Goal: Task Accomplishment & Management: Use online tool/utility

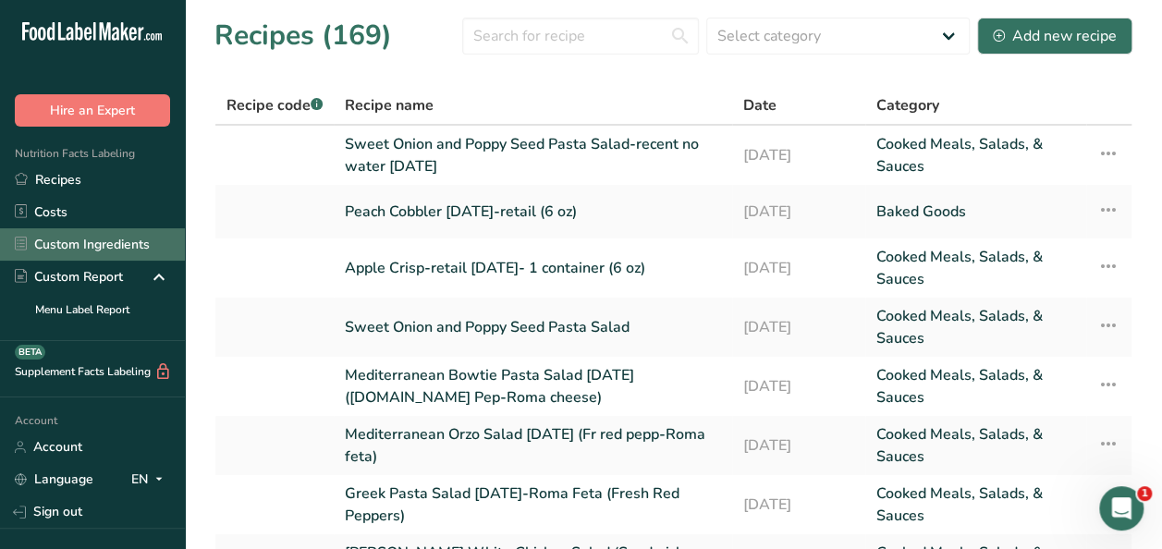
click at [59, 244] on link "Custom Ingredients" at bounding box center [92, 244] width 185 height 32
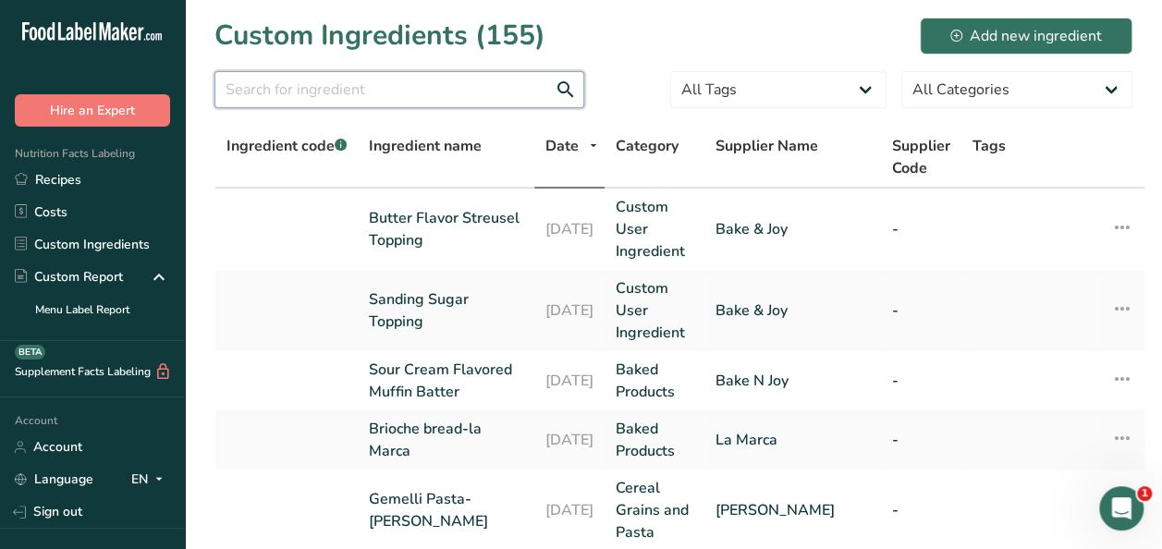
click at [387, 91] on input "text" at bounding box center [400, 89] width 370 height 37
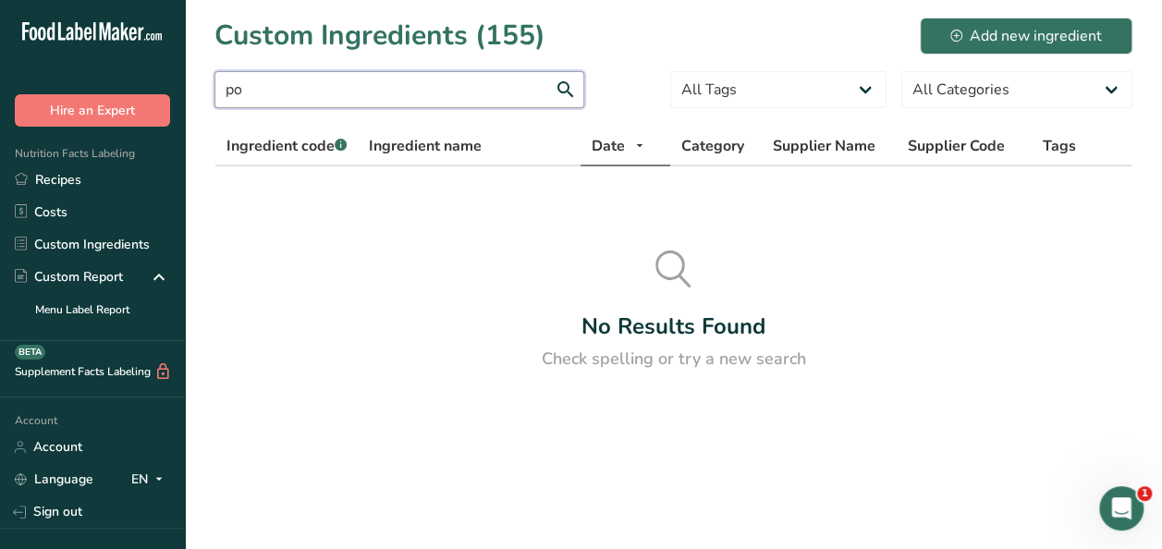
type input "p"
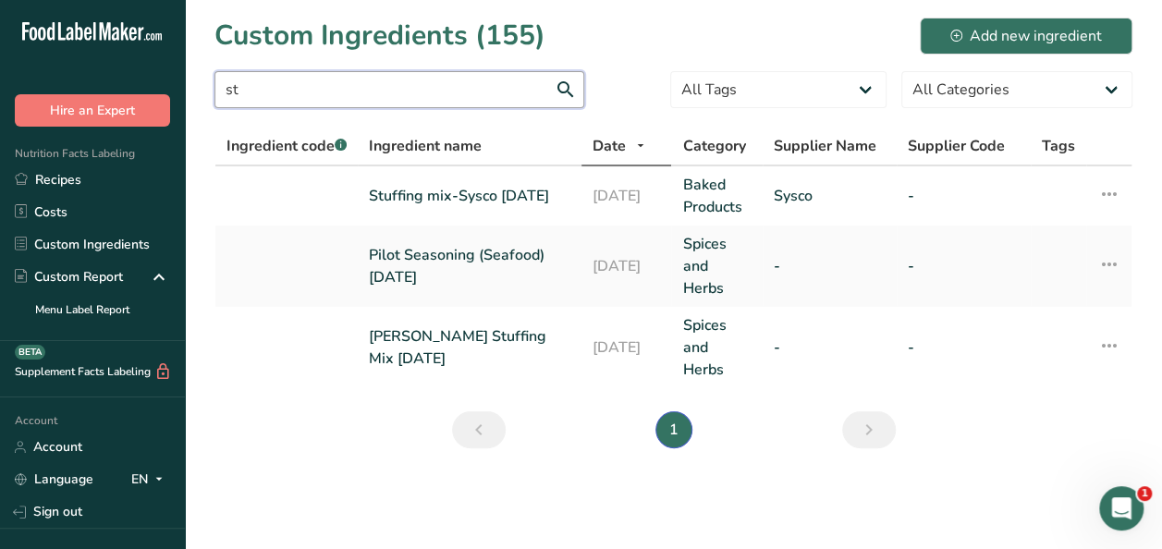
type input "s"
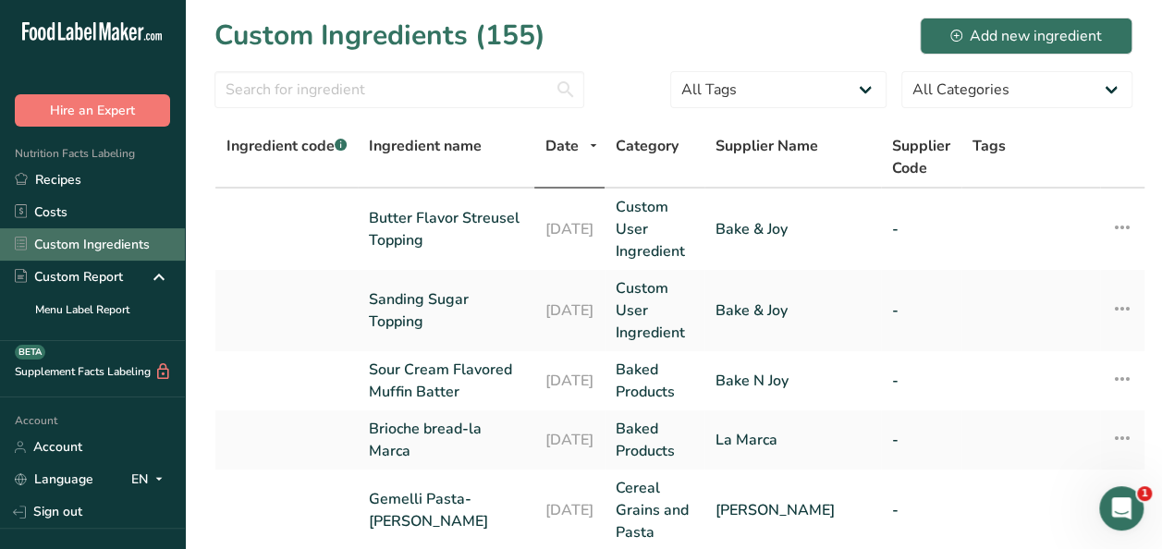
click at [87, 241] on link "Custom Ingredients" at bounding box center [92, 244] width 185 height 32
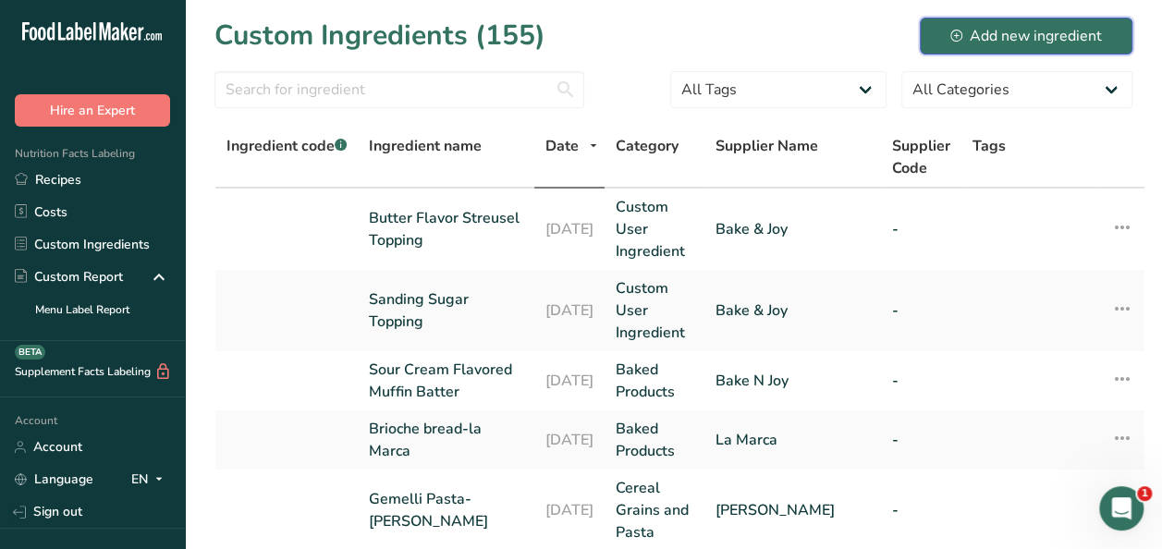
click at [1007, 31] on div "Add new ingredient" at bounding box center [1027, 36] width 152 height 22
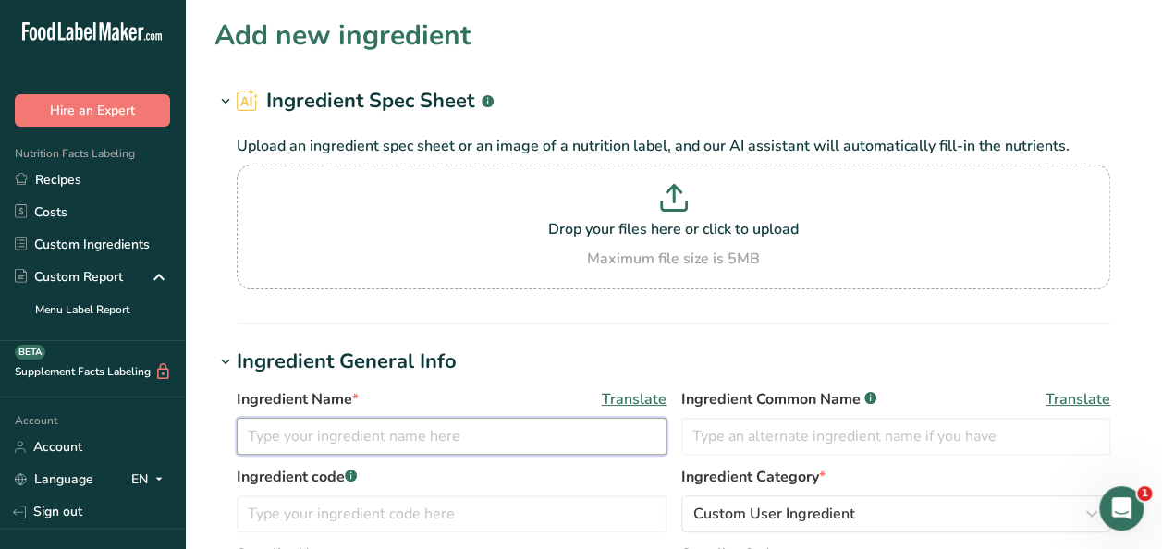
click at [335, 430] on input "text" at bounding box center [452, 436] width 430 height 37
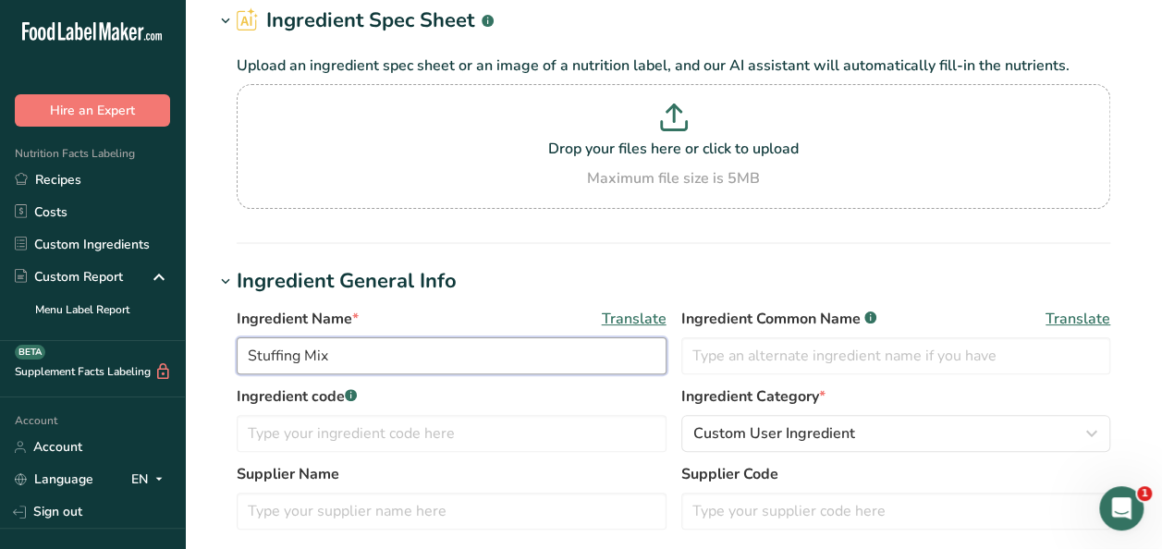
scroll to position [185, 0]
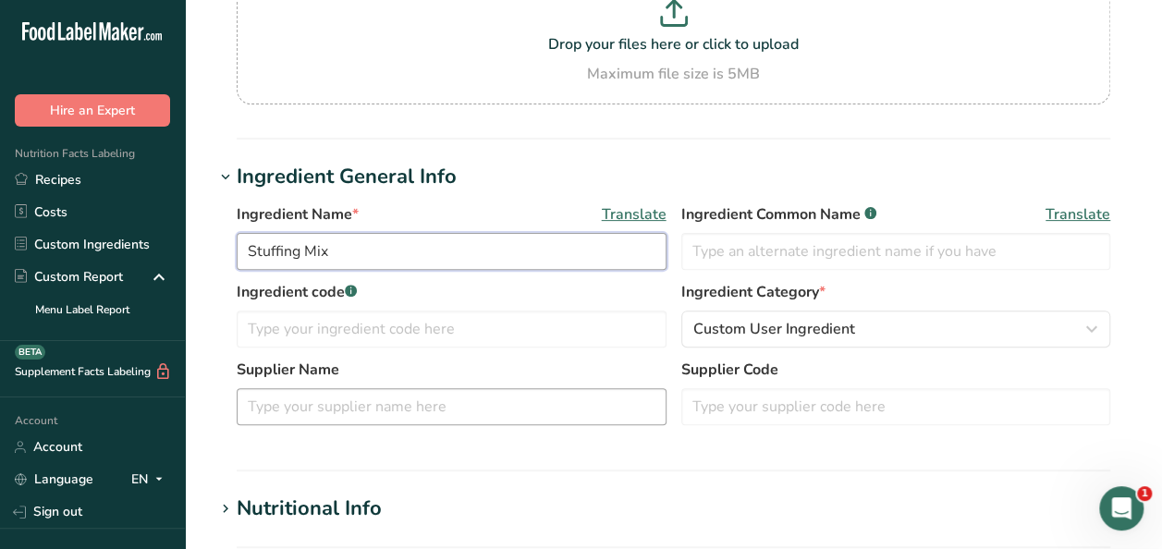
type input "Stuffing Mix"
click at [277, 402] on input "text" at bounding box center [452, 406] width 430 height 37
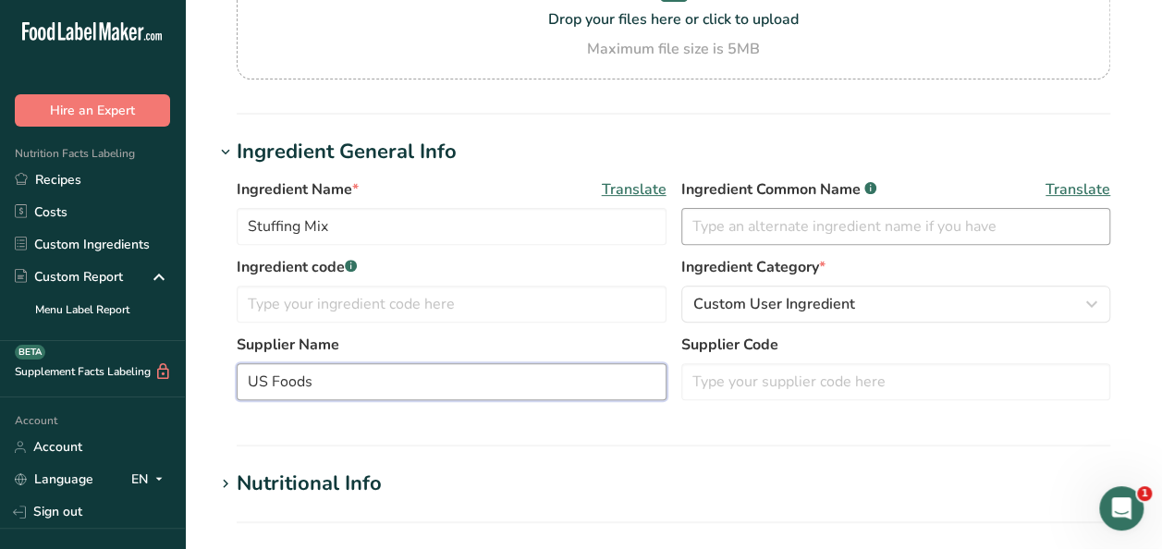
scroll to position [277, 0]
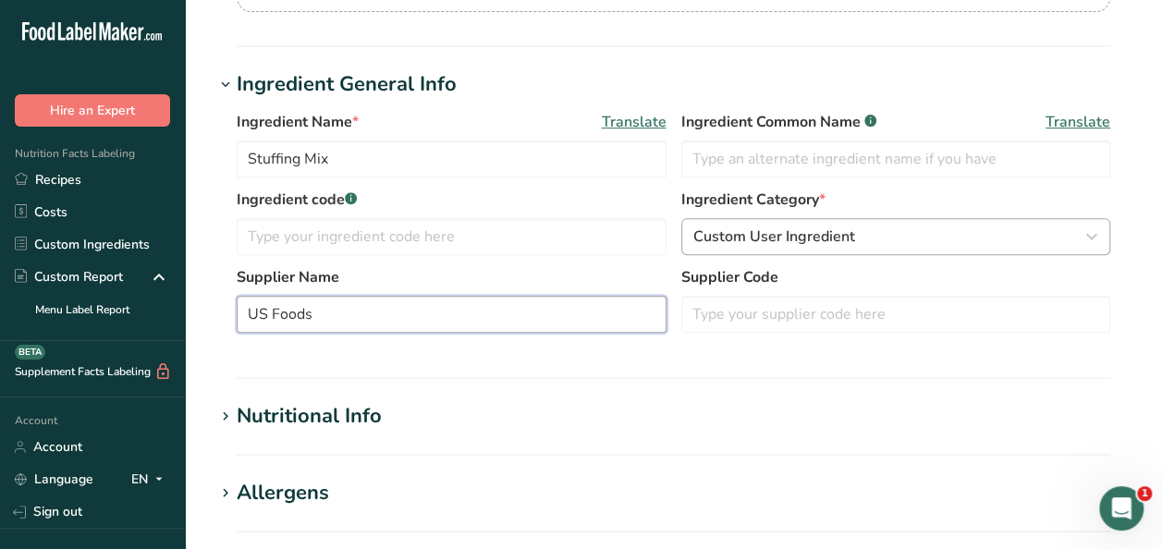
type input "US Foods"
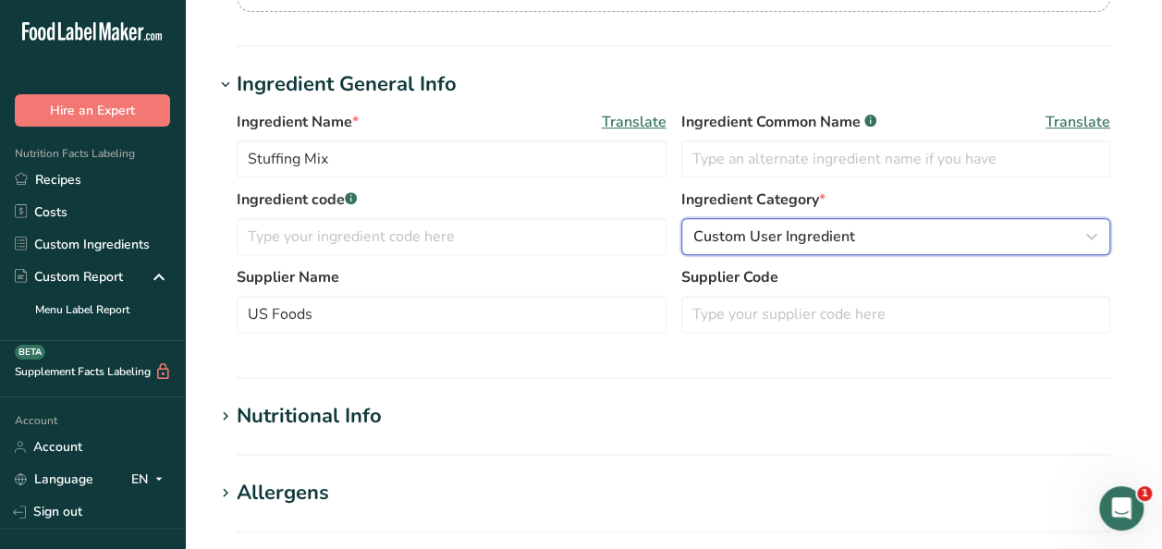
click at [1096, 231] on icon "button" at bounding box center [1092, 236] width 22 height 33
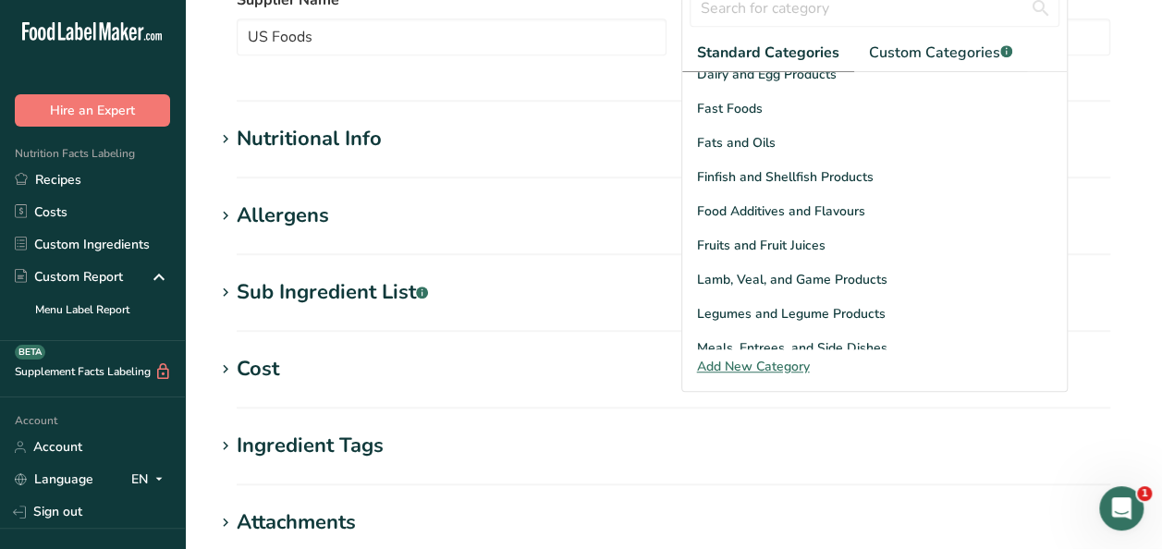
scroll to position [252, 0]
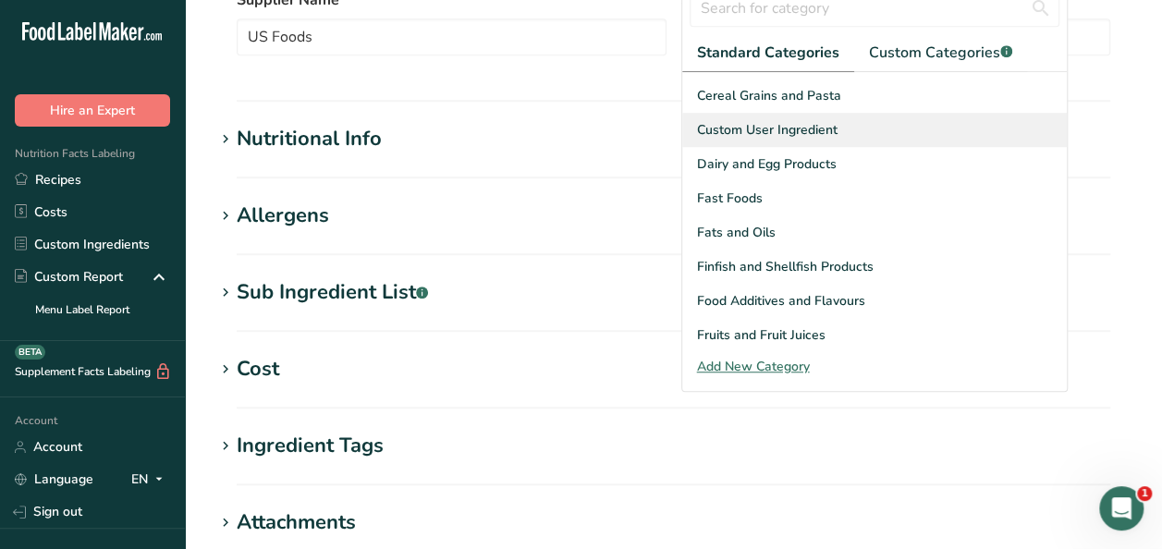
click at [784, 120] on span "Custom User Ingredient" at bounding box center [767, 129] width 141 height 19
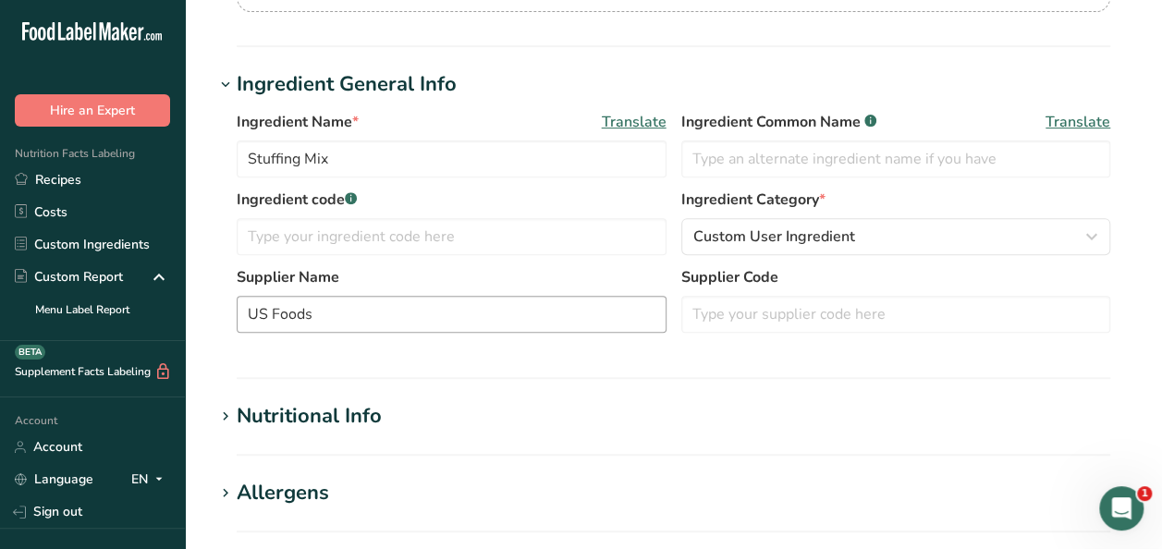
scroll to position [370, 0]
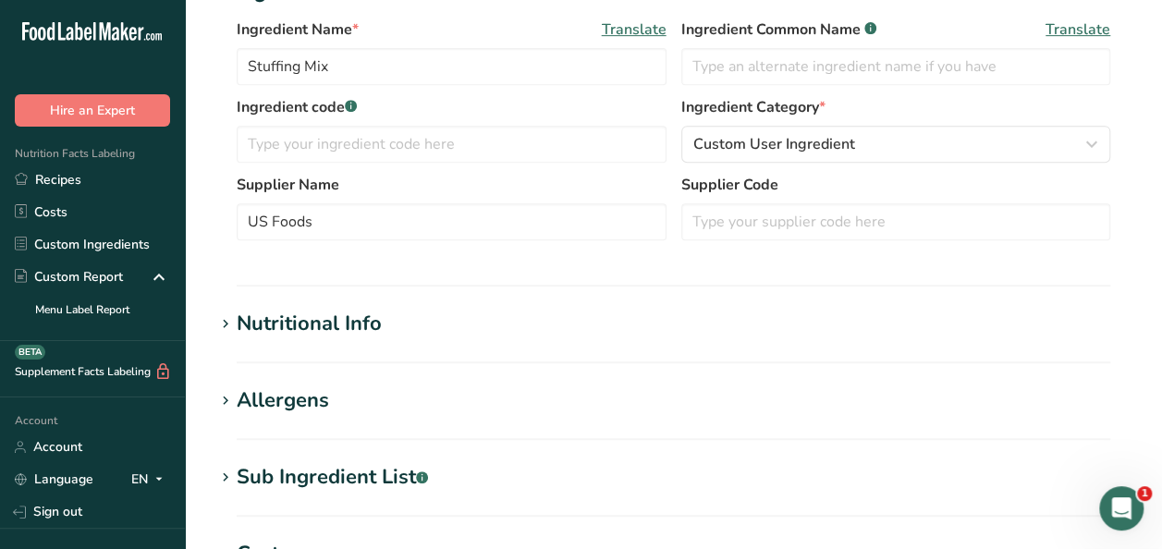
click at [343, 322] on div "Nutritional Info" at bounding box center [309, 324] width 145 height 31
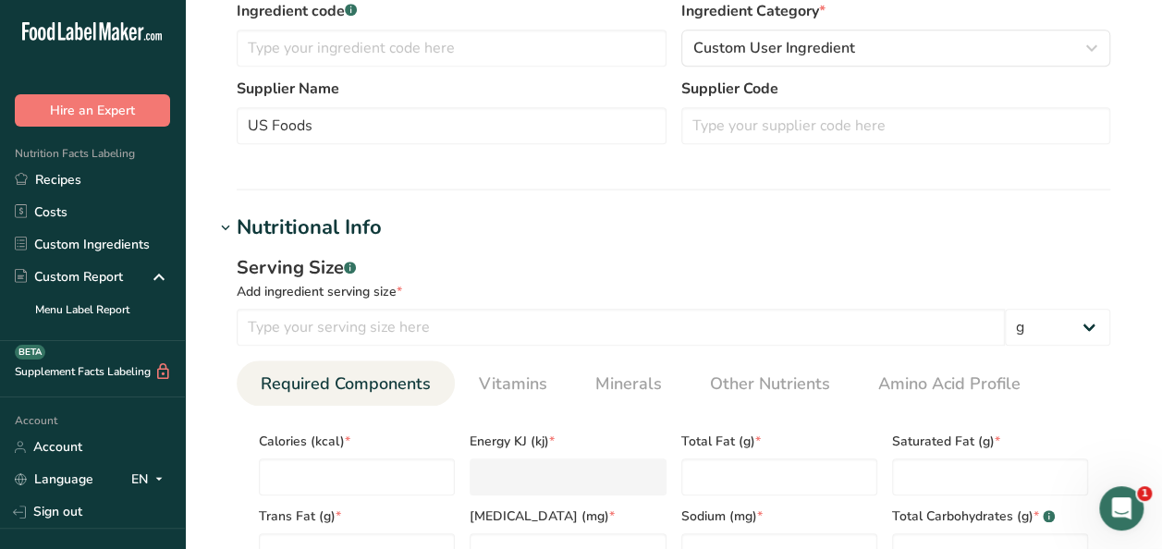
scroll to position [555, 0]
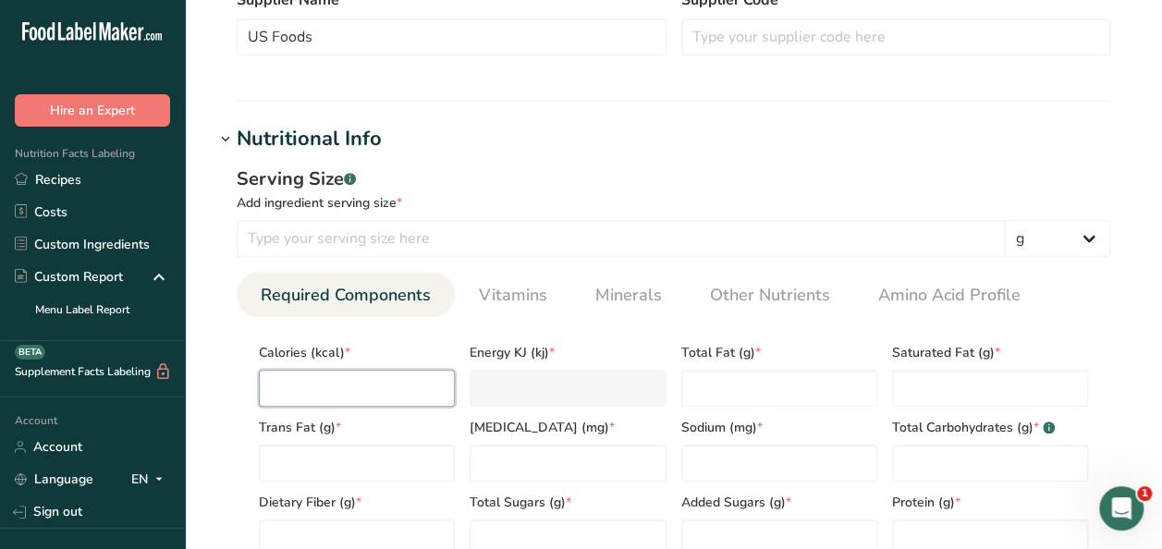
click at [326, 387] on input "number" at bounding box center [357, 388] width 196 height 37
click at [307, 242] on input "number" at bounding box center [621, 238] width 768 height 37
type input "100"
click at [346, 375] on input "number" at bounding box center [357, 388] width 196 height 37
type input "3"
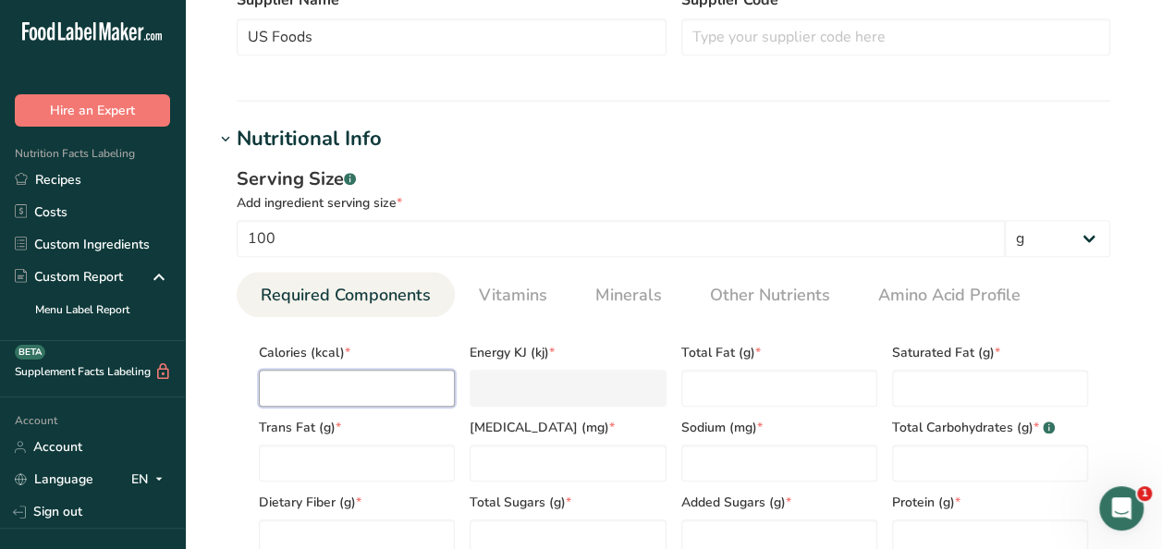
type KJ "12.6"
type input "39"
type KJ "163.2"
type input "394"
type KJ "1648.5"
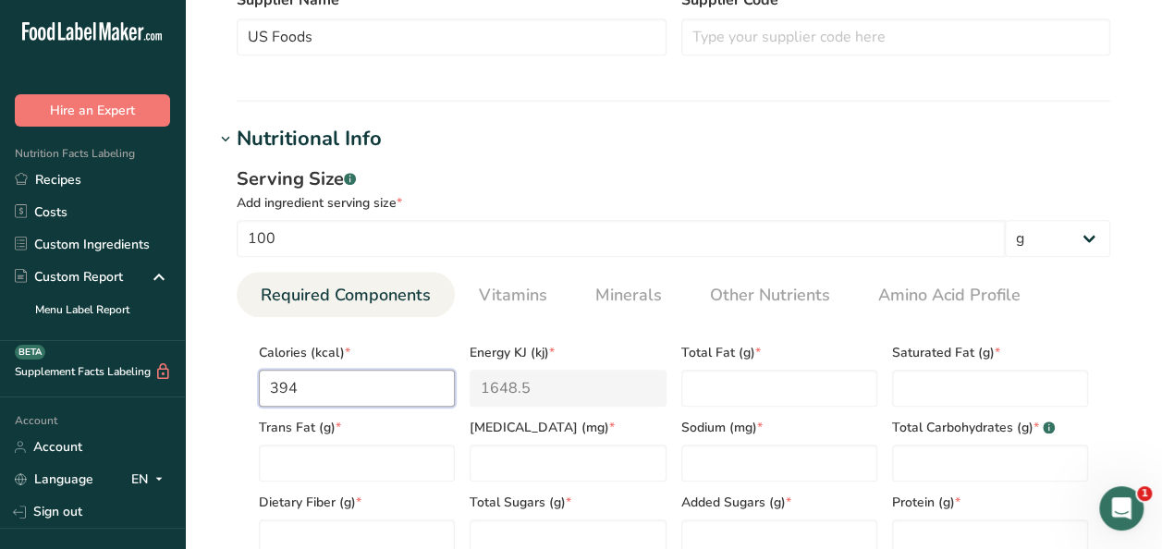
type input "394.3"
type KJ "1649.8"
type input "394.35"
type KJ "1650"
type input "394.35"
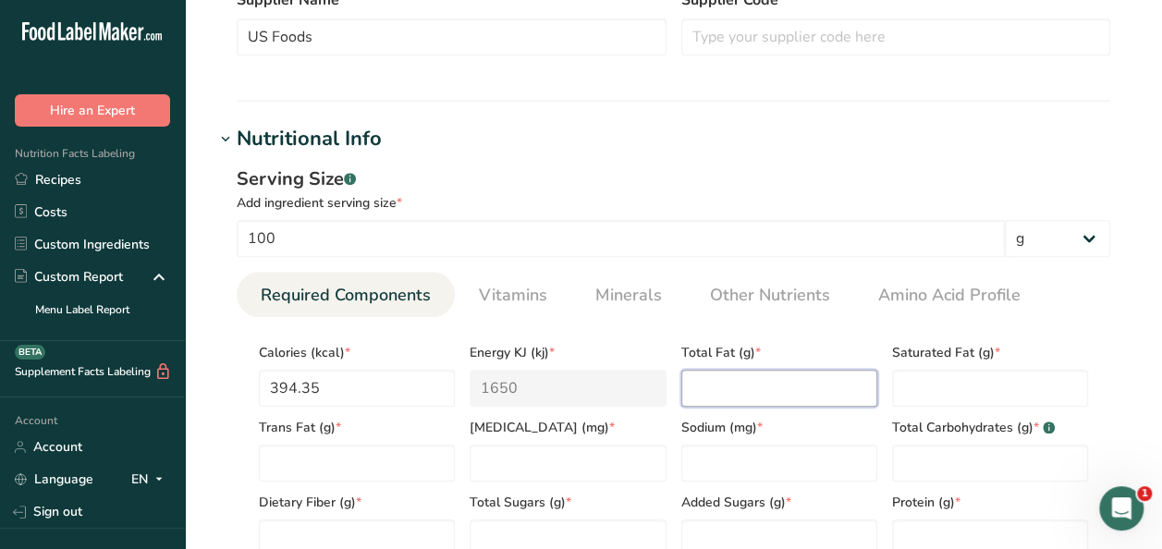
click at [714, 387] on Fat "number" at bounding box center [780, 388] width 196 height 37
type Fat "8.83"
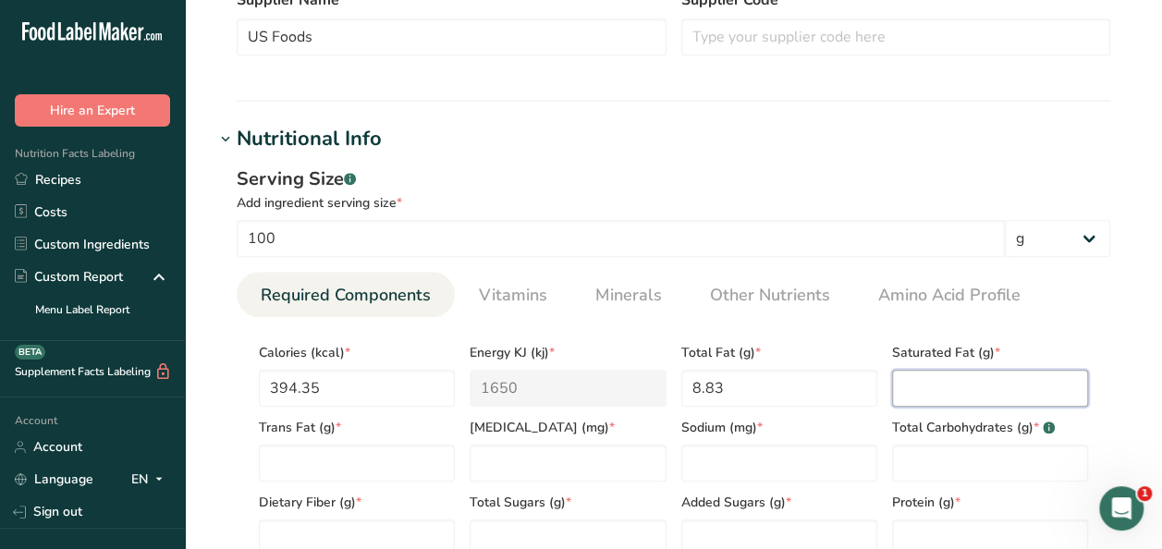
click at [927, 388] on Fat "number" at bounding box center [990, 388] width 196 height 37
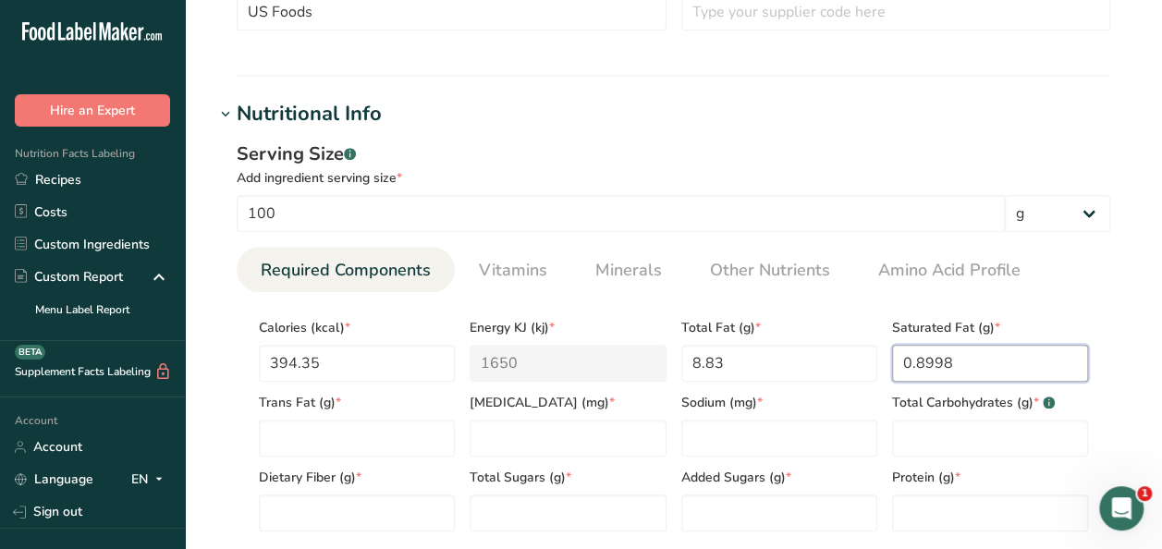
scroll to position [740, 0]
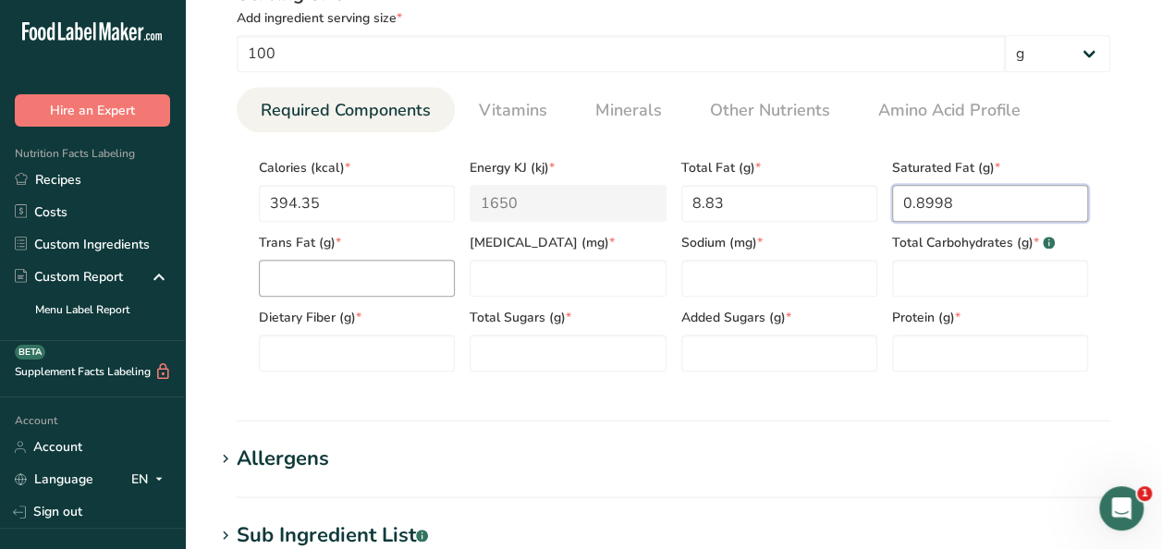
type Fat "0.8998"
click at [292, 280] on Fat "number" at bounding box center [357, 278] width 196 height 37
type Fat "0.09"
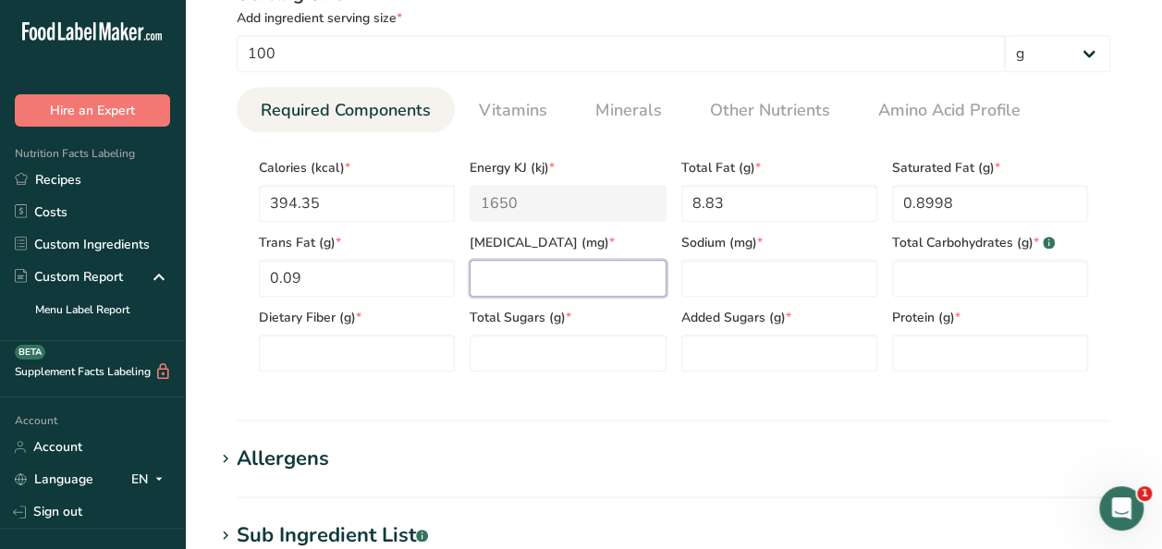
click at [560, 274] on input "number" at bounding box center [568, 278] width 196 height 37
type input "0.65"
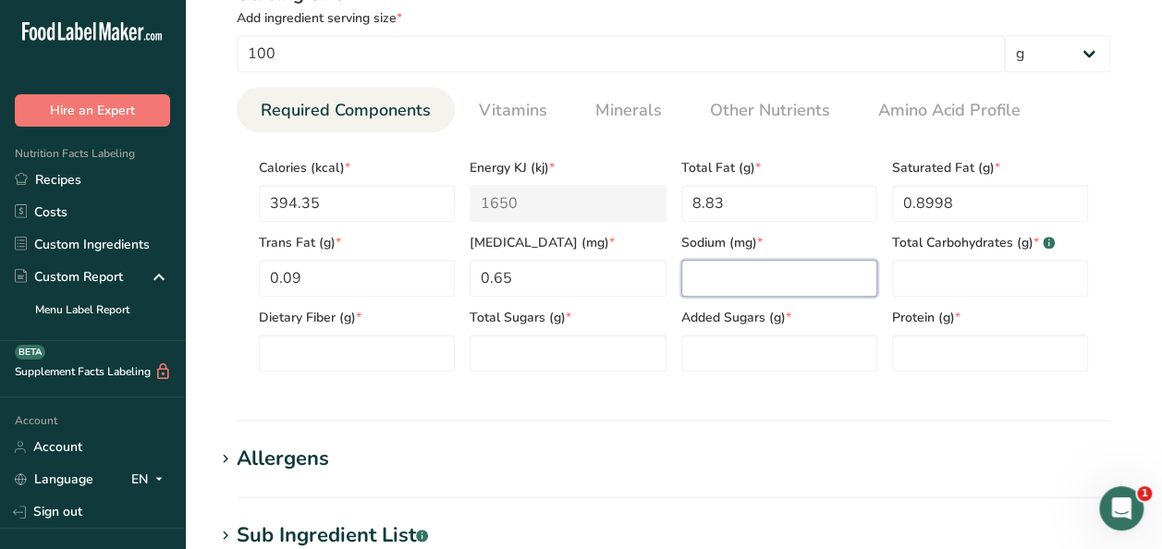
click at [721, 274] on input "number" at bounding box center [780, 278] width 196 height 37
type input "1601.94"
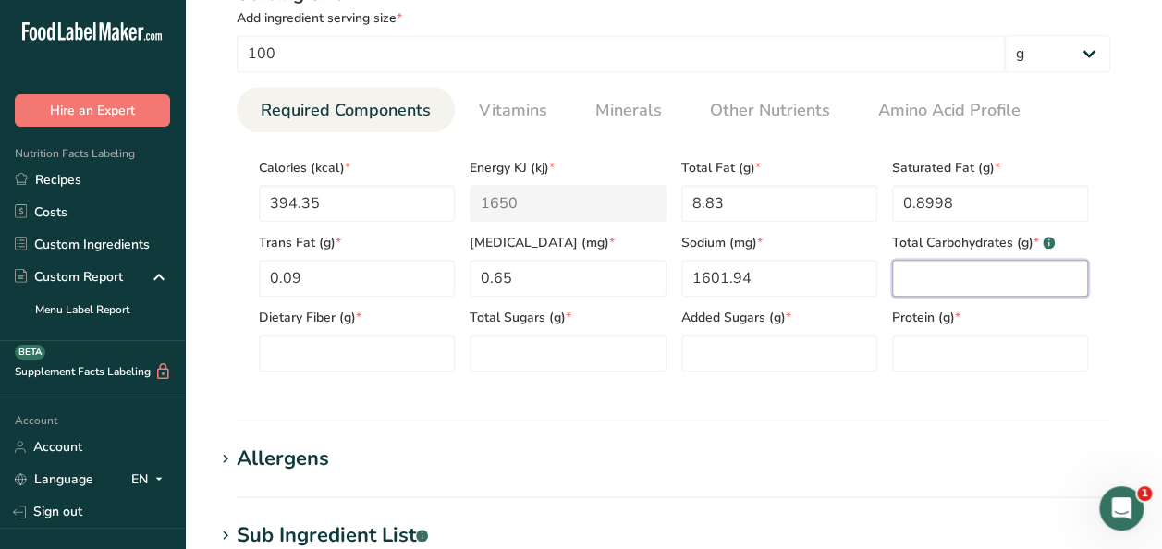
click at [969, 288] on Carbohydrates "number" at bounding box center [990, 278] width 196 height 37
type Carbohydrates "67.39"
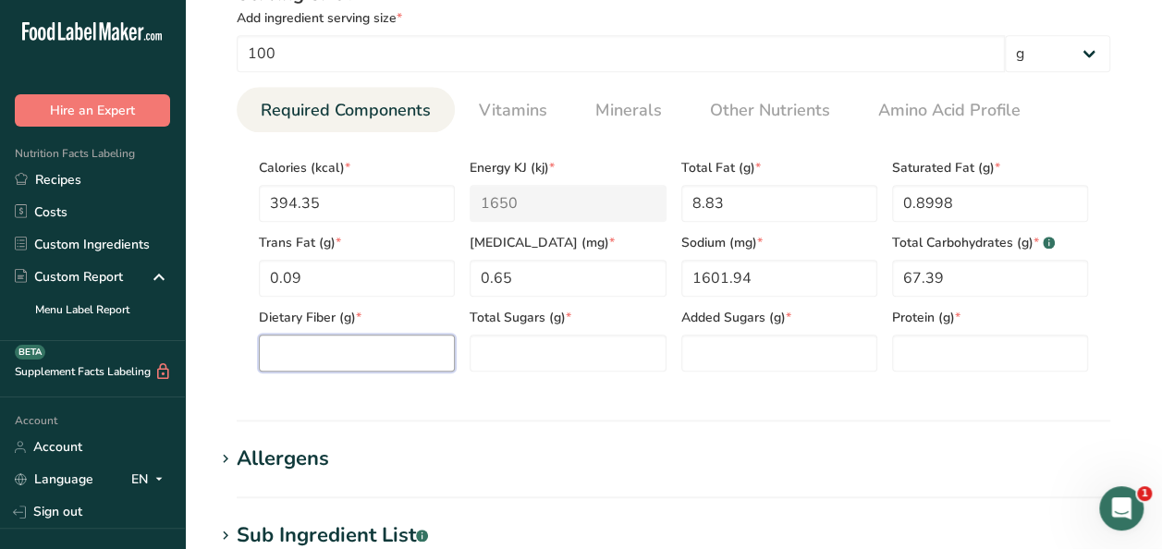
click at [307, 350] on Fiber "number" at bounding box center [357, 353] width 196 height 37
type Fiber "3.33"
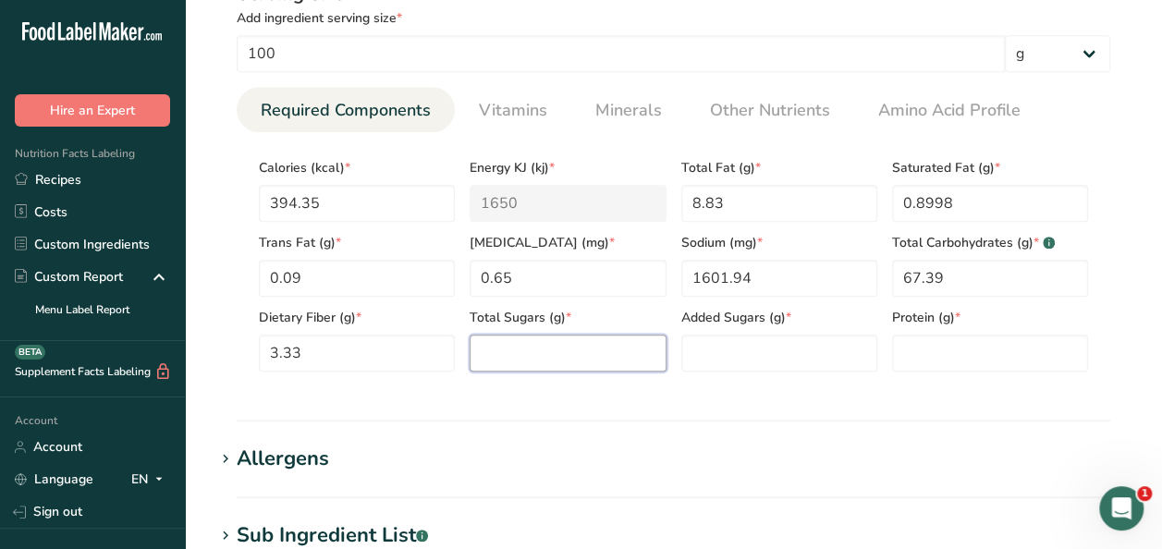
click at [496, 346] on Sugars "number" at bounding box center [568, 353] width 196 height 37
type Sugars "6.06"
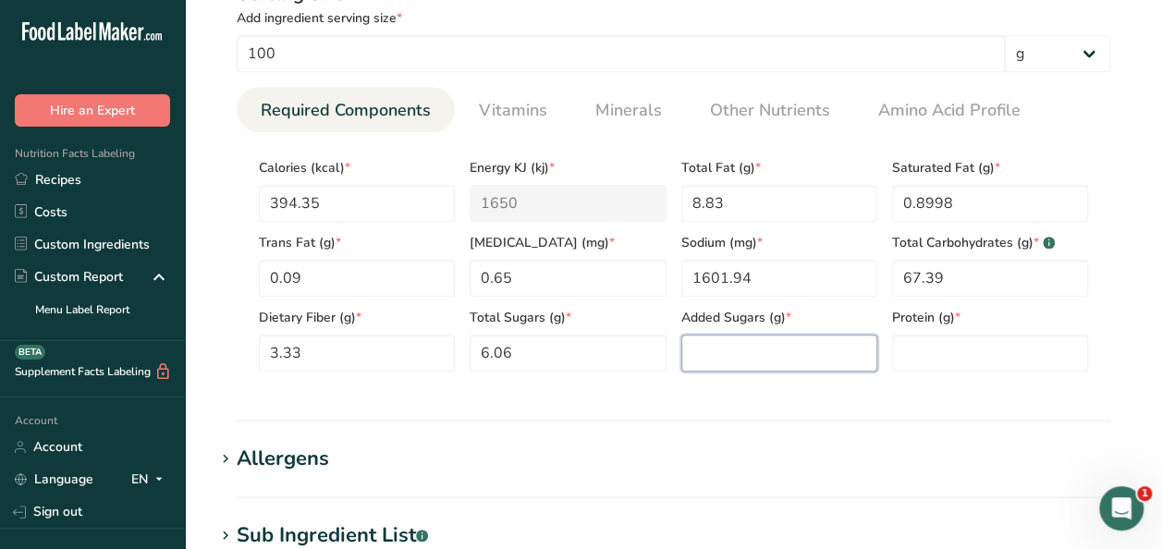
click at [718, 353] on Sugars "number" at bounding box center [780, 353] width 196 height 37
type Sugars "4.62"
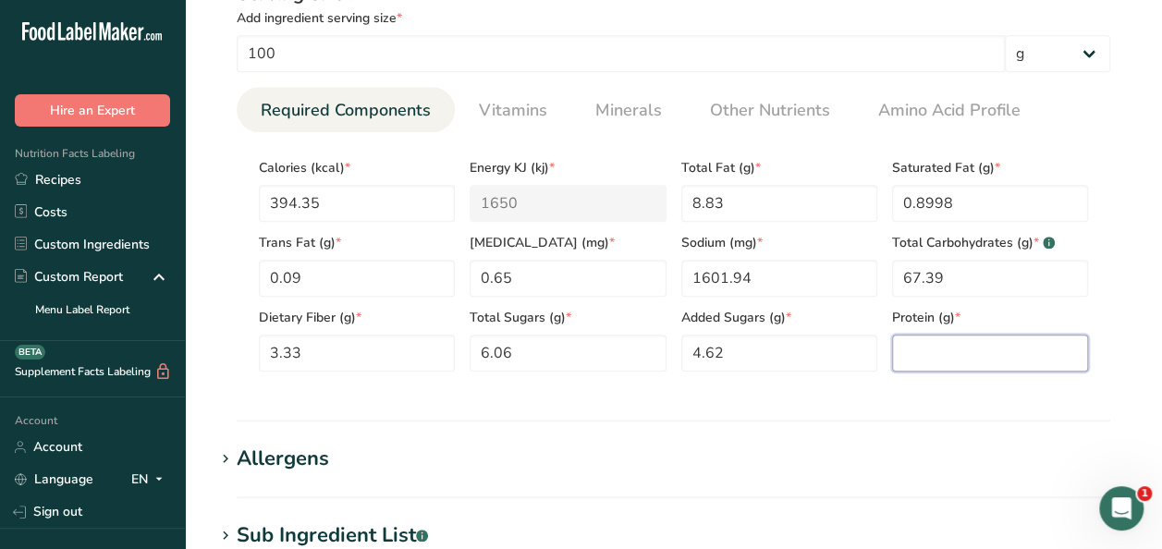
click at [942, 348] on input "number" at bounding box center [990, 353] width 196 height 37
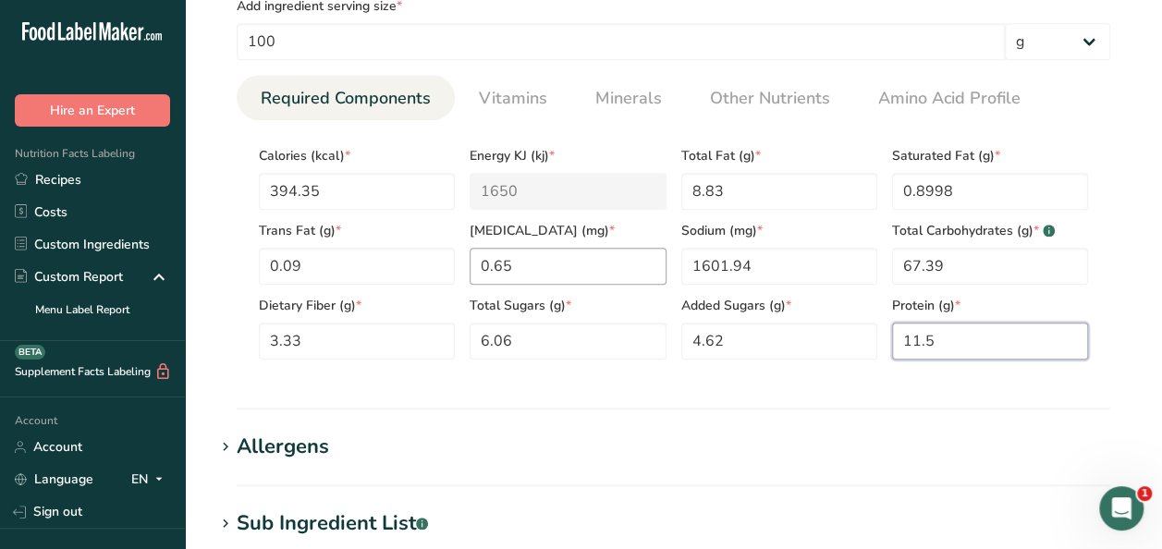
scroll to position [647, 0]
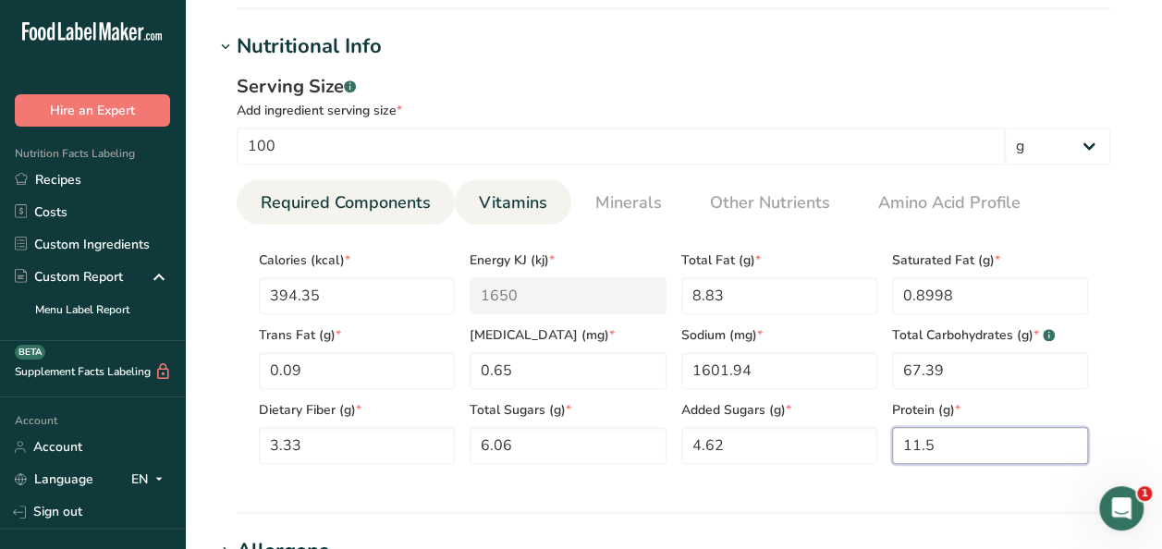
type input "11.5"
click at [531, 188] on link "Vitamins" at bounding box center [513, 202] width 83 height 47
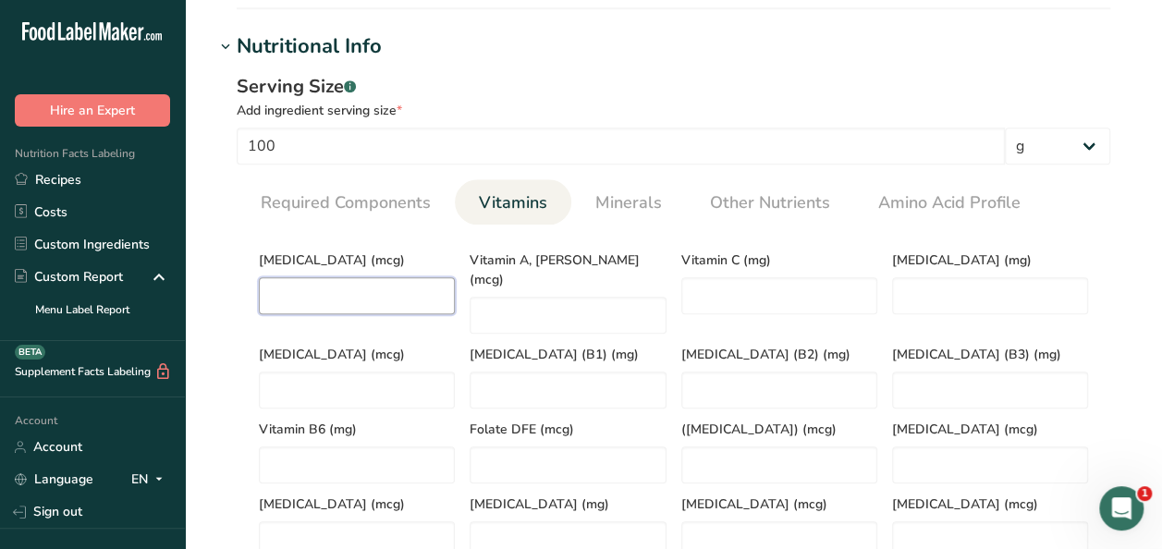
click at [353, 288] on D "number" at bounding box center [357, 295] width 196 height 37
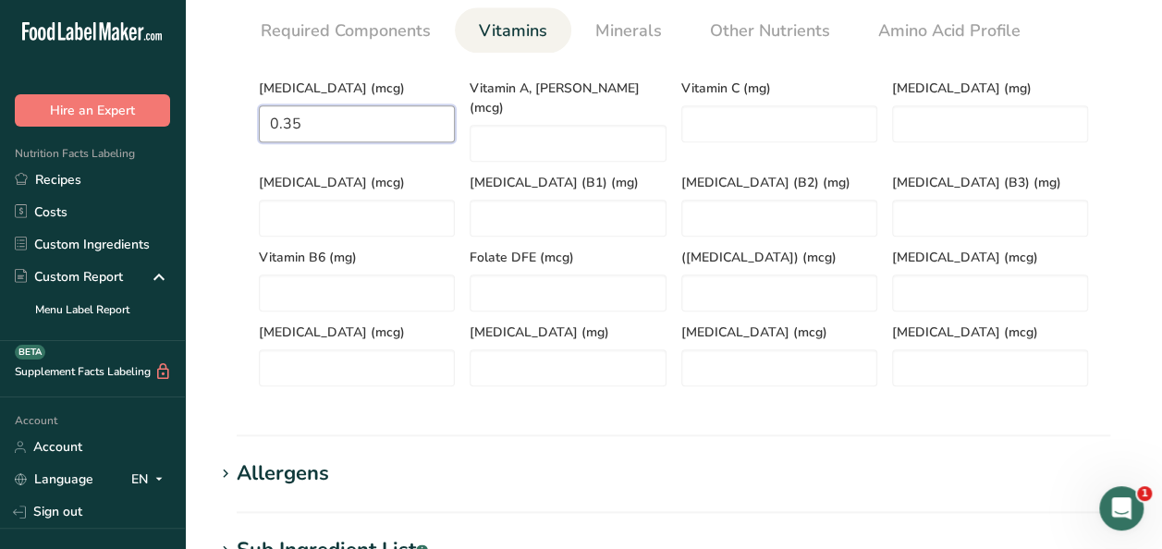
scroll to position [740, 0]
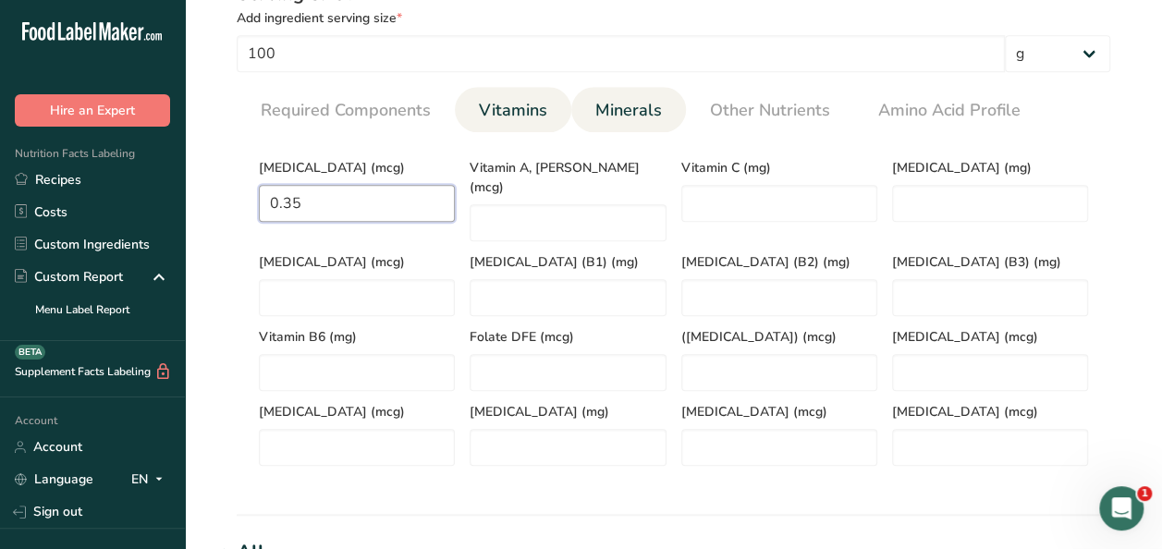
type D "0.35"
click at [636, 102] on span "Minerals" at bounding box center [629, 110] width 67 height 25
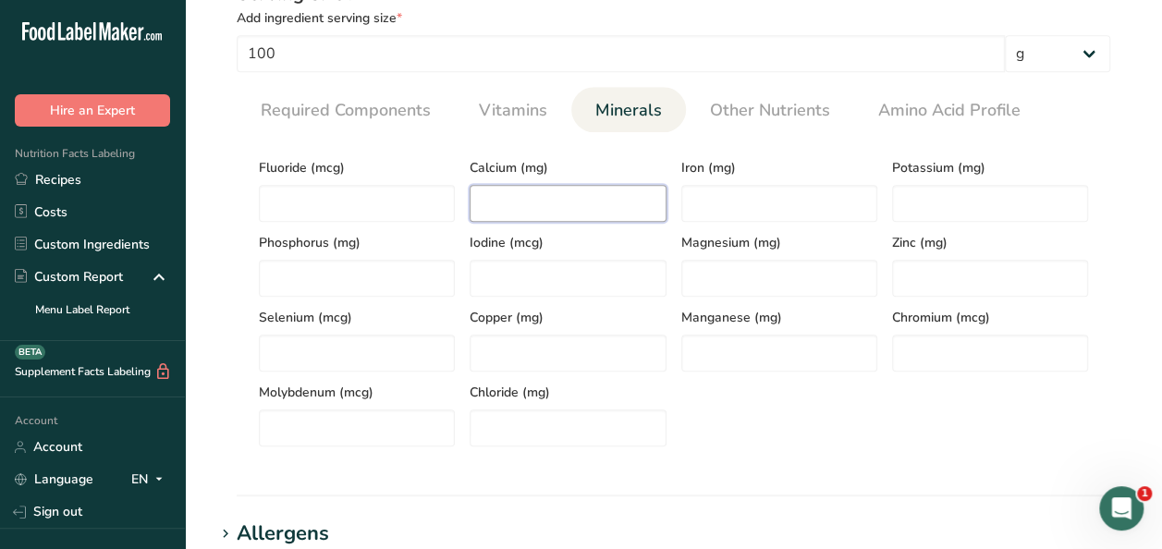
click at [507, 203] on input "number" at bounding box center [568, 203] width 196 height 37
type input "54.13"
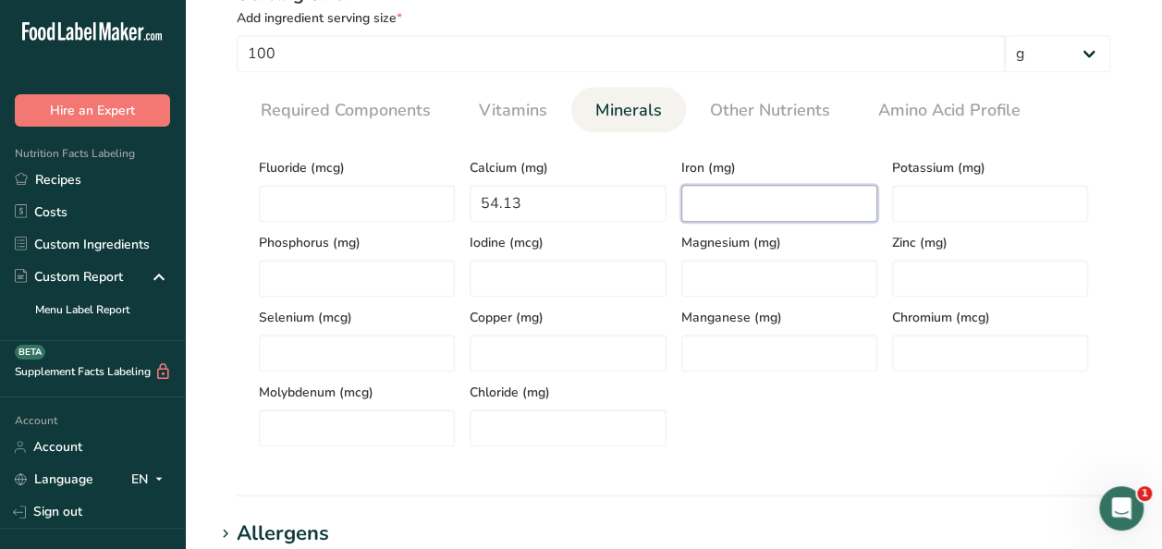
click at [736, 205] on input "number" at bounding box center [780, 203] width 196 height 37
type input "3.44"
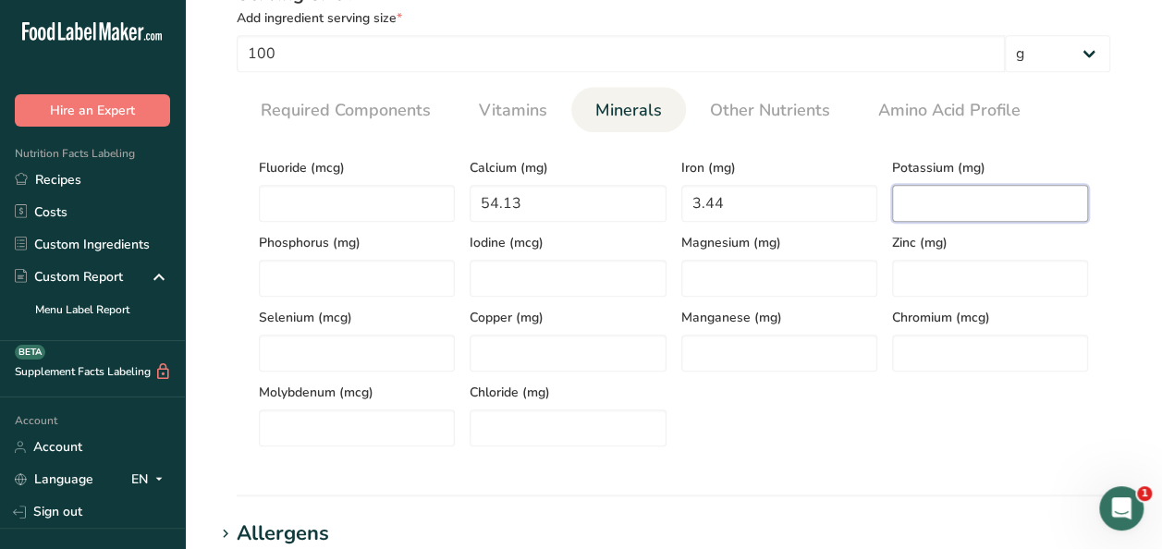
click at [995, 211] on input "number" at bounding box center [990, 203] width 196 height 37
type input "208.95"
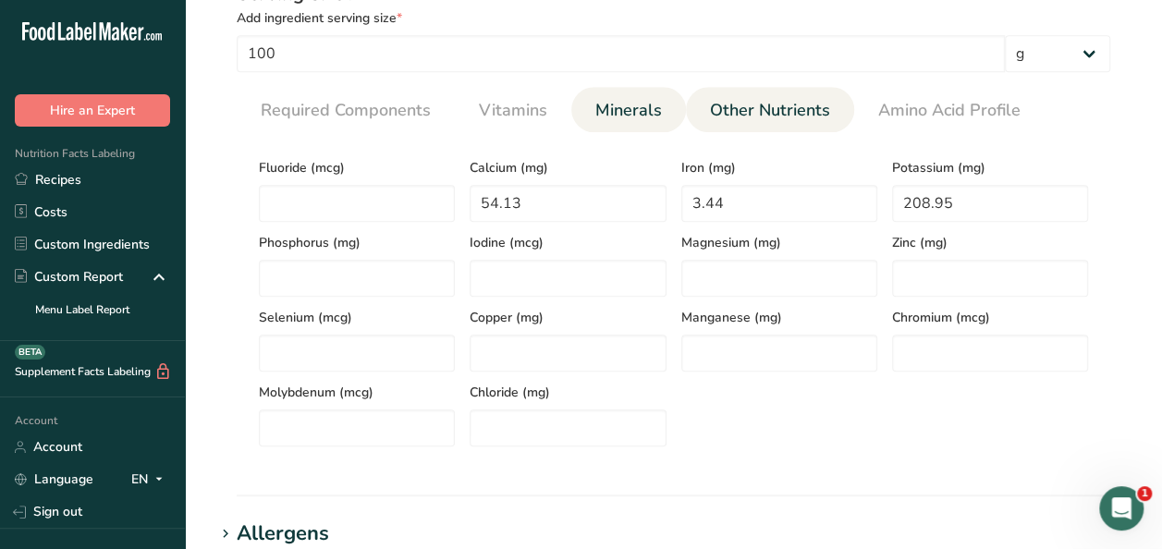
click at [802, 109] on span "Other Nutrients" at bounding box center [770, 110] width 120 height 25
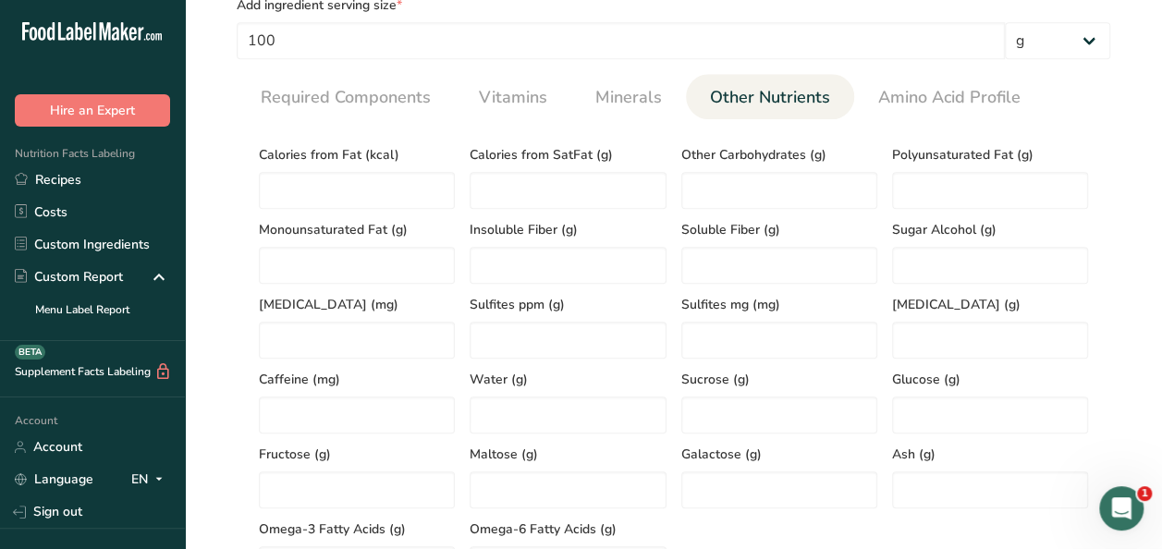
scroll to position [647, 0]
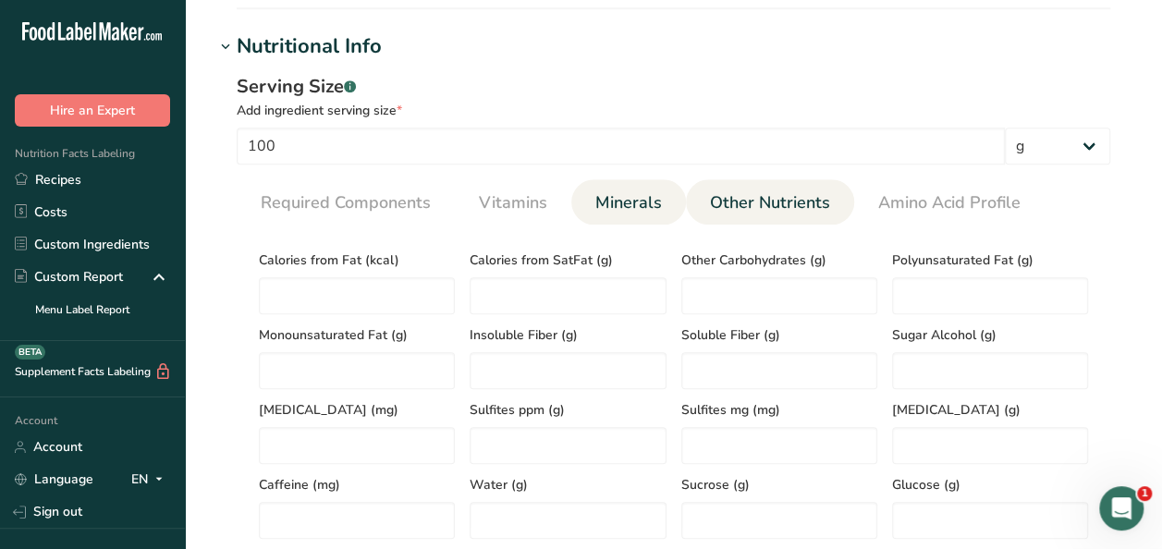
click at [620, 201] on span "Minerals" at bounding box center [629, 202] width 67 height 25
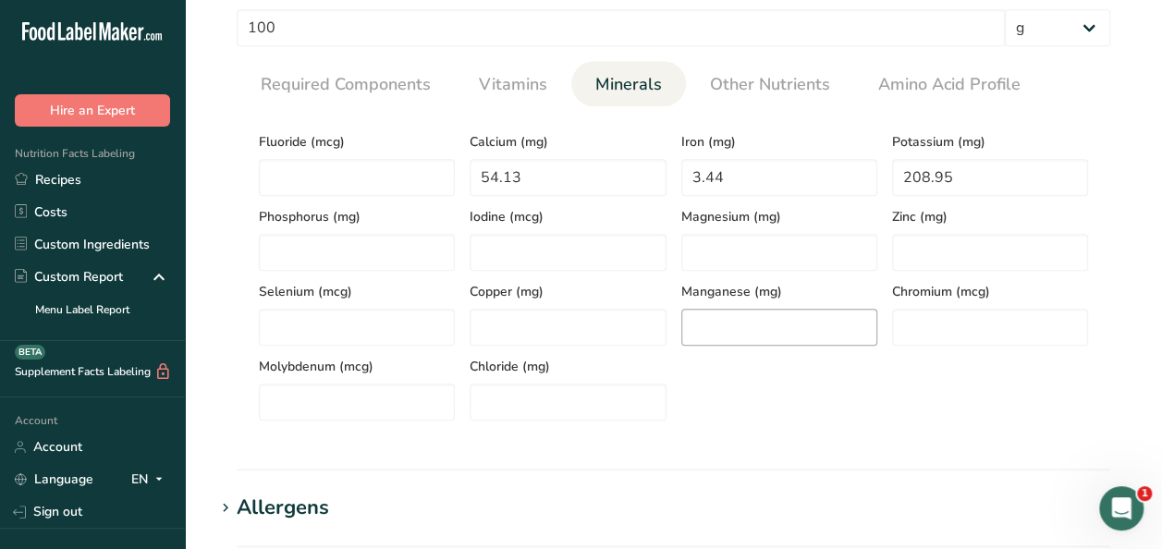
scroll to position [832, 0]
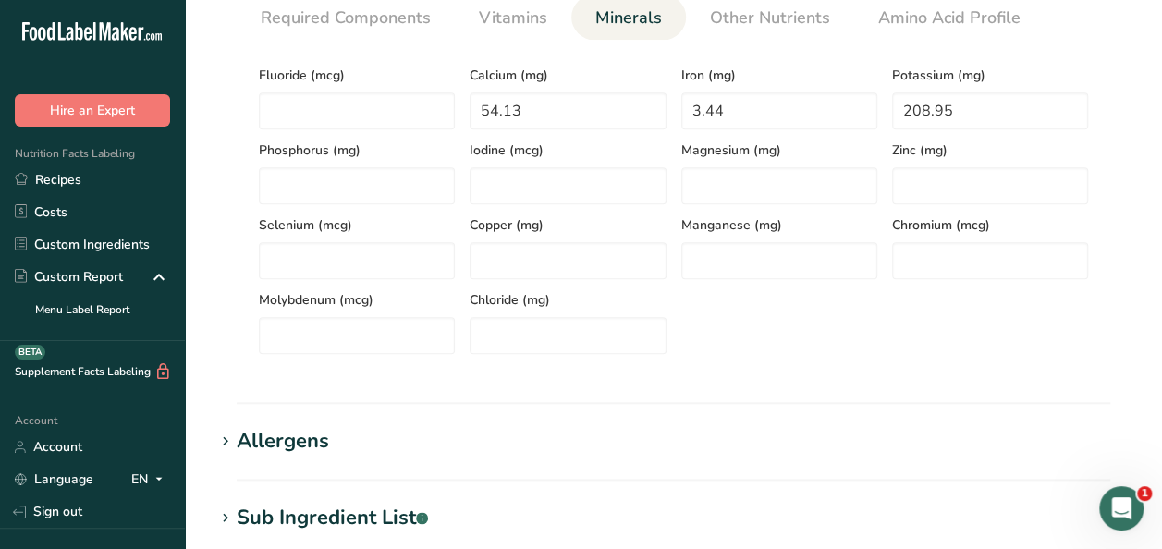
click at [268, 435] on div "Allergens" at bounding box center [283, 441] width 92 height 31
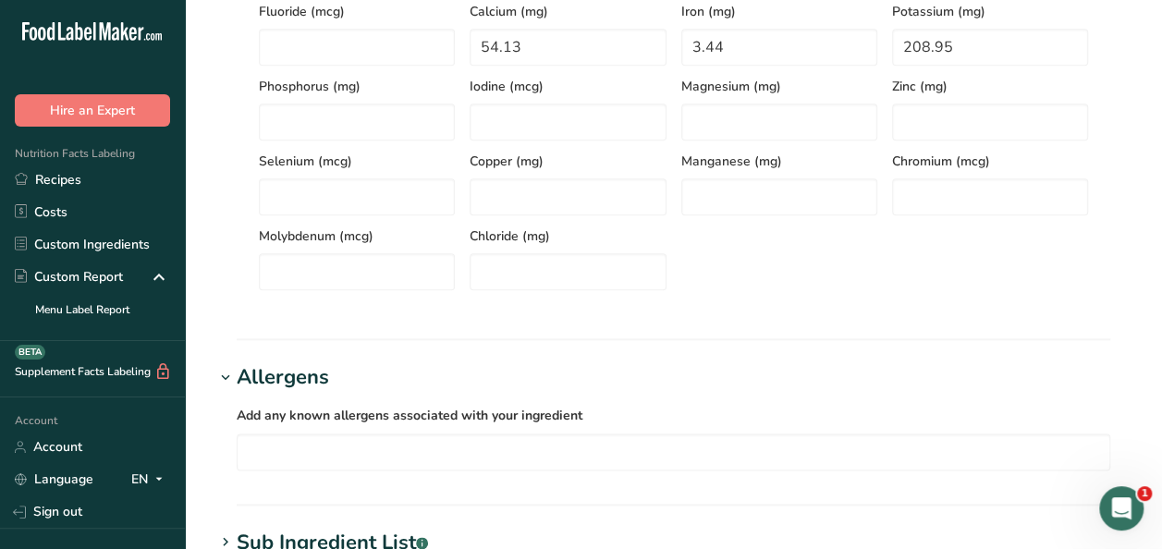
scroll to position [925, 0]
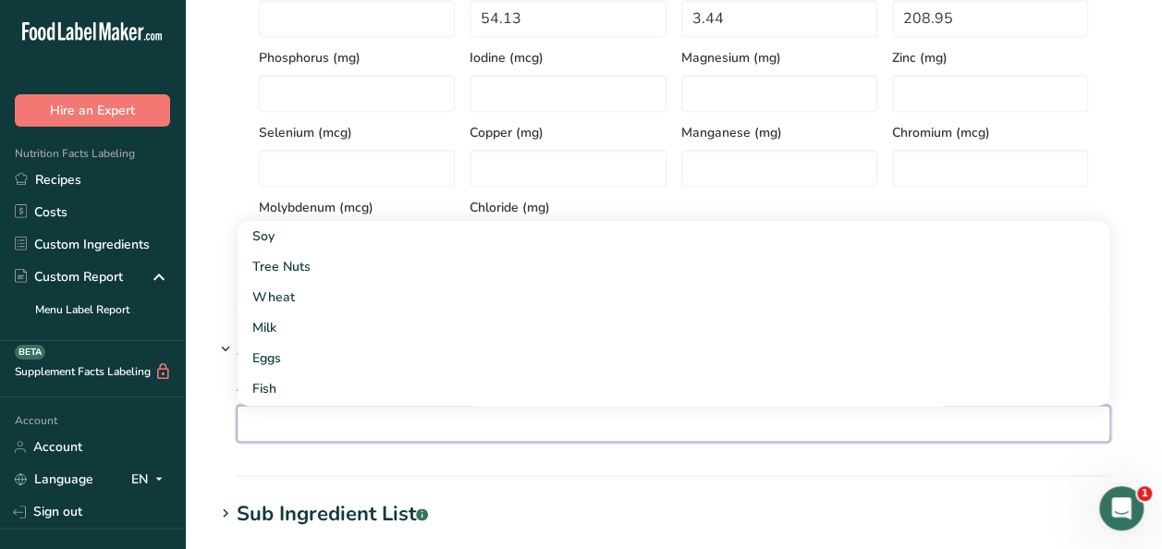
click at [347, 420] on input "text" at bounding box center [674, 423] width 872 height 29
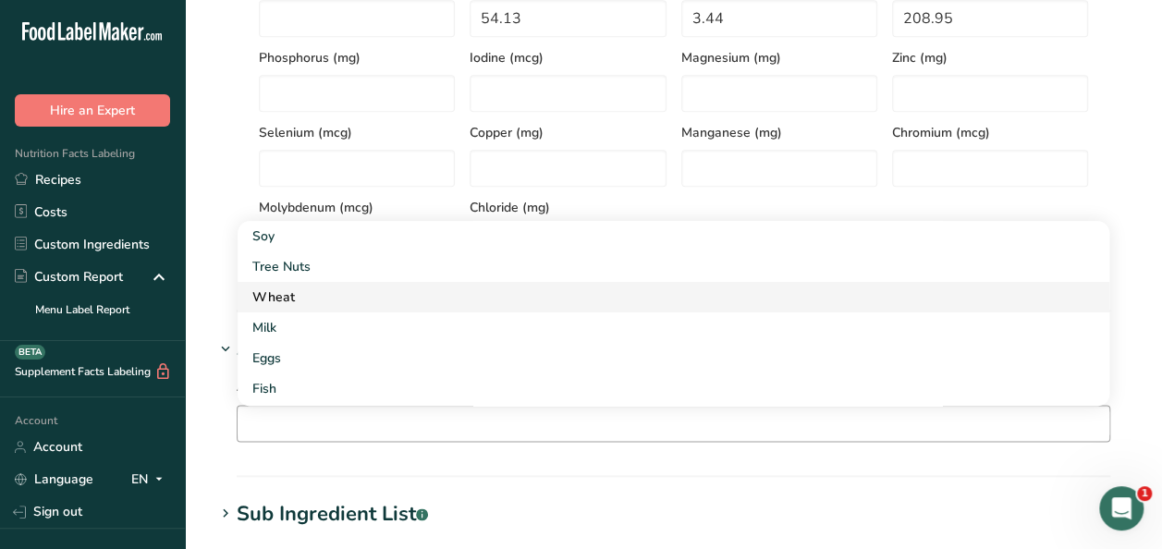
click at [322, 293] on div "Wheat" at bounding box center [658, 297] width 813 height 19
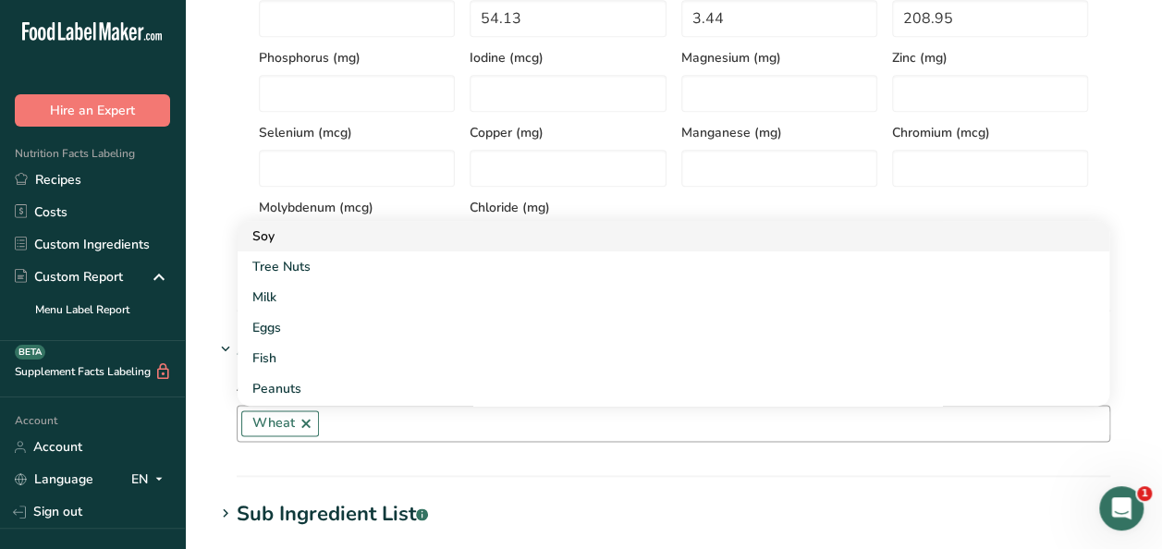
click at [312, 235] on div "Soy" at bounding box center [658, 236] width 813 height 19
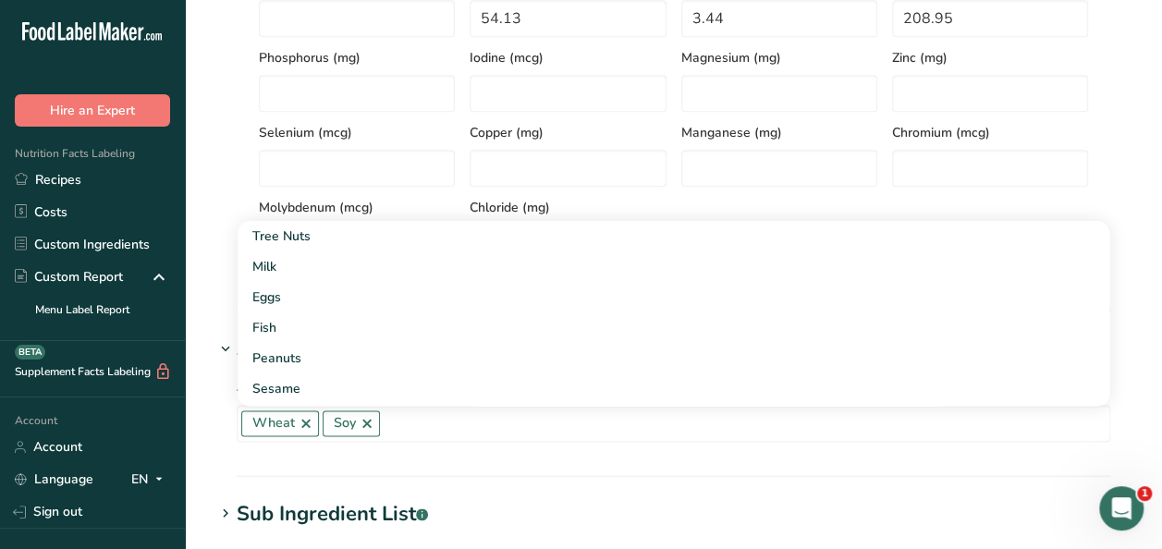
click at [1124, 170] on div "Serving Size .a-a{fill:#347362;}.b-a{fill:#fff;} Add ingredient serving size * …" at bounding box center [674, 36] width 918 height 503
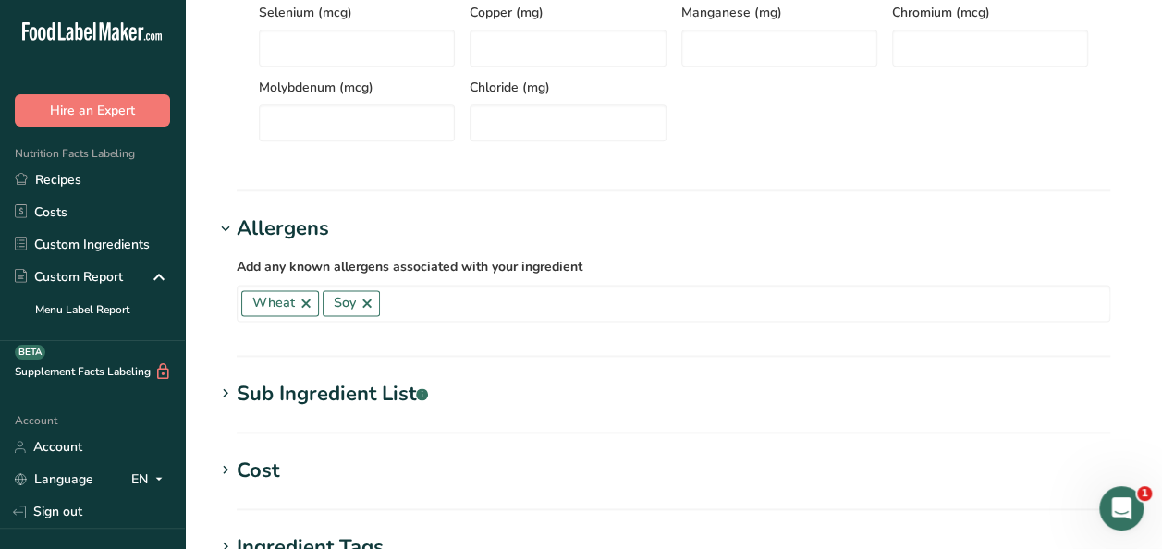
scroll to position [1110, 0]
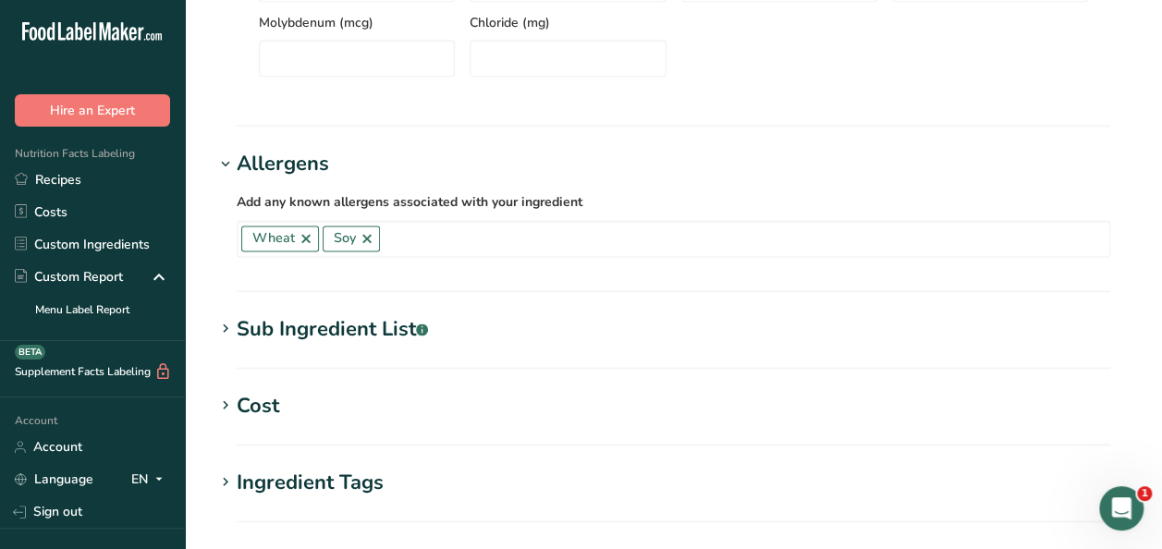
click at [318, 320] on div "Sub Ingredient List .a-a{fill:#347362;}.b-a{fill:#fff;}" at bounding box center [332, 329] width 191 height 31
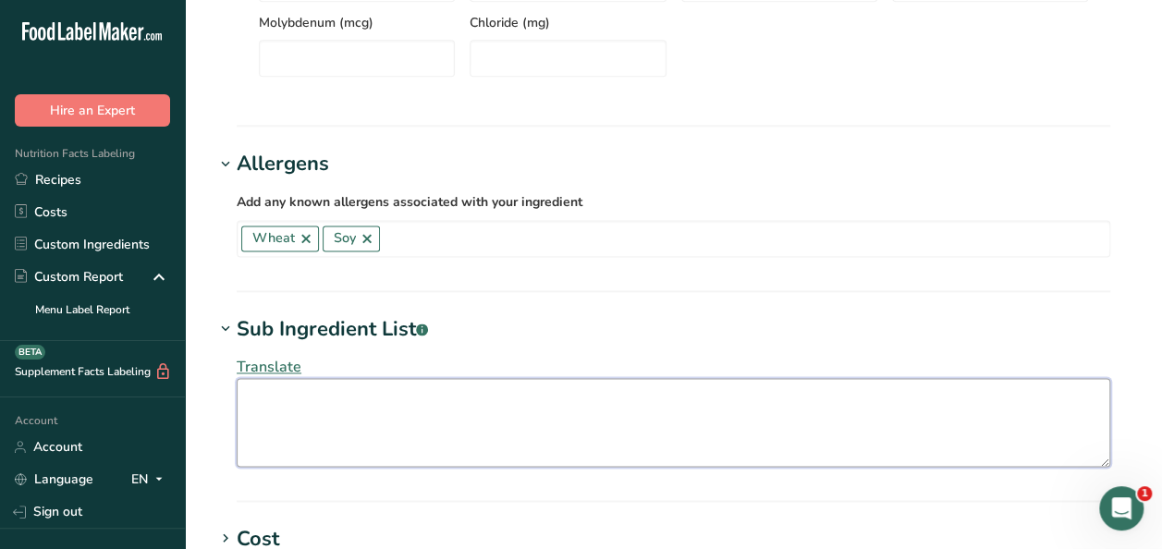
click at [289, 393] on textarea at bounding box center [674, 422] width 874 height 89
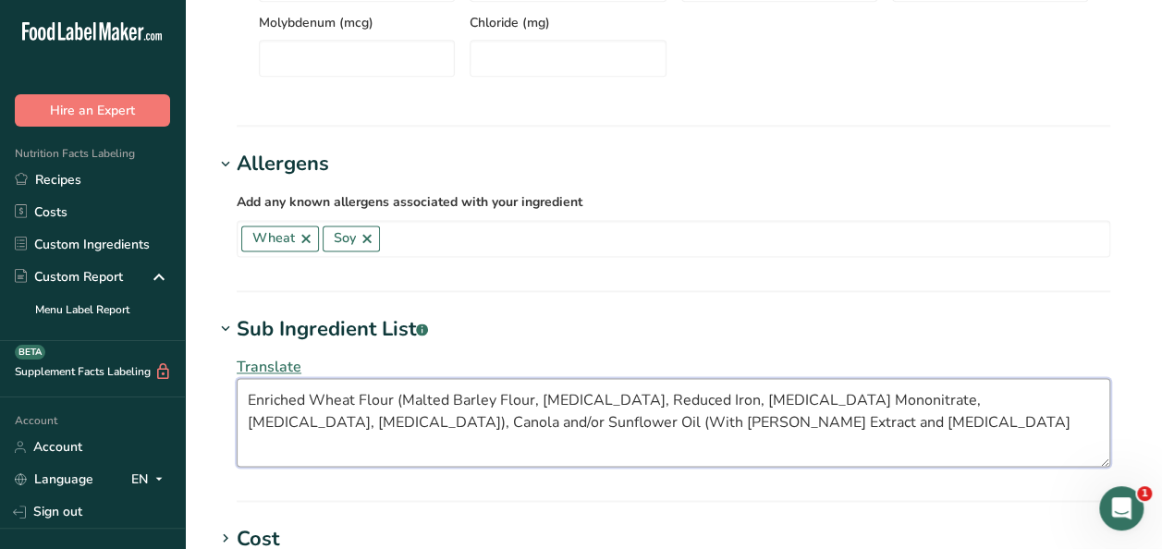
click at [399, 397] on textarea "Enriched Wheat Flour (Malted Barley Flour, [MEDICAL_DATA], Reduced Iron, [MEDIC…" at bounding box center [674, 422] width 874 height 89
click at [627, 424] on textarea "Enriched Wheat Flour (Malted Barley Flour, [MEDICAL_DATA], Reduced Iron, [MEDIC…" at bounding box center [674, 422] width 874 height 89
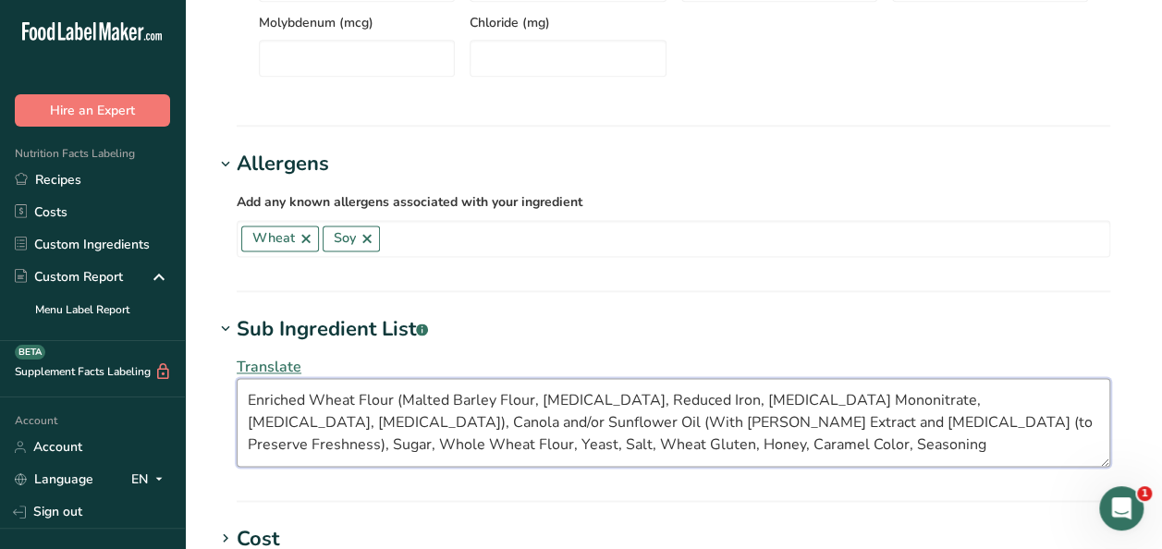
click at [400, 398] on textarea "Enriched Wheat Flour (Malted Barley Flour, [MEDICAL_DATA], Reduced Iron, [MEDIC…" at bounding box center [674, 422] width 874 height 89
click at [631, 418] on textarea "Enriched Wheat Flour [(Malted Barley Flour, [MEDICAL_DATA], Reduced Iron, [MEDI…" at bounding box center [674, 422] width 874 height 89
click at [494, 440] on textarea "Enriched Wheat Flour [(Malted Barley Flour, [MEDICAL_DATA], Reduced Iron, [MEDI…" at bounding box center [674, 422] width 874 height 89
click at [575, 442] on textarea "Enriched Wheat Flour [(Malted Barley Flour, [MEDICAL_DATA], Reduced Iron, [MEDI…" at bounding box center [674, 422] width 874 height 89
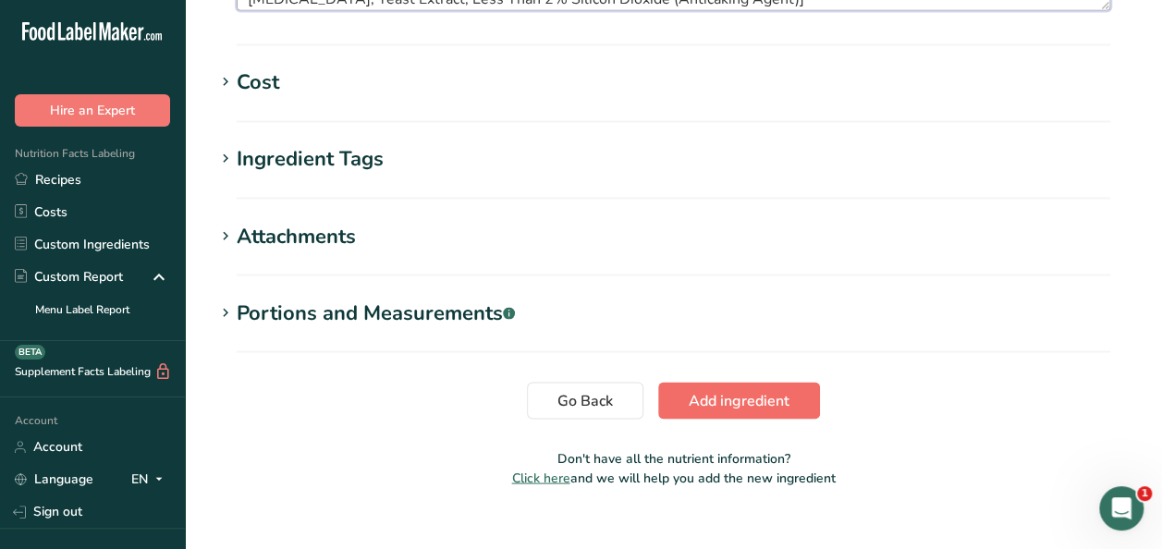
scroll to position [1572, 0]
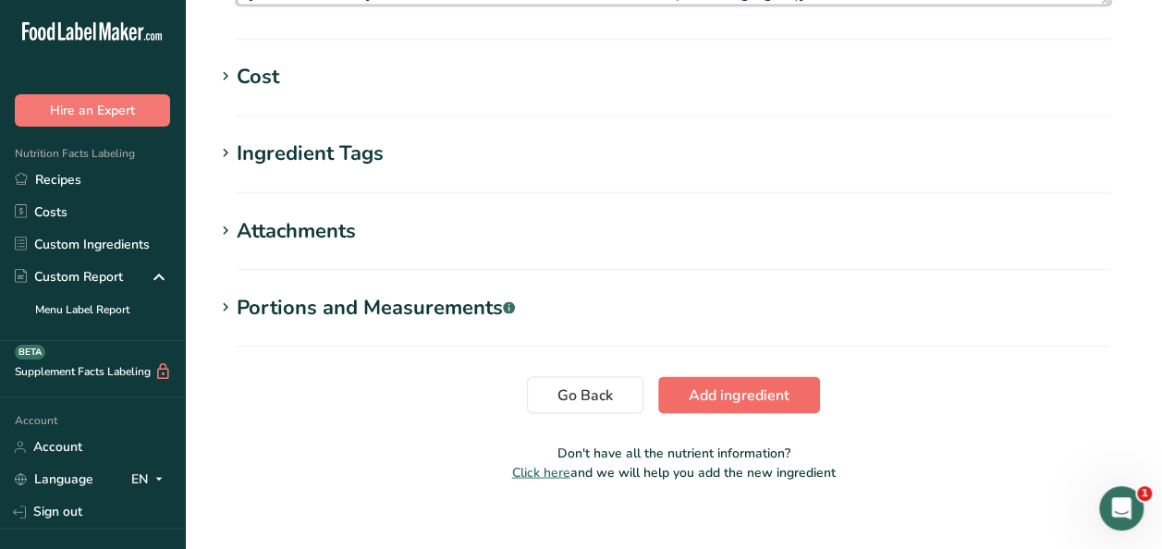
type textarea "Enriched Wheat Flour [(Malted Barley Flour, [MEDICAL_DATA], Reduced Iron, [MEDI…"
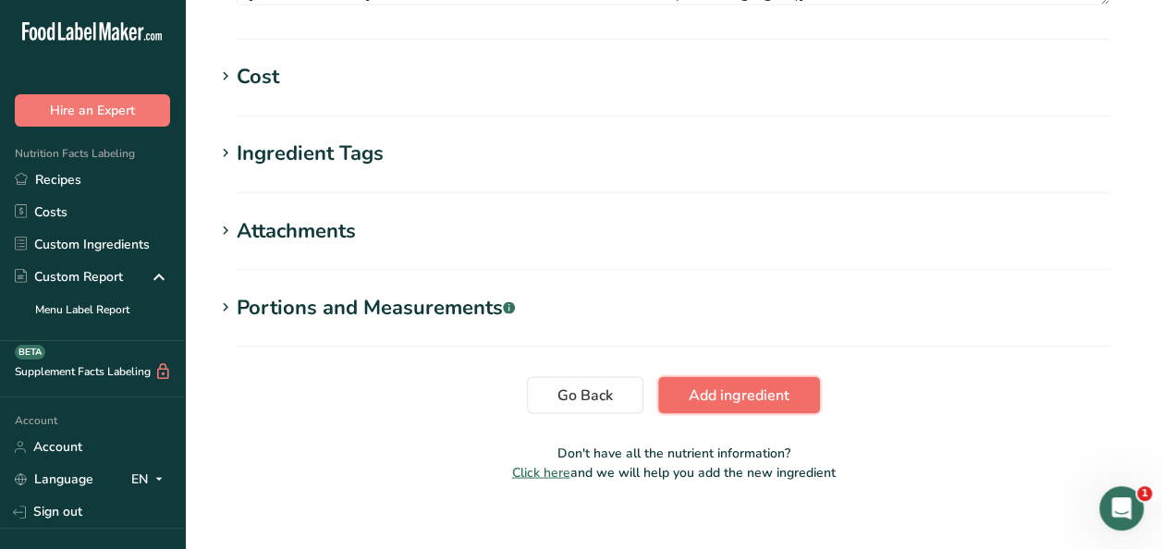
click at [750, 387] on span "Add ingredient" at bounding box center [739, 395] width 101 height 22
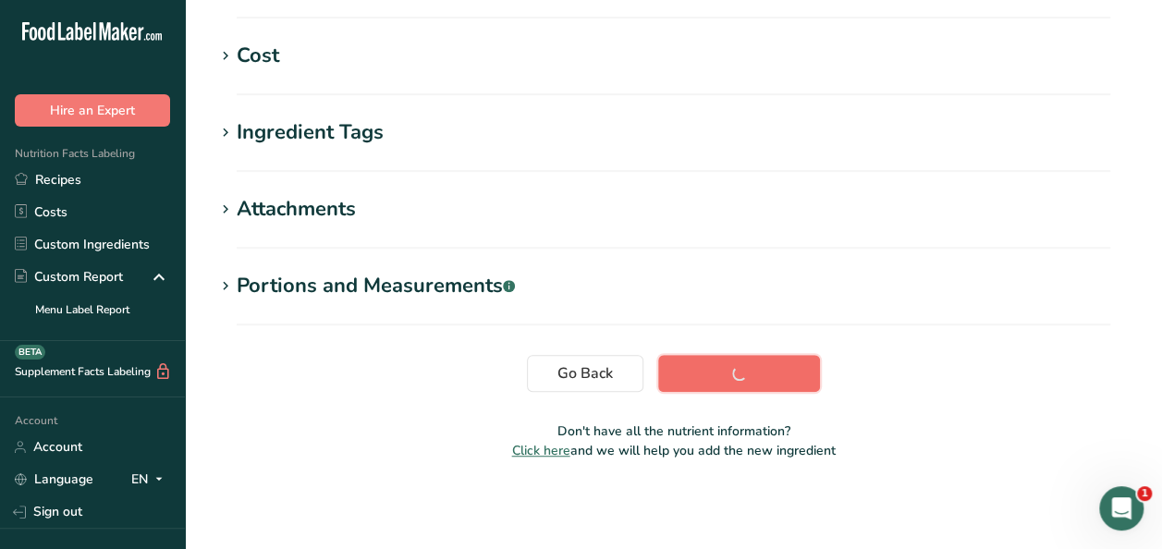
scroll to position [429, 0]
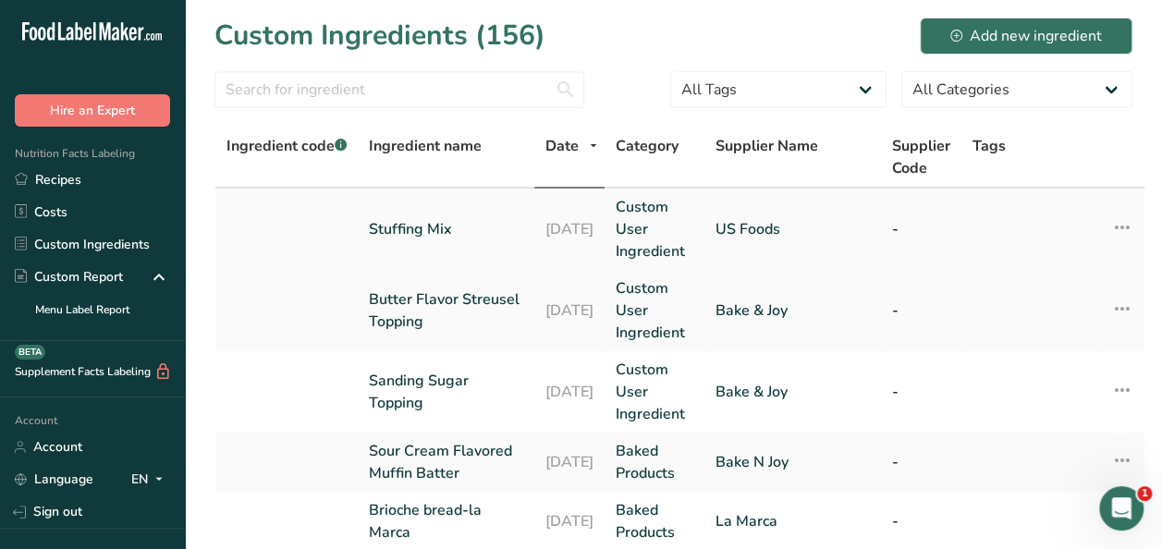
click at [405, 233] on link "Stuffing Mix" at bounding box center [446, 229] width 154 height 22
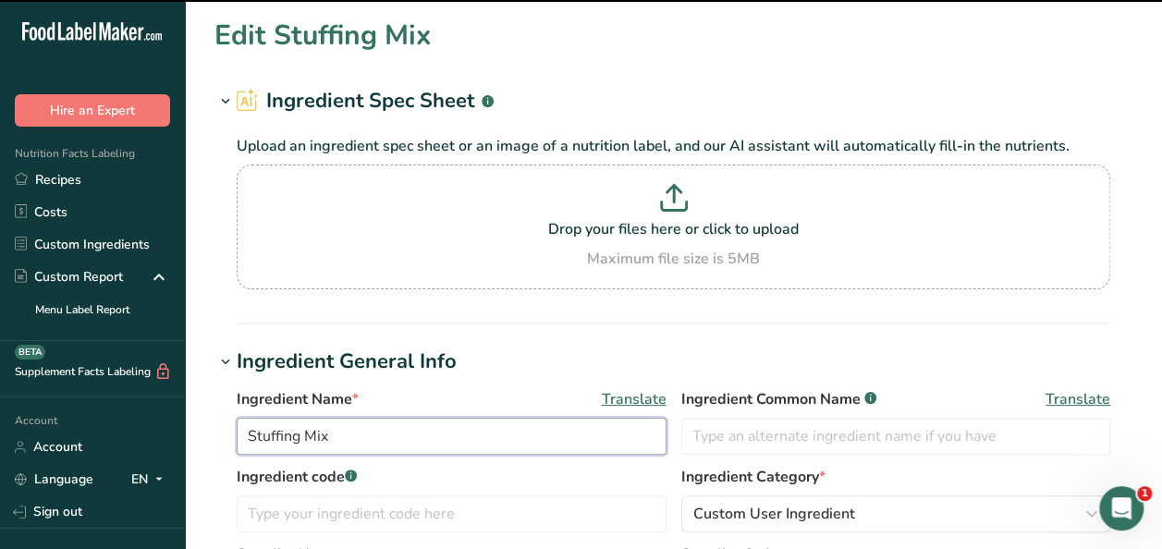
click at [349, 436] on input "Stuffing Mix" at bounding box center [452, 436] width 430 height 37
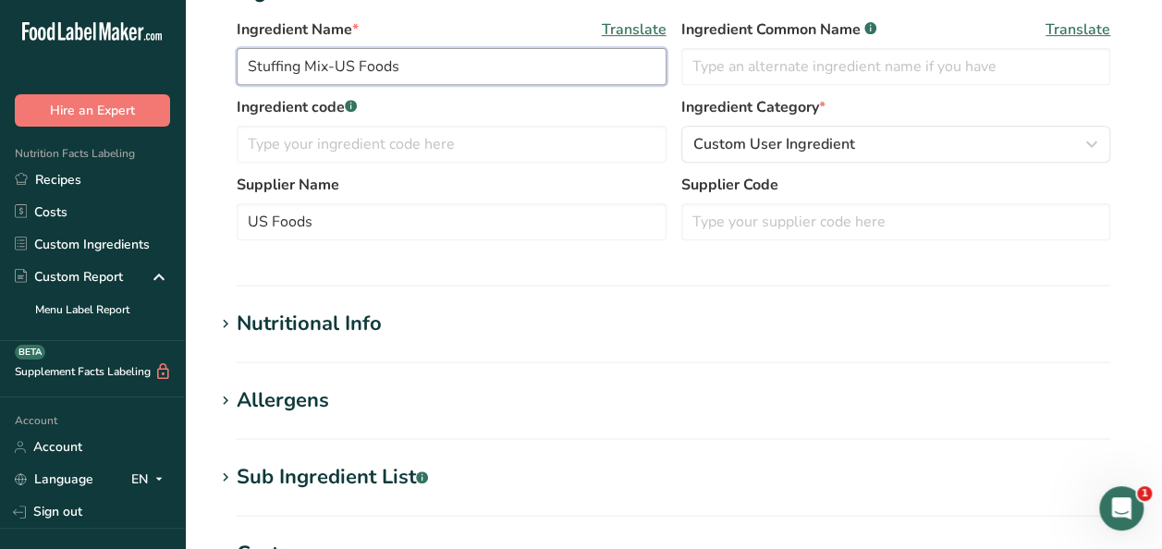
scroll to position [867, 0]
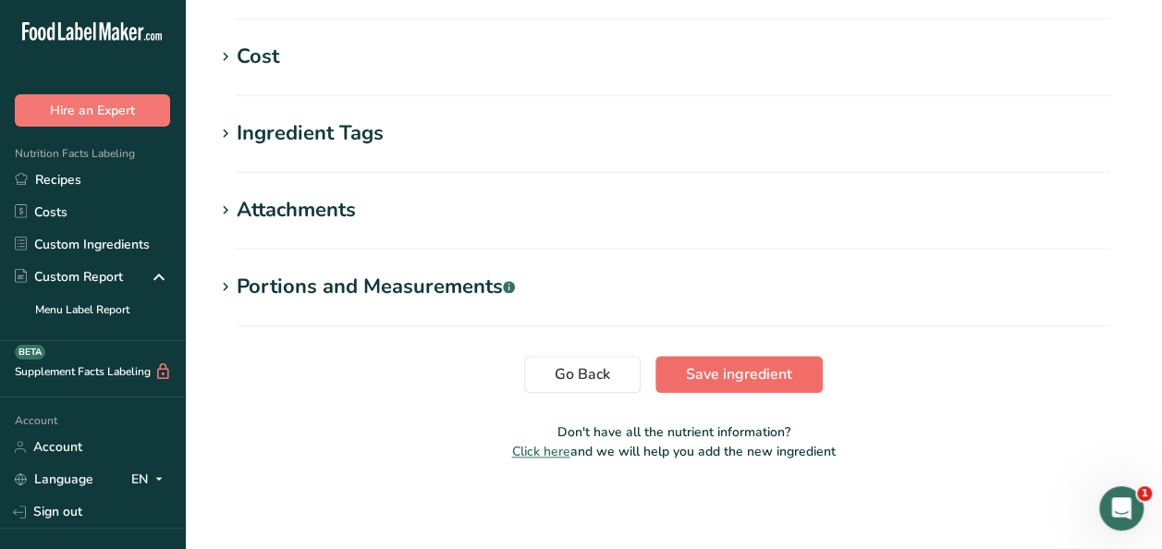
type input "Stuffing Mix-US Foods"
click at [767, 374] on span "Save ingredient" at bounding box center [739, 374] width 106 height 22
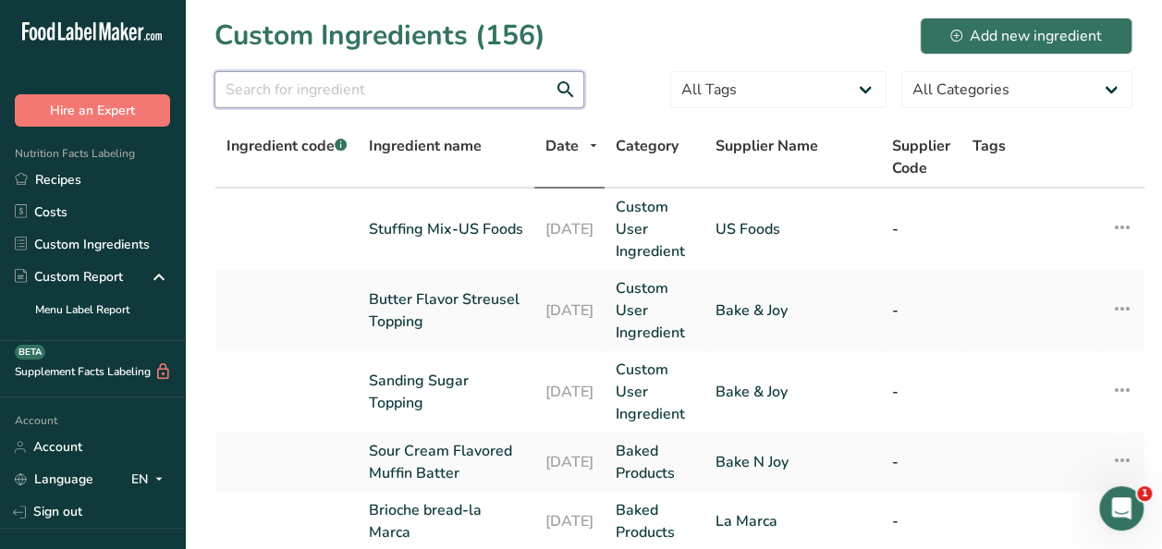
click at [399, 91] on input "text" at bounding box center [400, 89] width 370 height 37
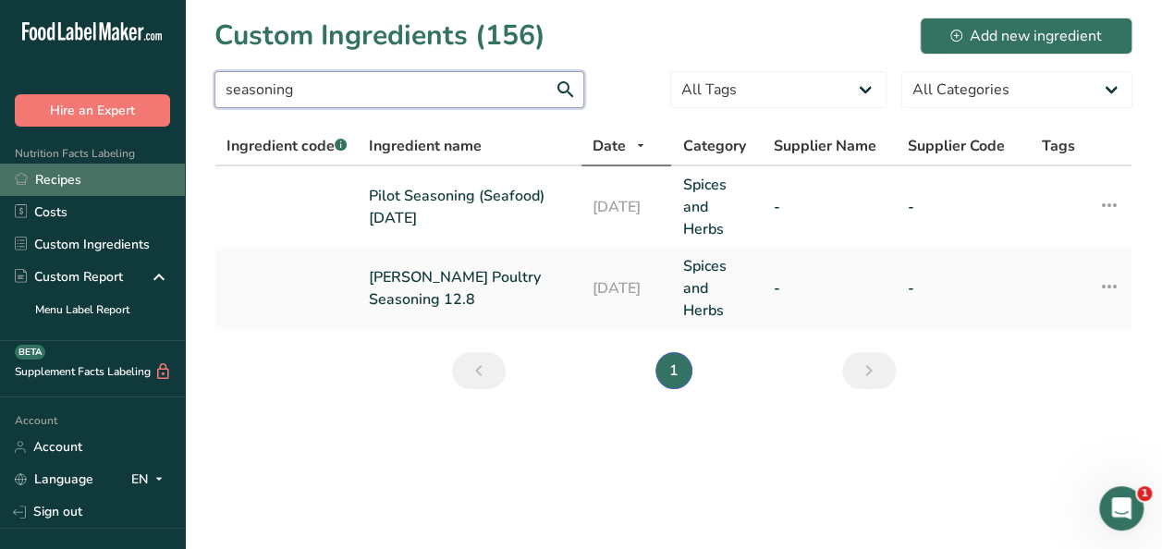
type input "seasoning"
click at [72, 172] on link "Recipes" at bounding box center [92, 180] width 185 height 32
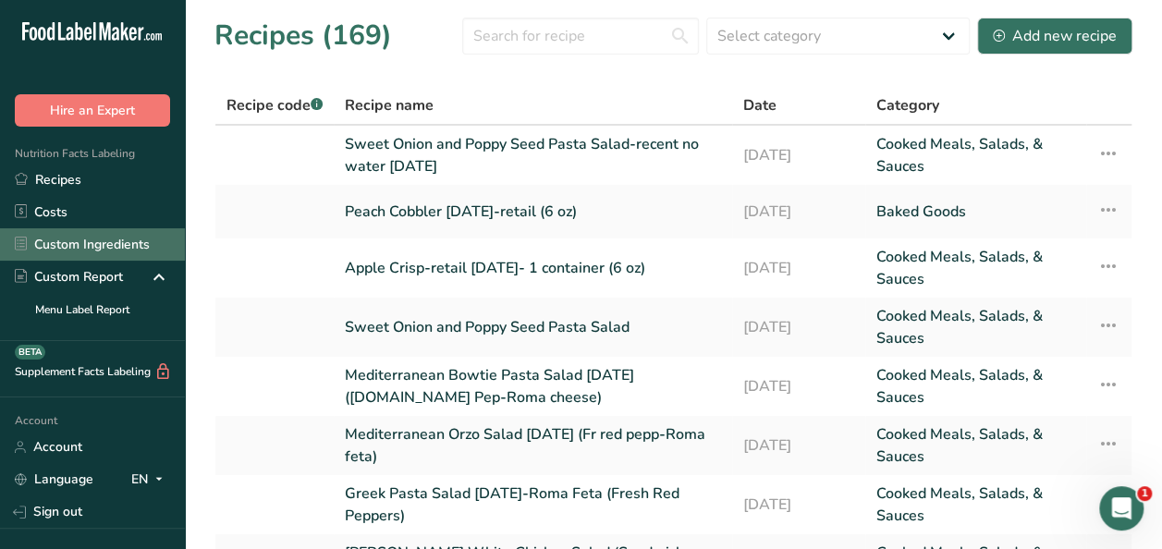
click at [77, 240] on link "Custom Ingredients" at bounding box center [92, 244] width 185 height 32
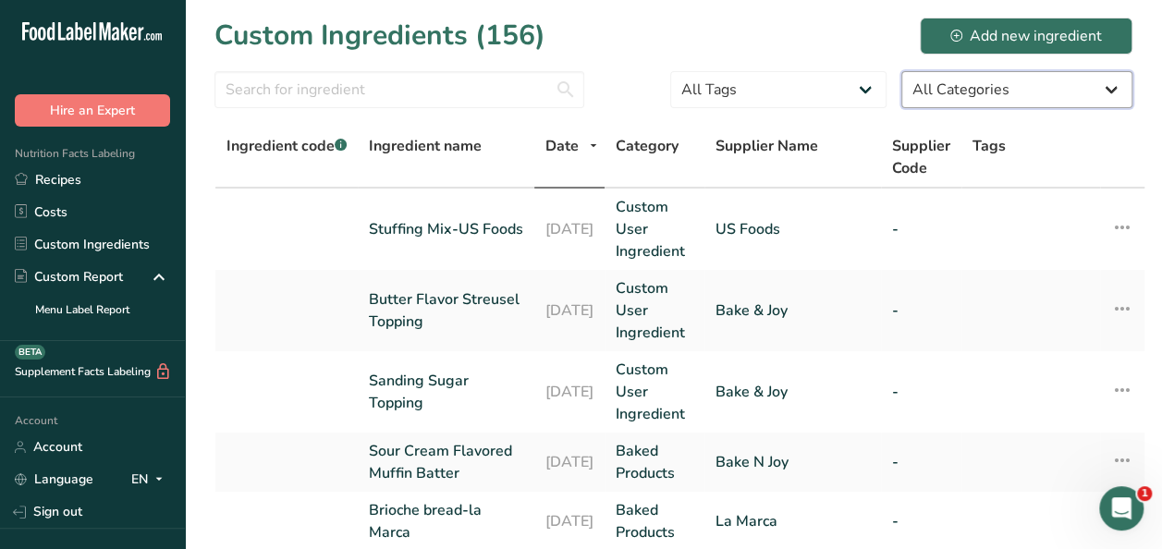
click at [1117, 95] on select "All Categories [DEMOGRAPHIC_DATA]/[US_STATE][DEMOGRAPHIC_DATA] Foods Baby Foods…" at bounding box center [1017, 89] width 231 height 37
select select "2"
click at [902, 71] on select "All Categories [DEMOGRAPHIC_DATA]/[US_STATE][DEMOGRAPHIC_DATA] Foods Baby Foods…" at bounding box center [1017, 89] width 231 height 37
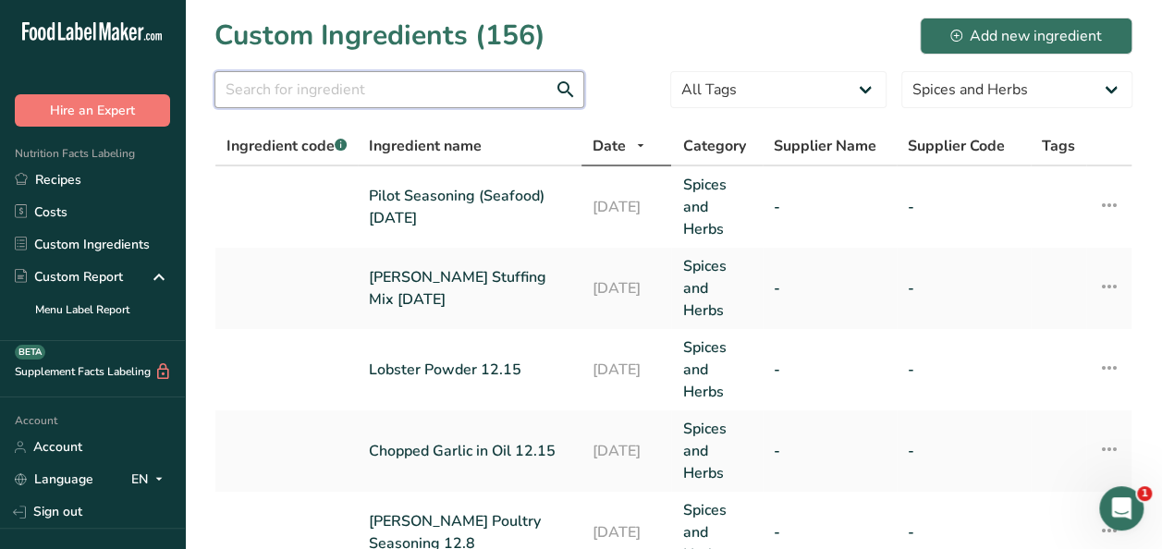
click at [407, 91] on input "text" at bounding box center [400, 89] width 370 height 37
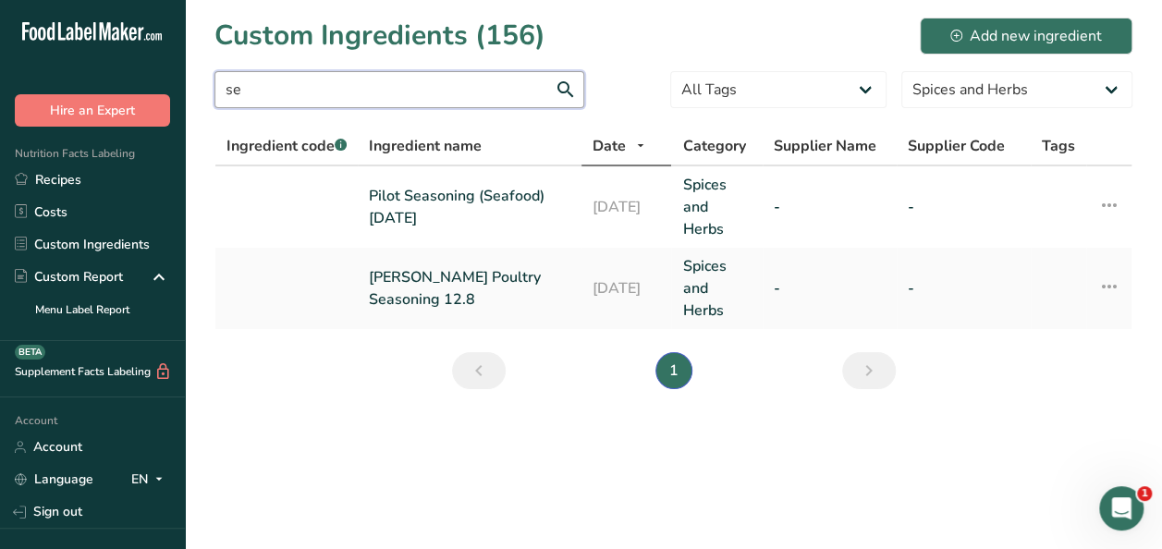
type input "s"
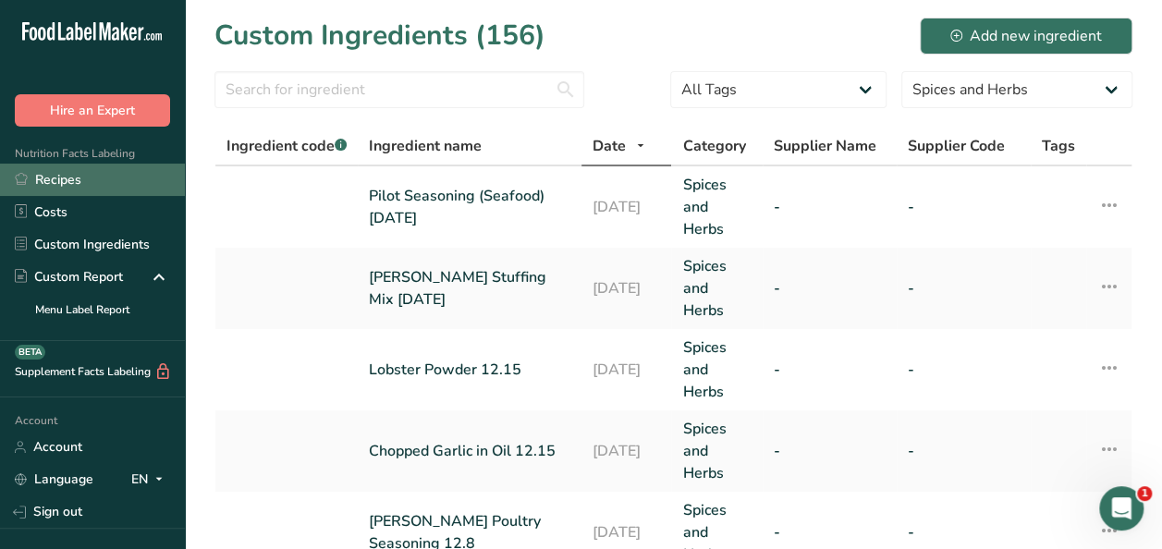
click at [73, 178] on link "Recipes" at bounding box center [92, 180] width 185 height 32
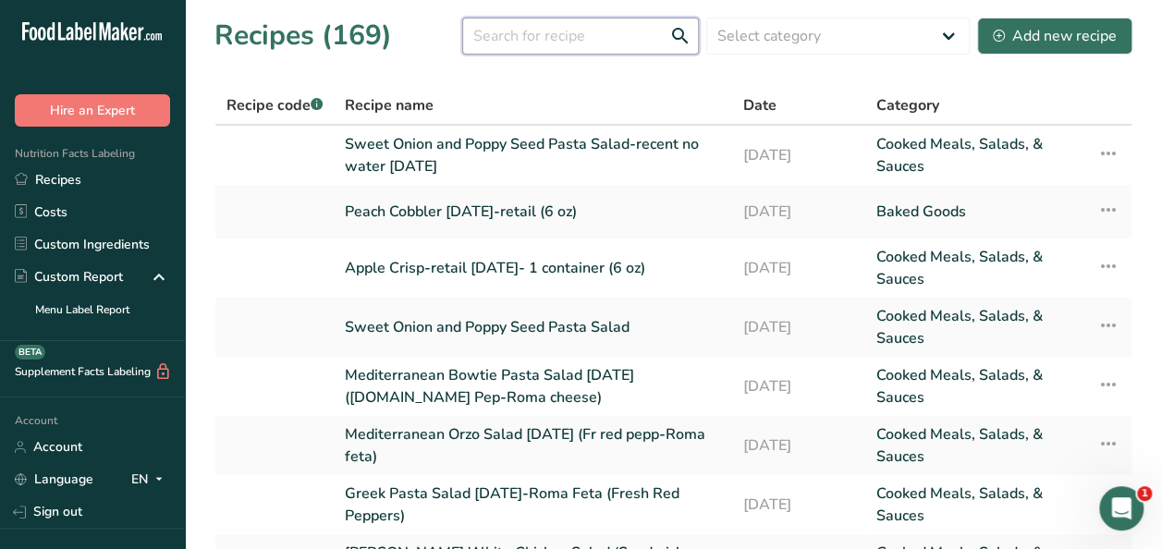
click at [596, 34] on input "text" at bounding box center [580, 36] width 237 height 37
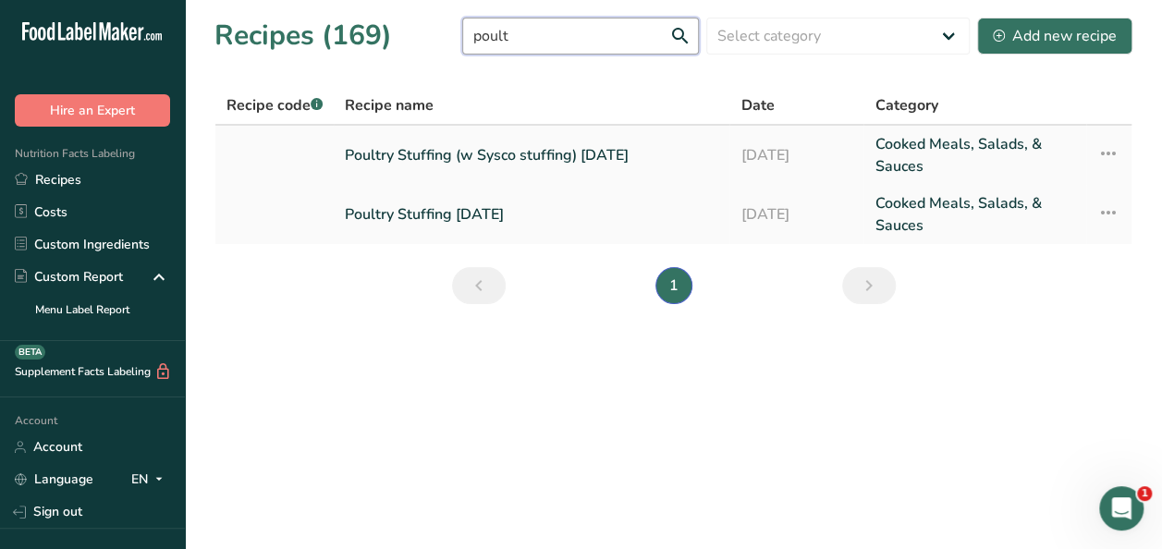
type input "poult"
click at [507, 147] on link "Poultry Stuffing (w Sysco stuffing) [DATE]" at bounding box center [532, 155] width 374 height 44
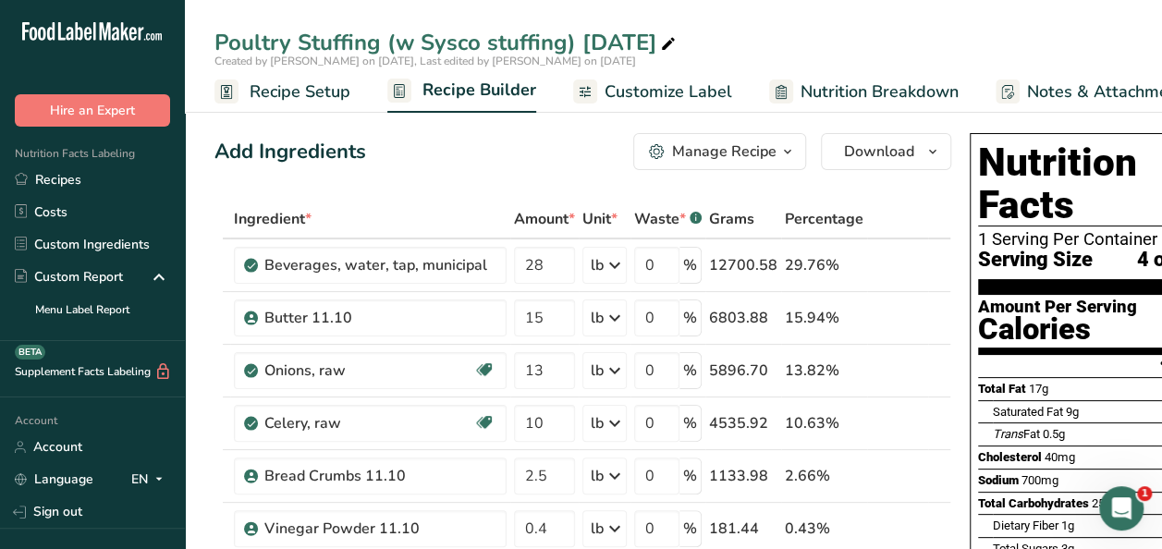
click at [780, 154] on icon "button" at bounding box center [787, 152] width 15 height 23
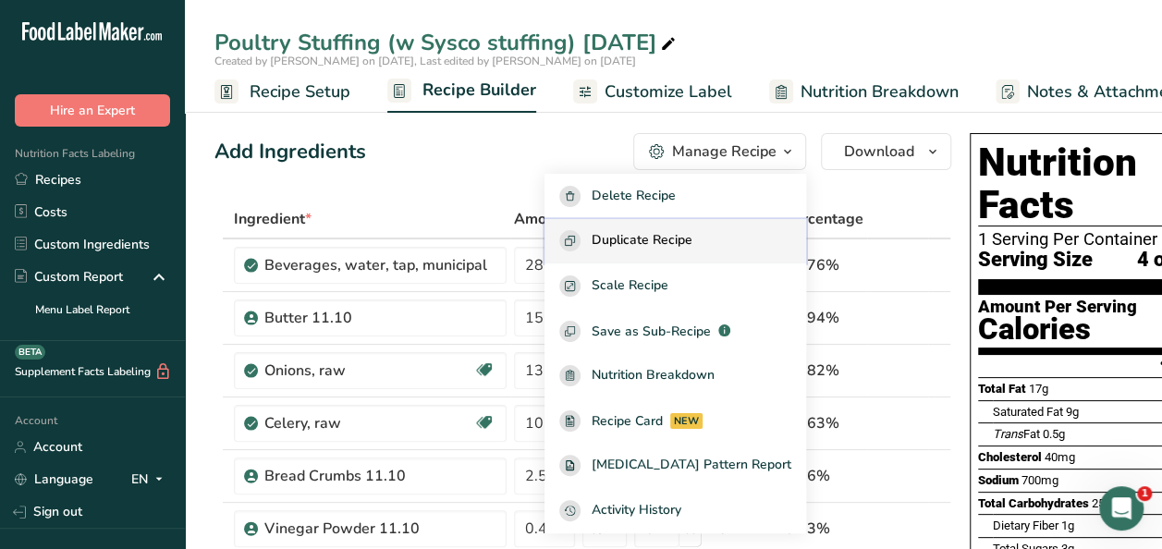
click at [693, 240] on span "Duplicate Recipe" at bounding box center [642, 240] width 101 height 21
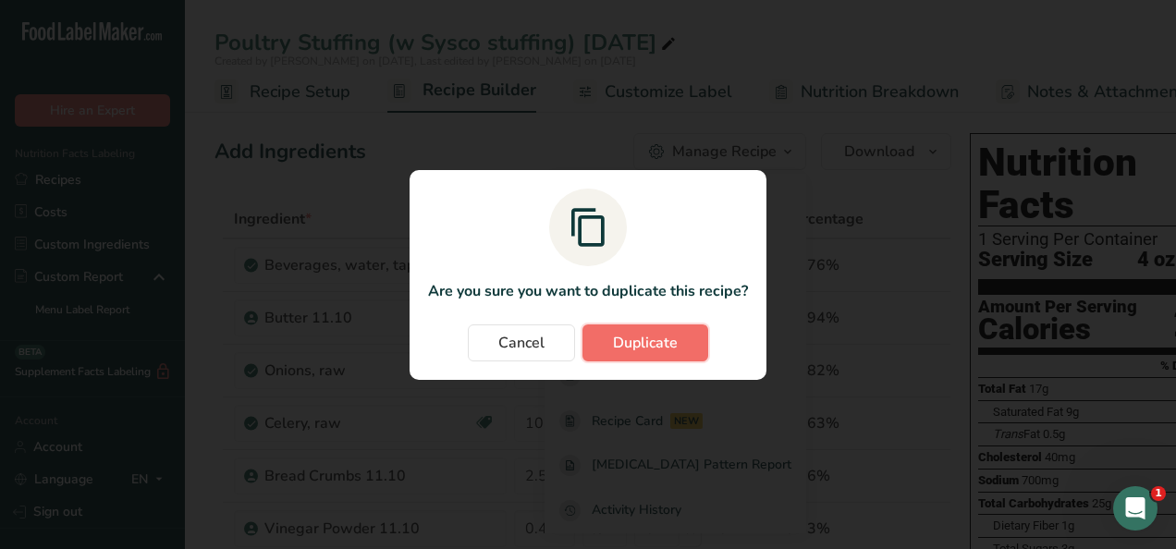
click at [665, 338] on span "Duplicate" at bounding box center [645, 343] width 65 height 22
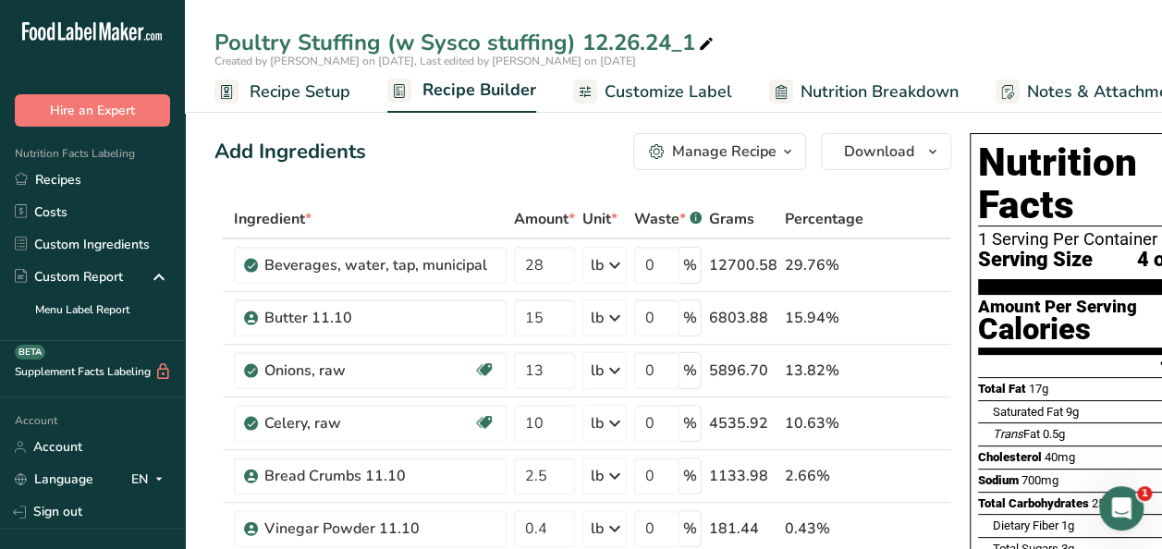
click at [562, 42] on div "Poultry Stuffing (w Sysco stuffing) 12.26.24_1" at bounding box center [466, 42] width 503 height 33
click at [475, 40] on input "Poultry Stuffing (w Sysco stuffing) 12.26.24_1" at bounding box center [674, 42] width 918 height 33
click at [732, 39] on input "Poultry Stuffing (w US Foods stuffing) 12.26.24_1" at bounding box center [674, 42] width 918 height 33
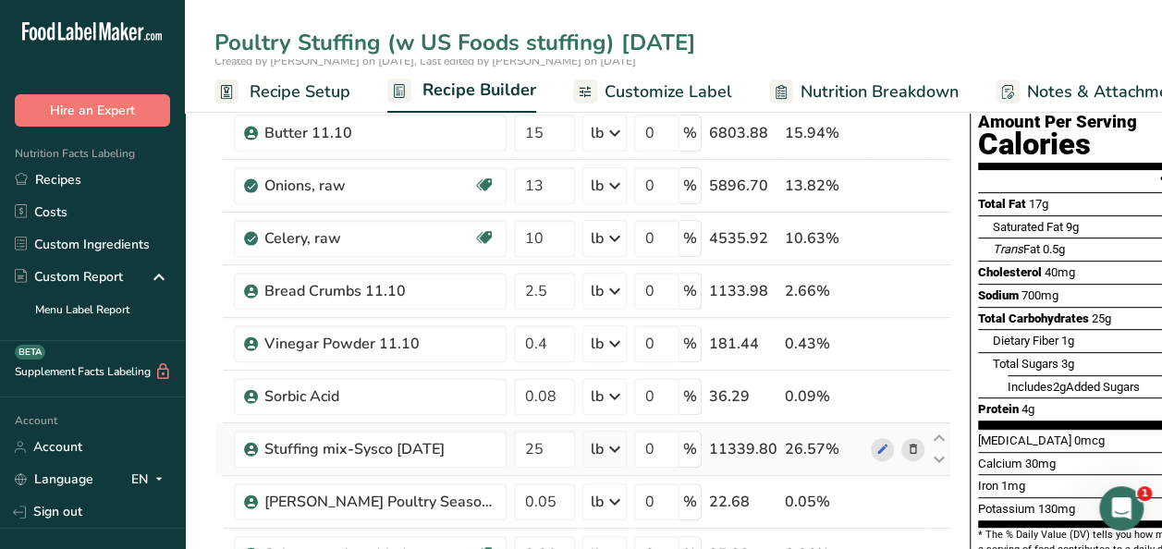
type input "Poultry Stuffing (w US Foods stuffing) [DATE]"
click at [907, 443] on icon at bounding box center [913, 449] width 13 height 19
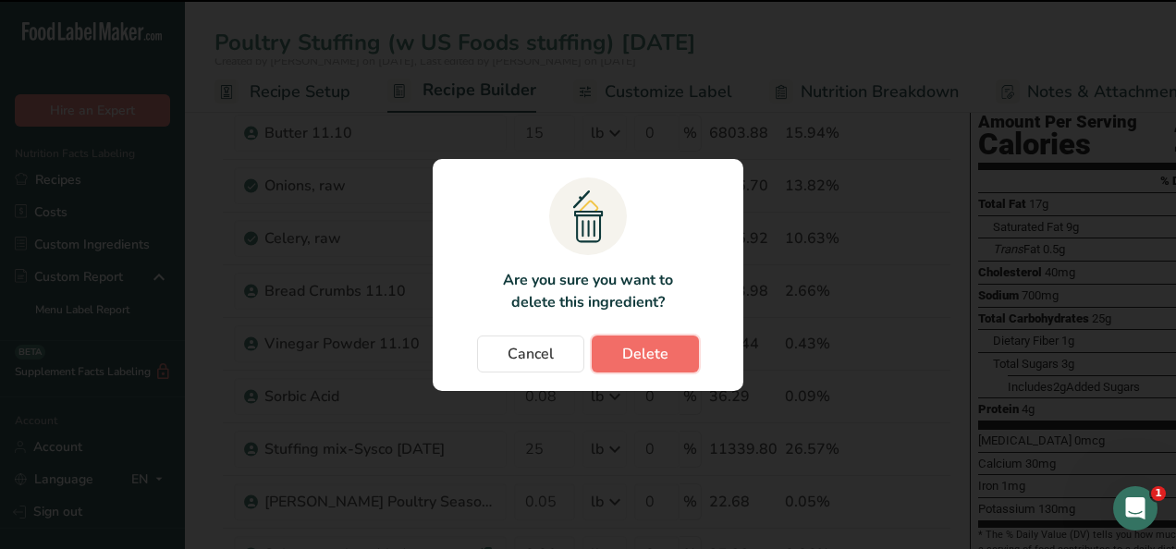
click at [669, 353] on button "Delete" at bounding box center [645, 354] width 107 height 37
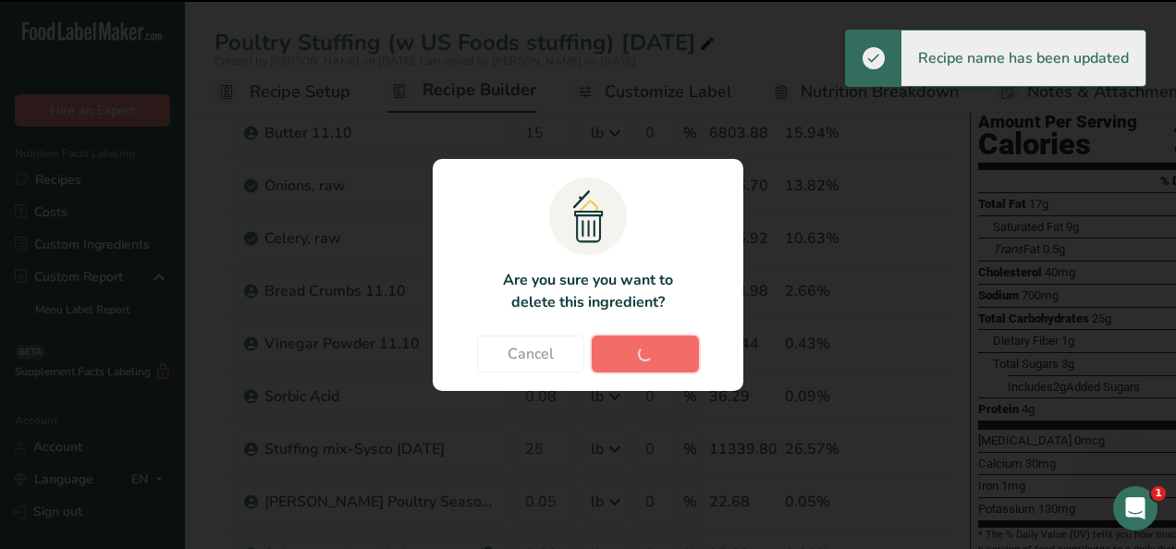
type input "0.05"
type input "0.06"
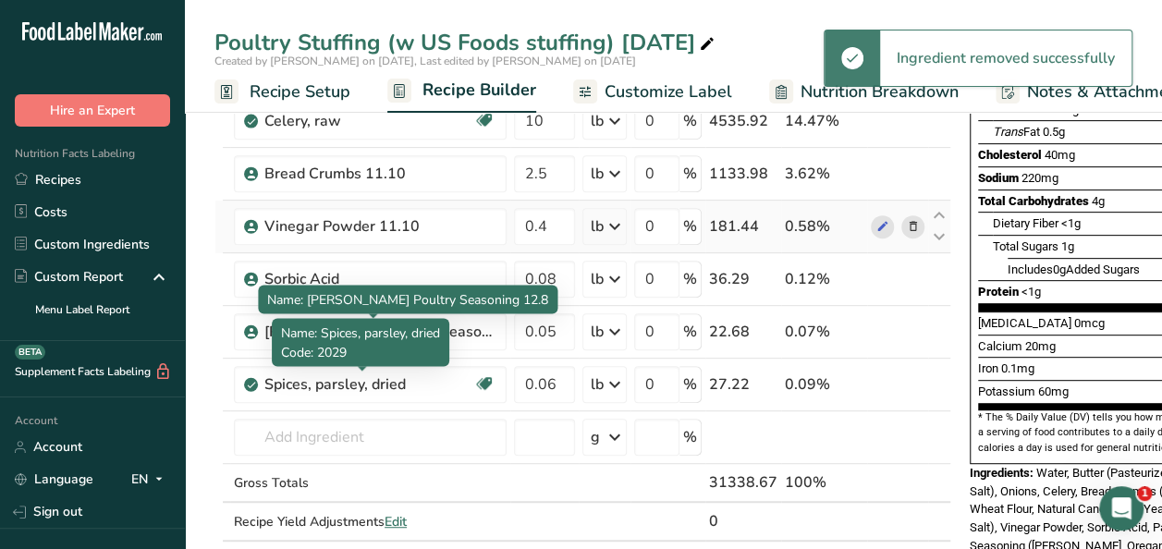
scroll to position [370, 0]
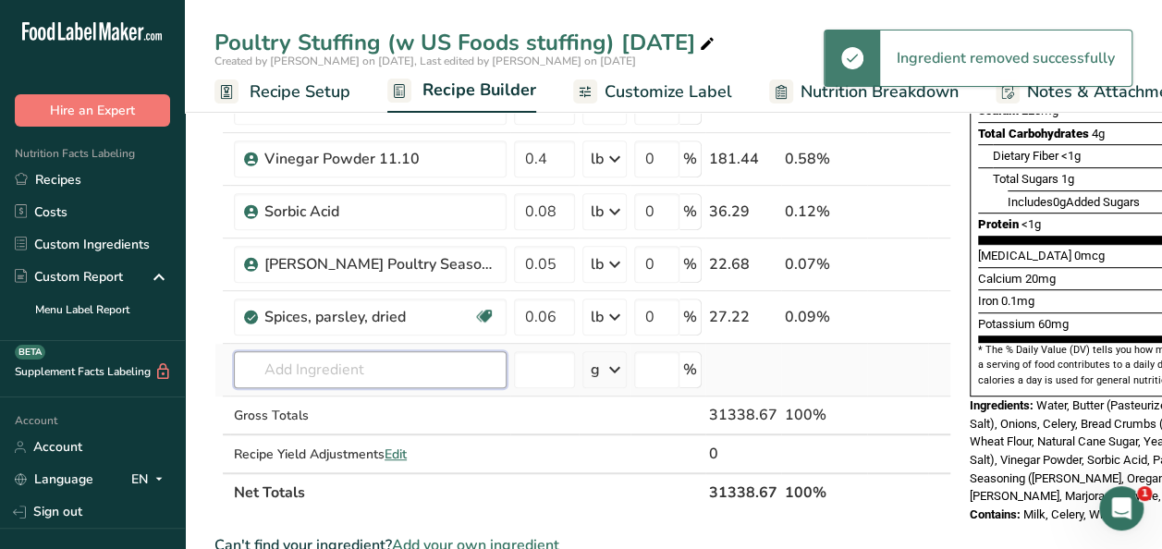
click at [331, 366] on input "text" at bounding box center [370, 369] width 273 height 37
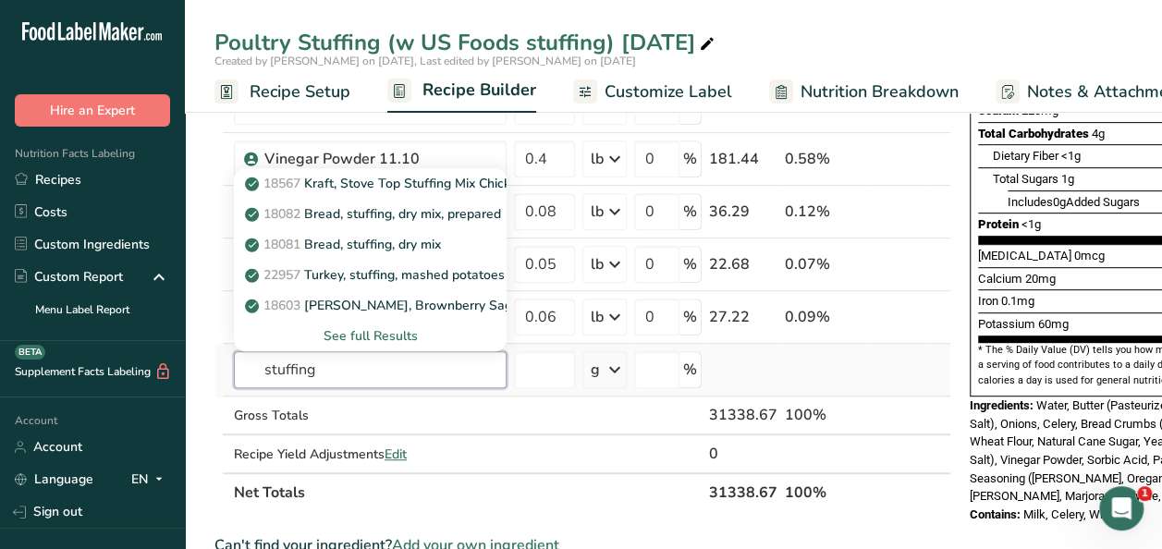
type input "stuffing"
click at [357, 332] on div "See full Results" at bounding box center [370, 335] width 243 height 19
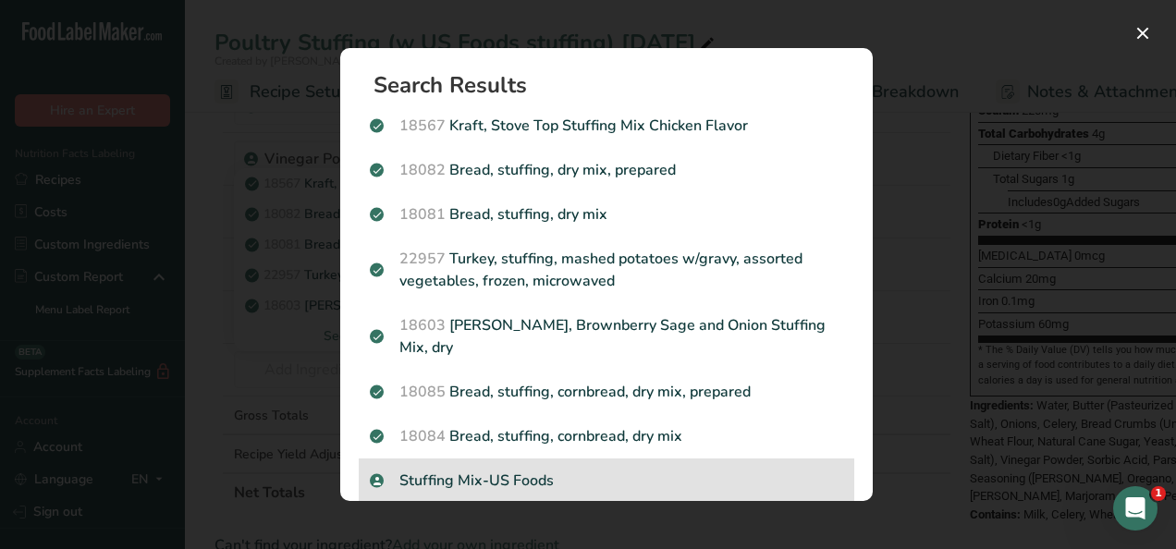
click at [490, 475] on p "Stuffing Mix-US Foods" at bounding box center [606, 481] width 473 height 22
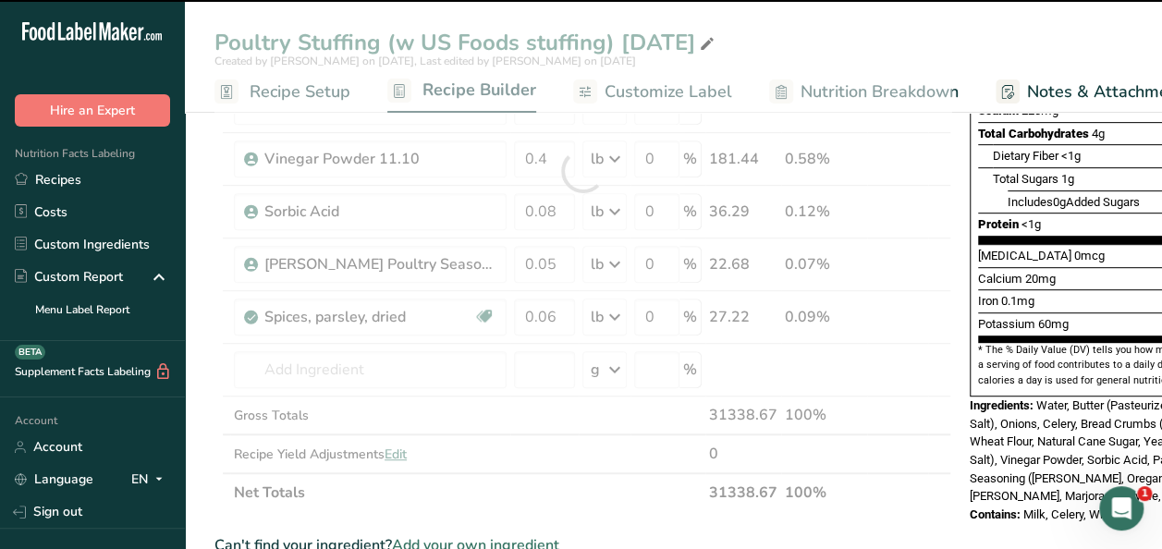
type input "0"
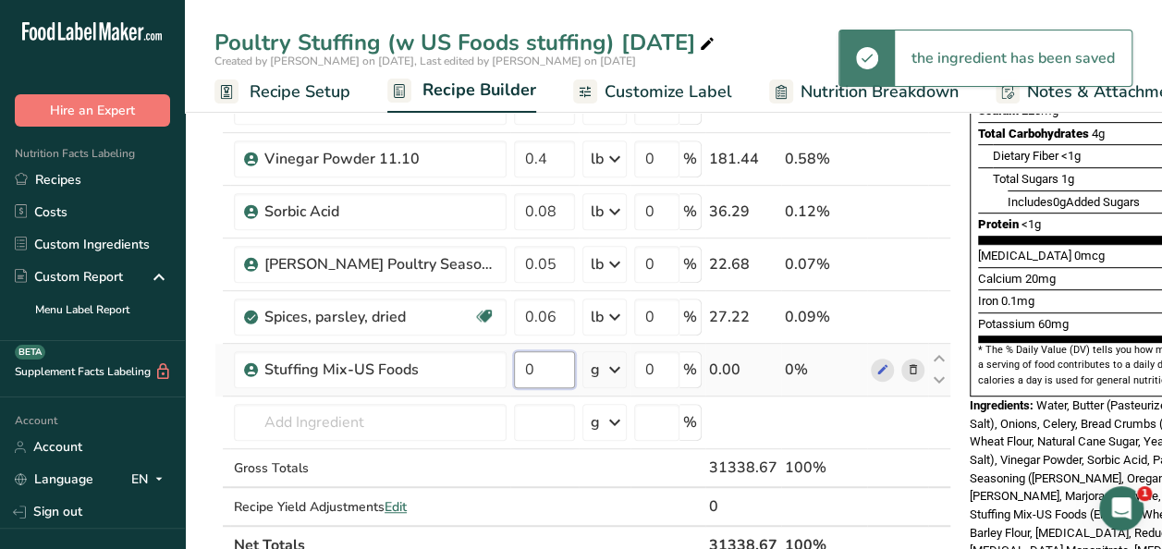
click at [534, 368] on input "0" at bounding box center [544, 369] width 61 height 37
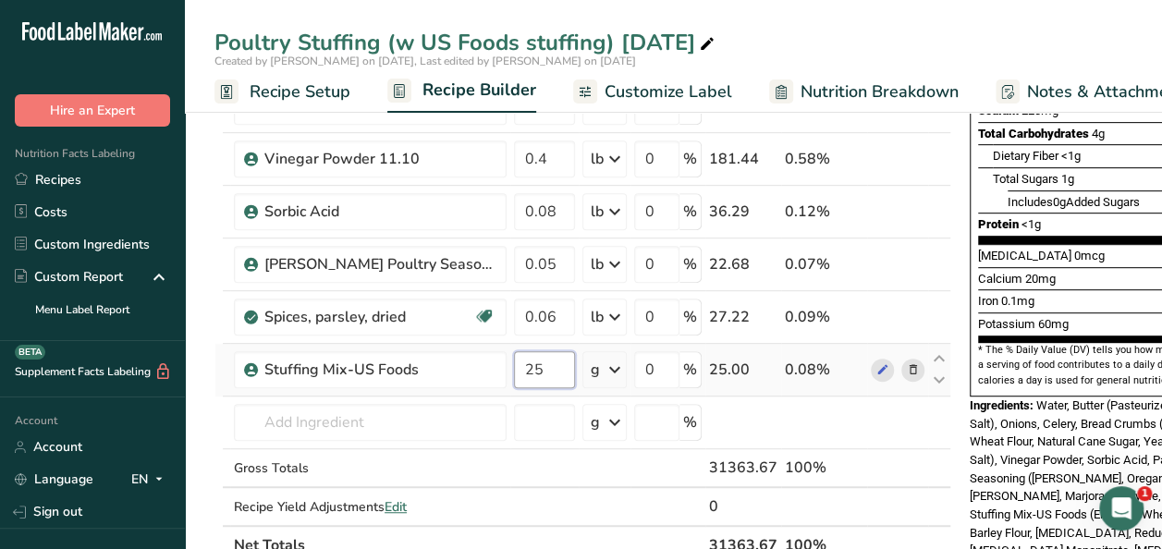
type input "25"
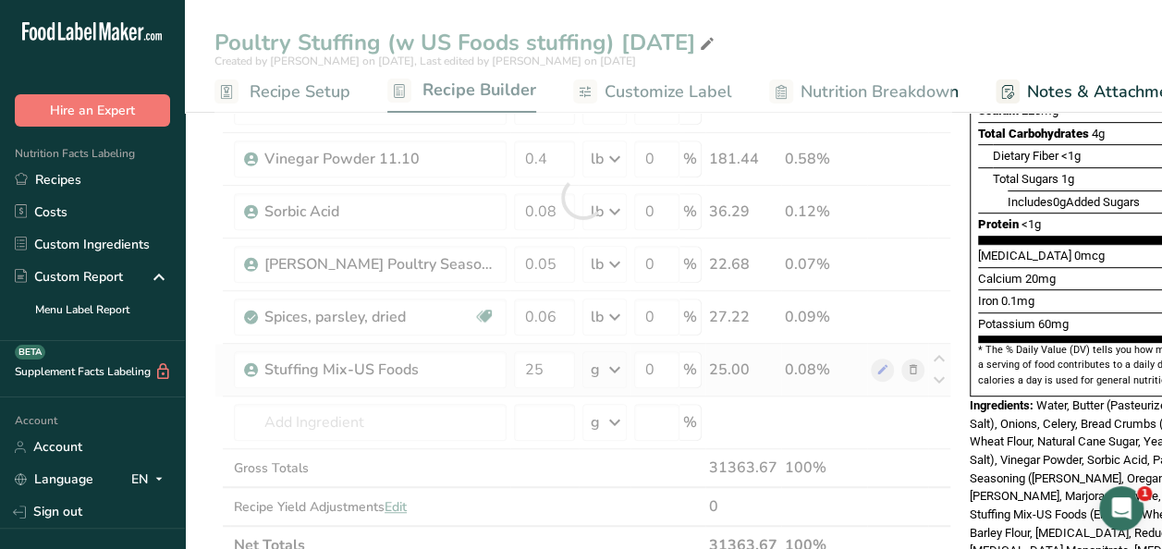
click at [606, 369] on div "Ingredient * Amount * Unit * Waste * .a-a{fill:#347362;}.b-a{fill:#fff;} Grams …" at bounding box center [583, 197] width 737 height 735
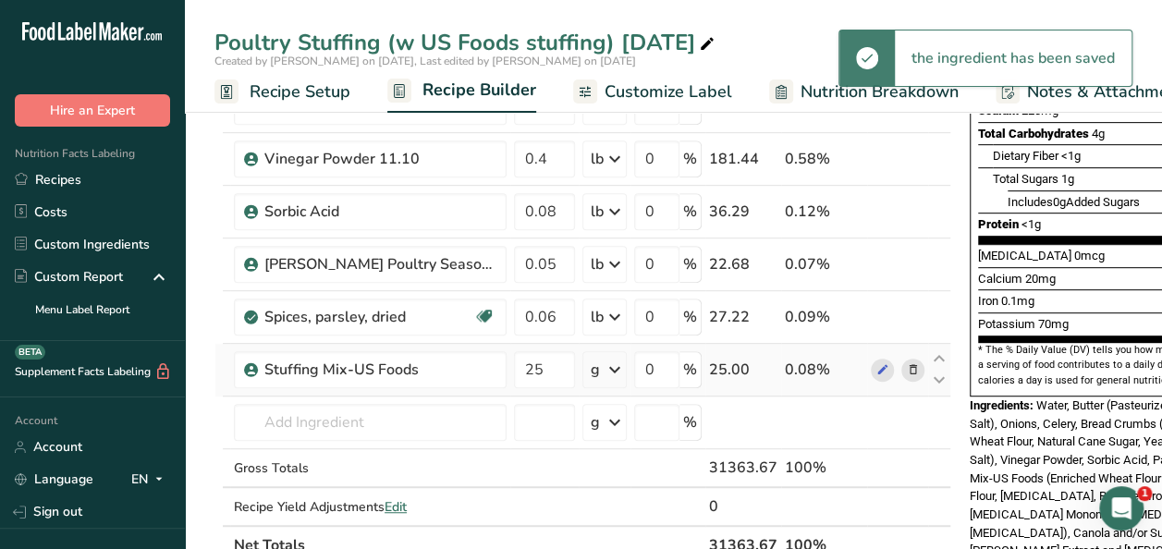
click at [604, 368] on icon at bounding box center [615, 369] width 22 height 33
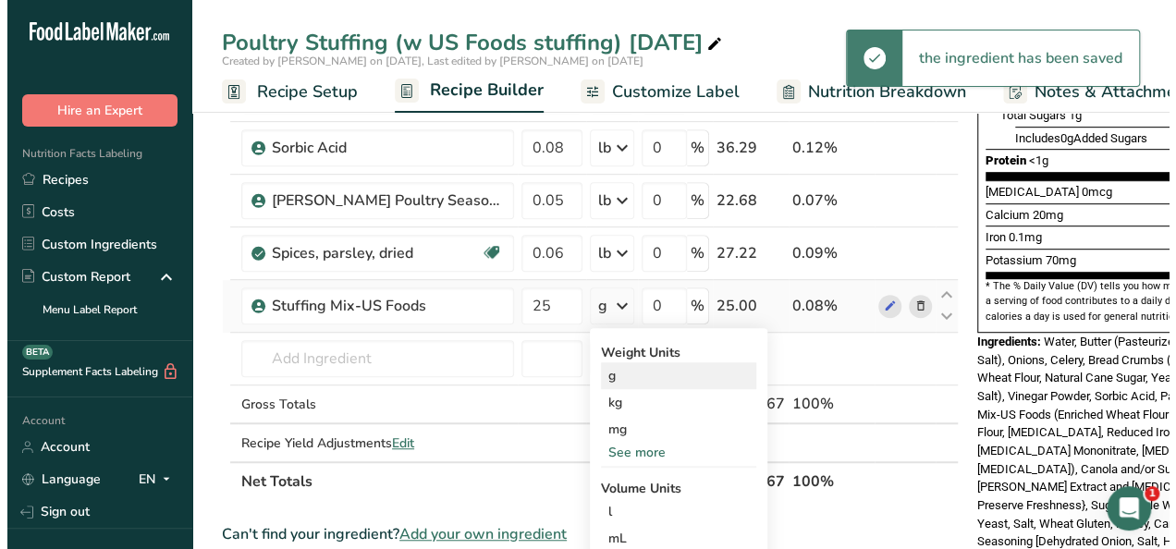
scroll to position [462, 0]
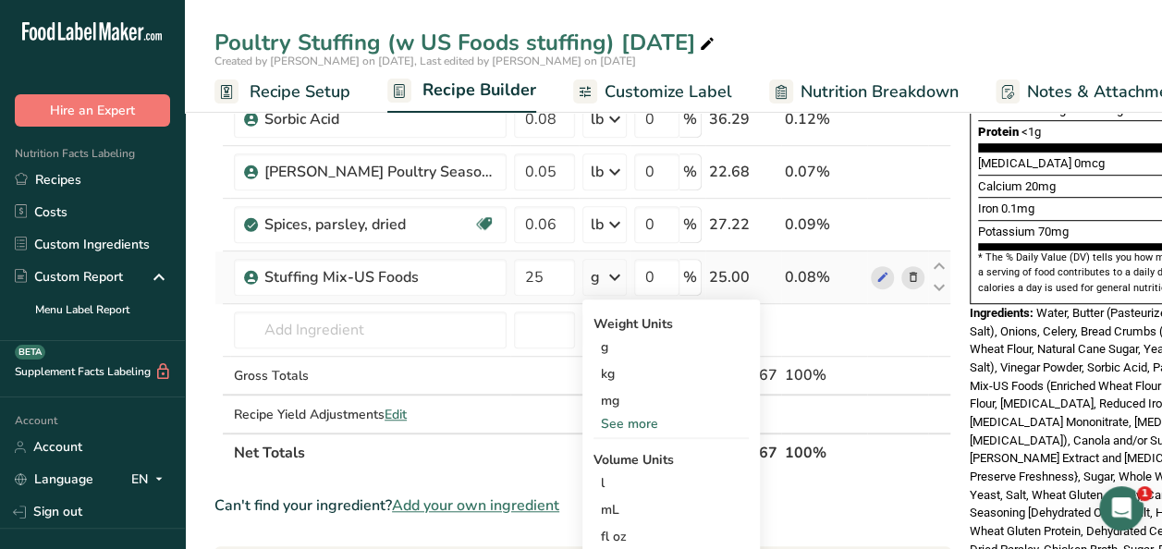
click at [624, 415] on div "See more" at bounding box center [671, 423] width 155 height 19
click at [625, 455] on div "lb" at bounding box center [671, 454] width 155 height 27
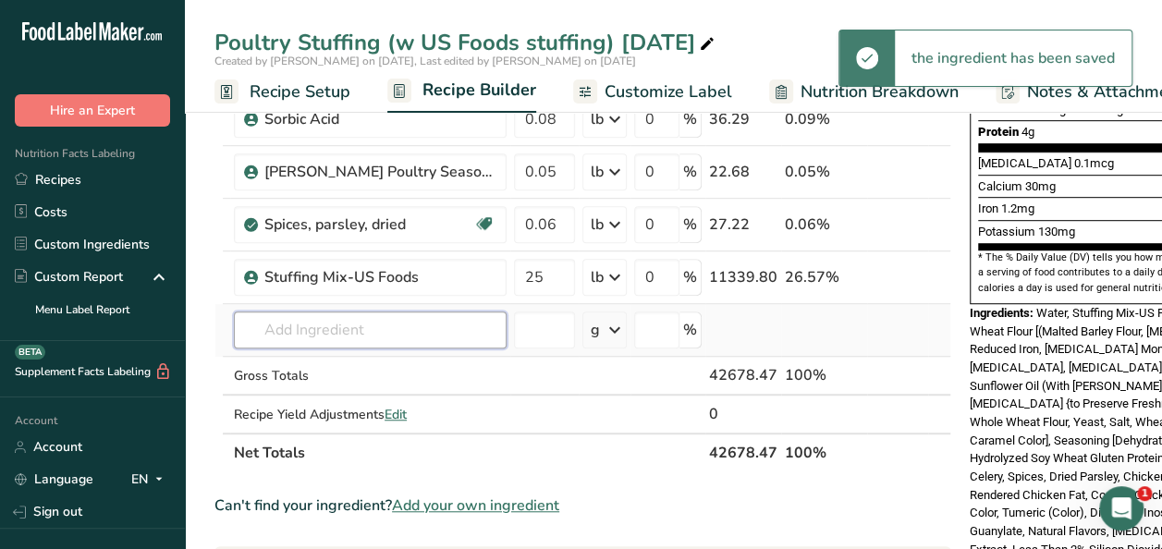
click at [382, 324] on input "text" at bounding box center [370, 330] width 273 height 37
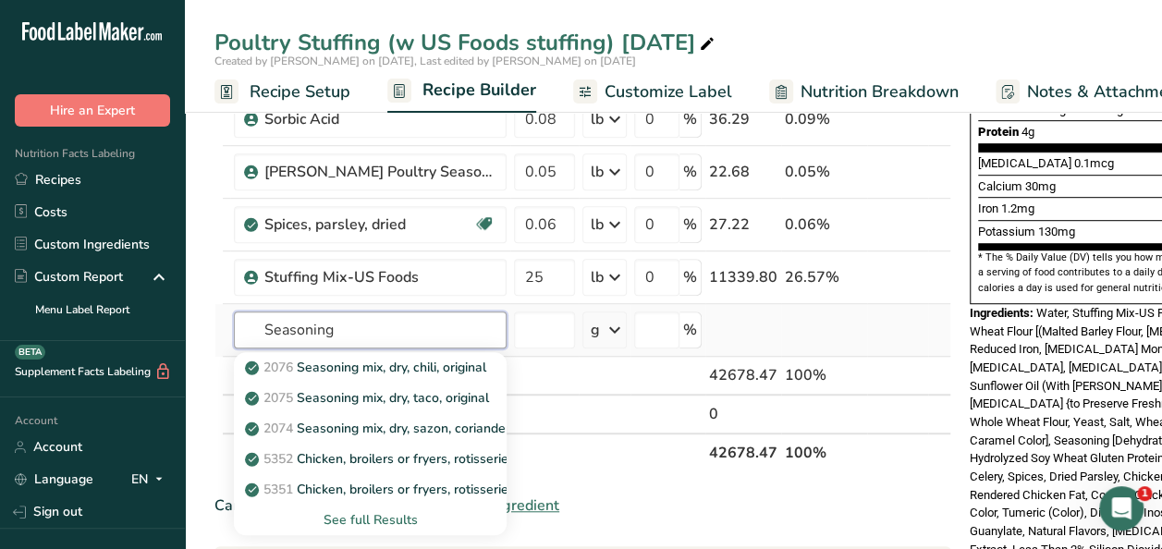
type input "Seasoning"
click at [366, 518] on div "See full Results" at bounding box center [370, 519] width 243 height 19
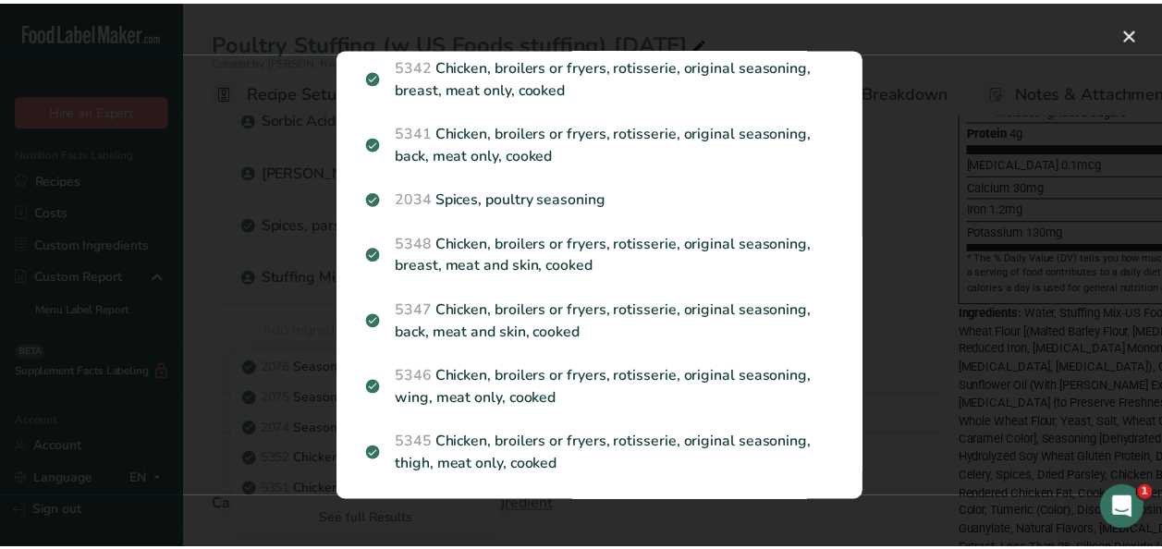
scroll to position [524, 0]
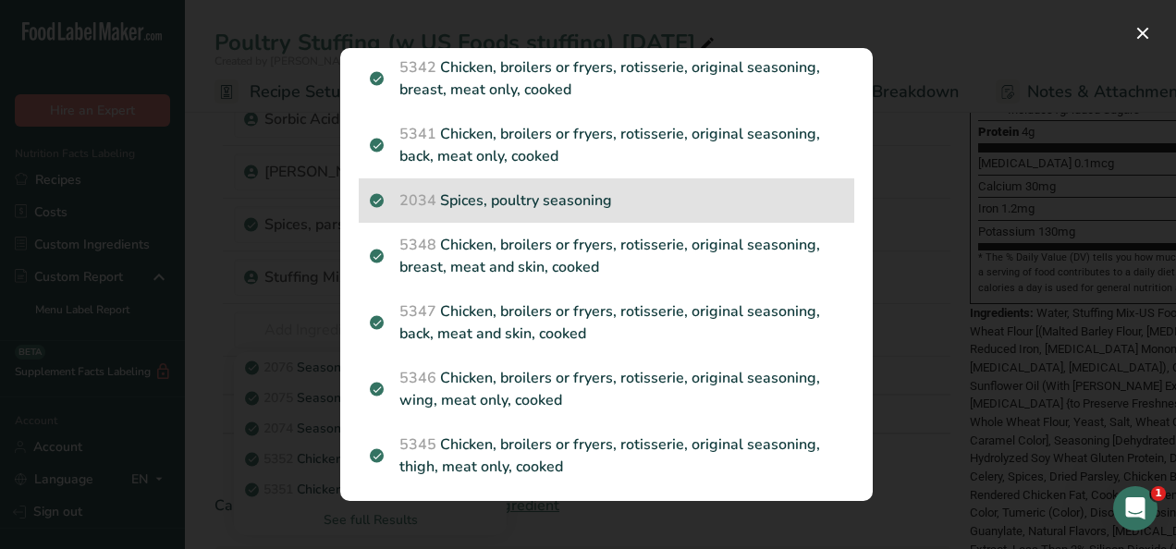
click at [489, 194] on p "2034 Spices, poultry seasoning" at bounding box center [606, 201] width 473 height 22
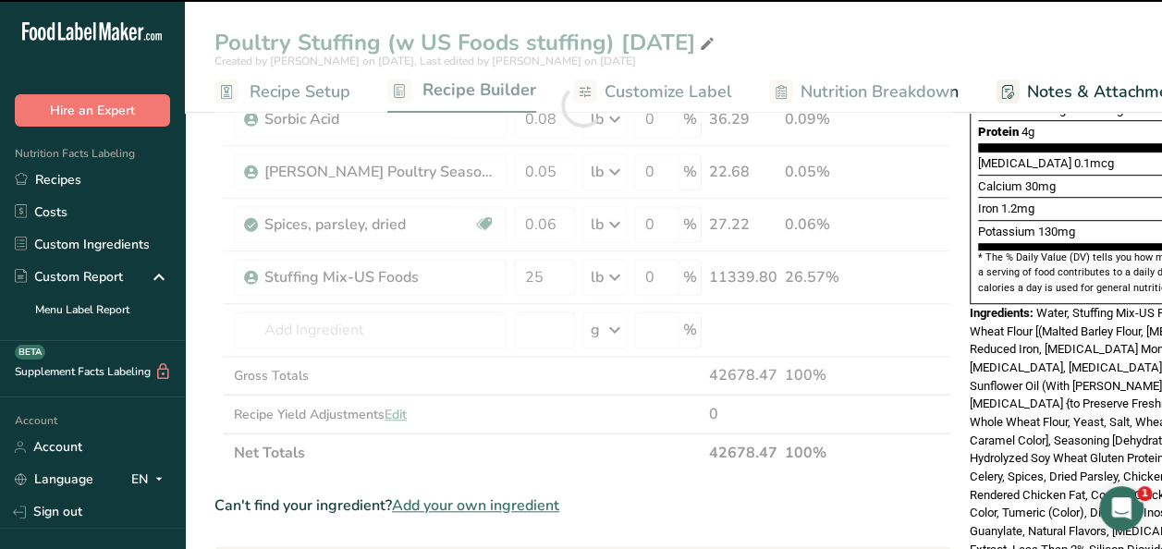
type input "0"
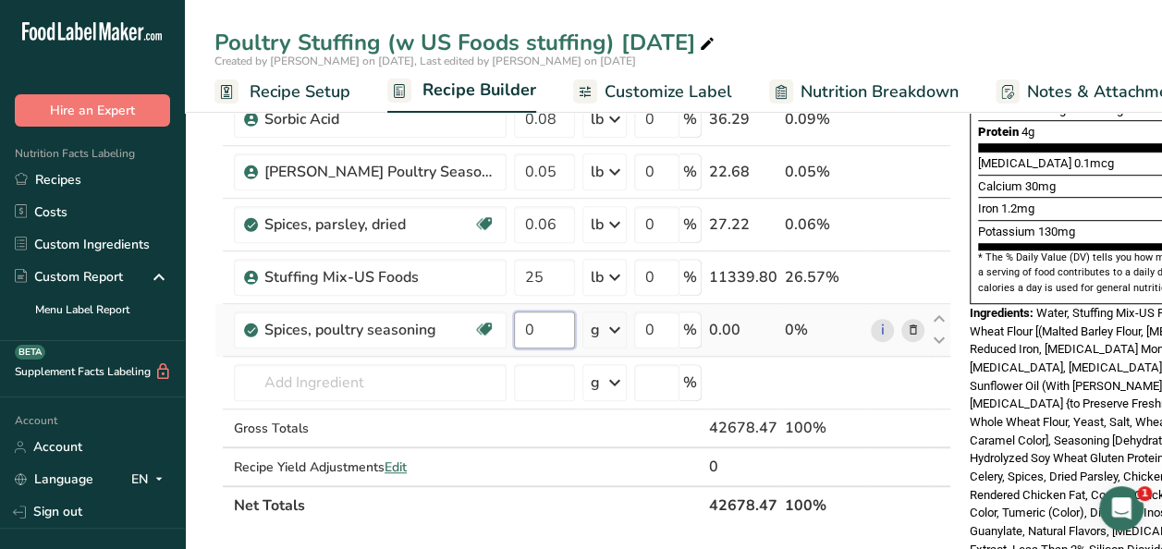
click at [534, 332] on input "0" at bounding box center [544, 330] width 61 height 37
type input "0.05"
click at [603, 327] on div "Ingredient * Amount * Unit * Waste * .a-a{fill:#347362;}.b-a{fill:#fff;} Grams …" at bounding box center [583, 131] width 737 height 788
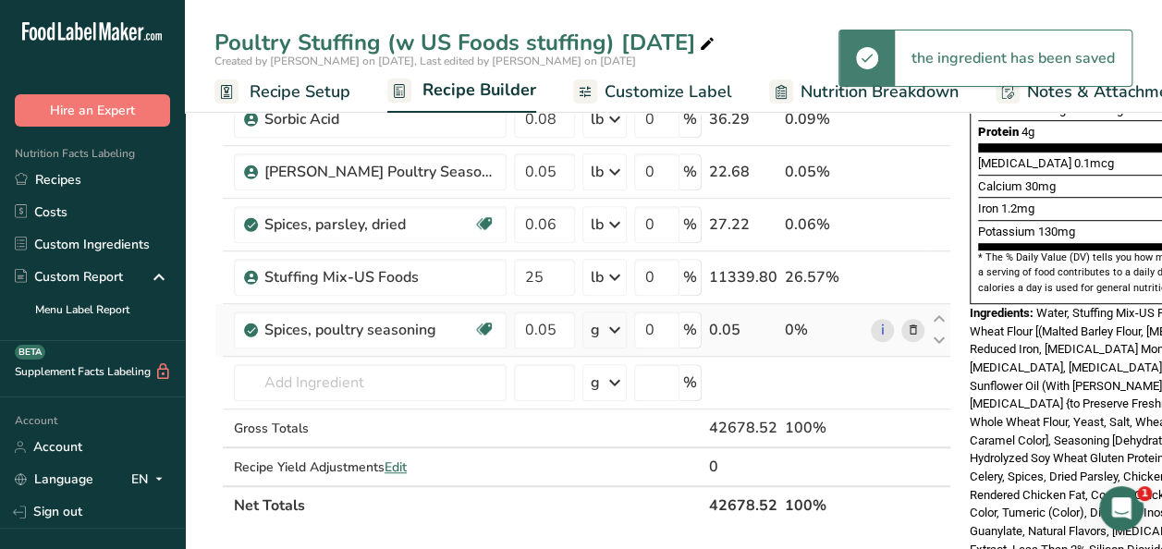
click at [607, 327] on icon at bounding box center [615, 329] width 22 height 33
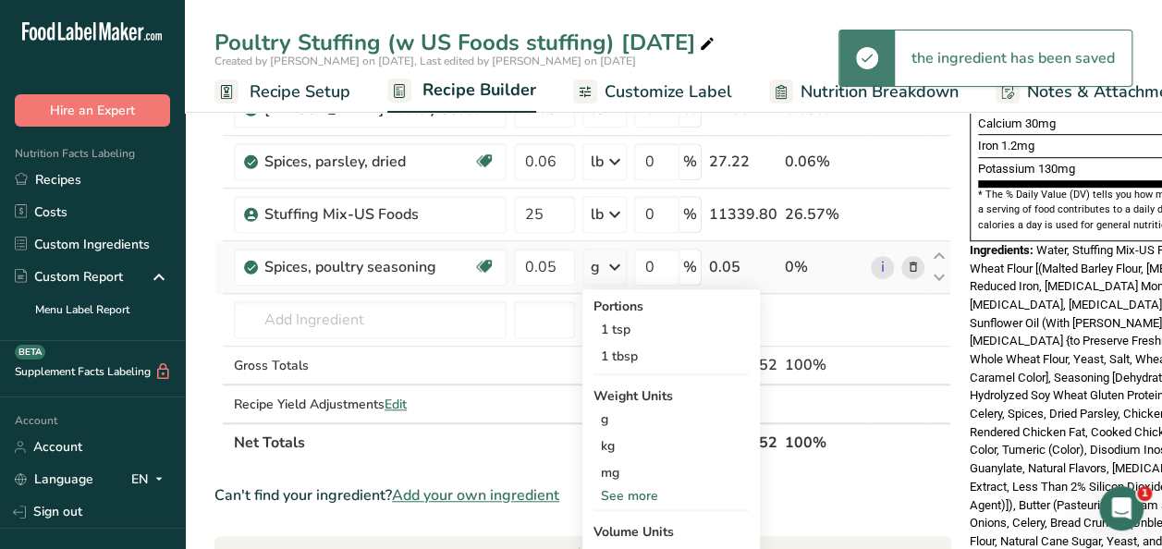
scroll to position [555, 0]
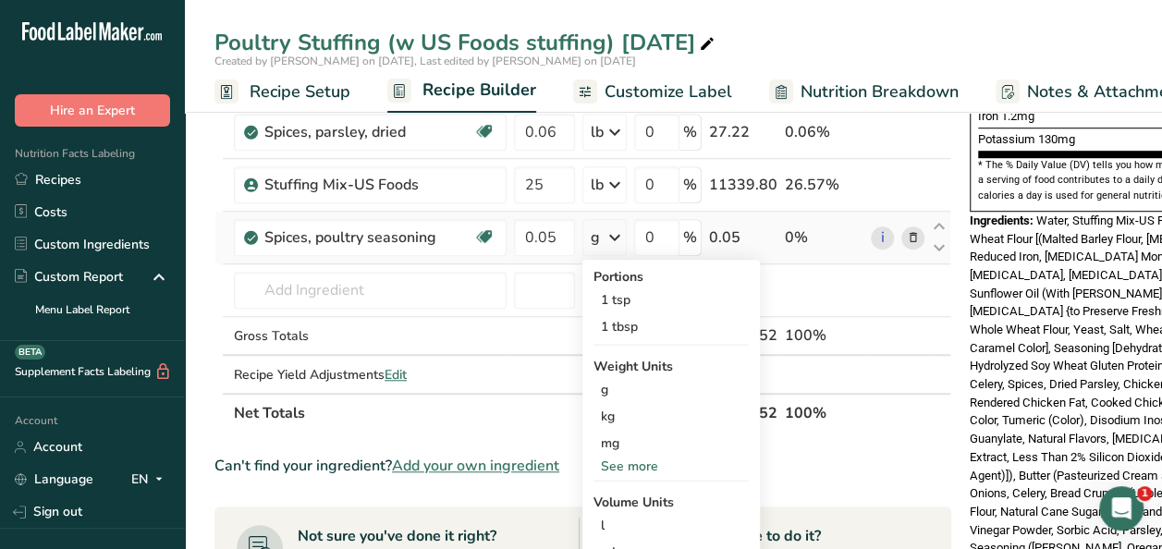
click at [623, 459] on div "See more" at bounding box center [671, 466] width 155 height 19
click at [617, 496] on div "lb" at bounding box center [671, 497] width 155 height 27
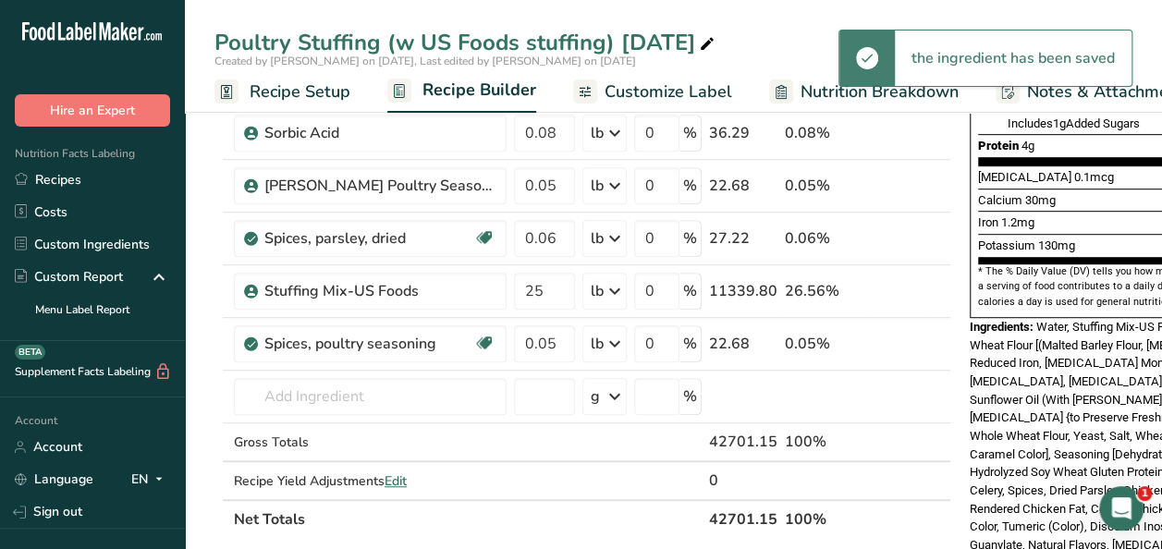
scroll to position [370, 0]
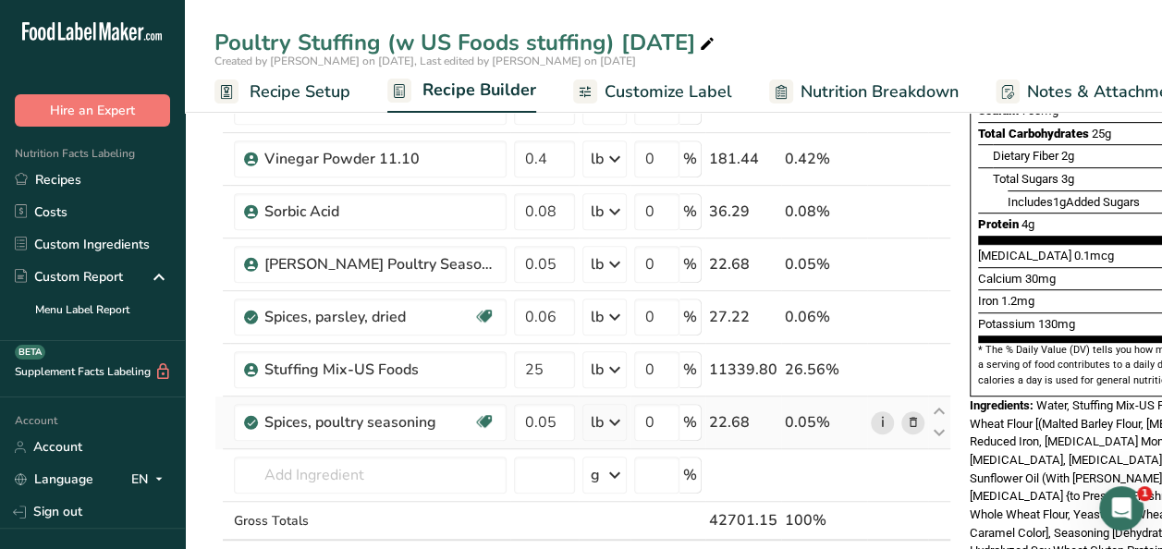
click at [871, 417] on link "i" at bounding box center [882, 423] width 23 height 23
click at [907, 263] on icon at bounding box center [913, 264] width 13 height 19
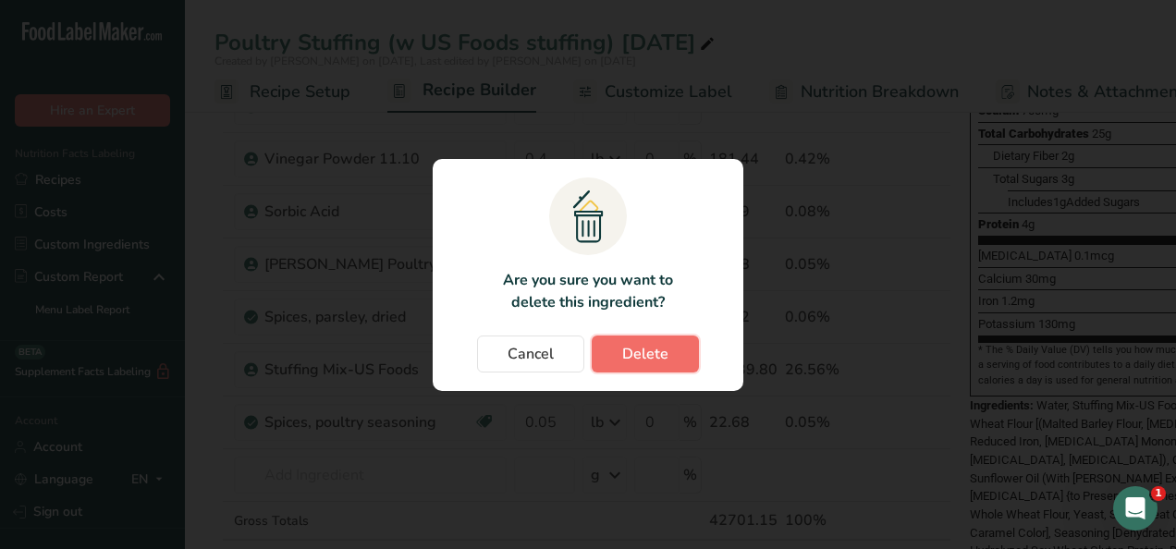
click at [668, 361] on button "Delete" at bounding box center [645, 354] width 107 height 37
type input "0.06"
type input "25"
type input "0.05"
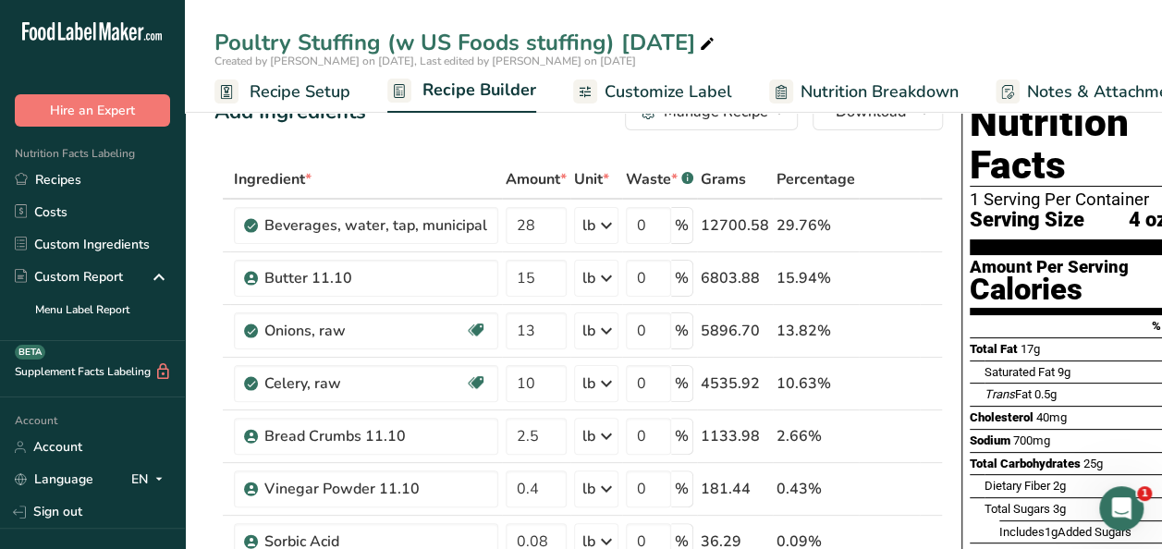
scroll to position [0, 0]
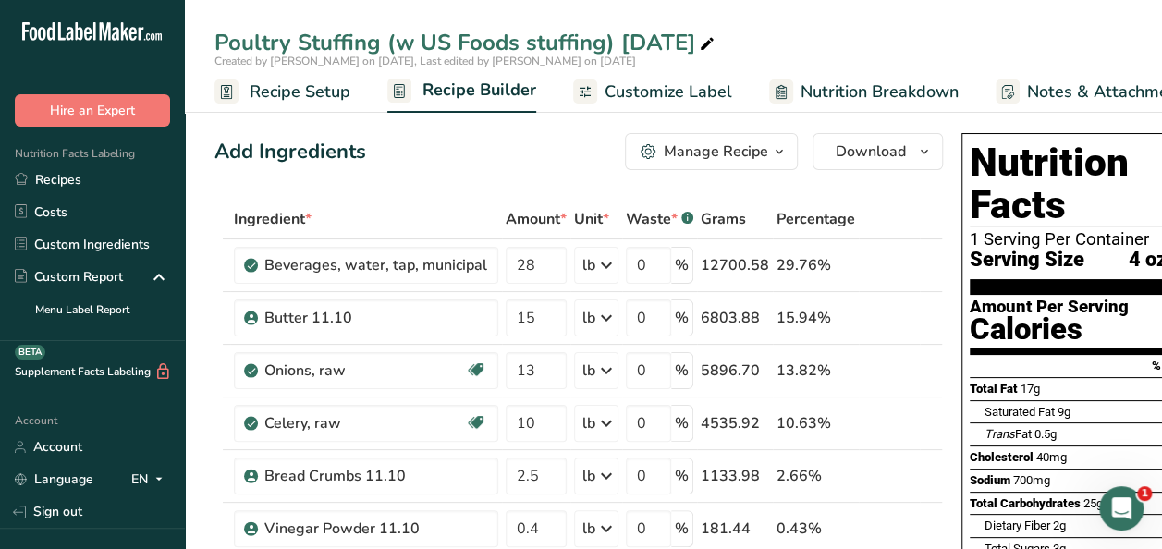
click at [690, 91] on span "Customize Label" at bounding box center [669, 92] width 128 height 25
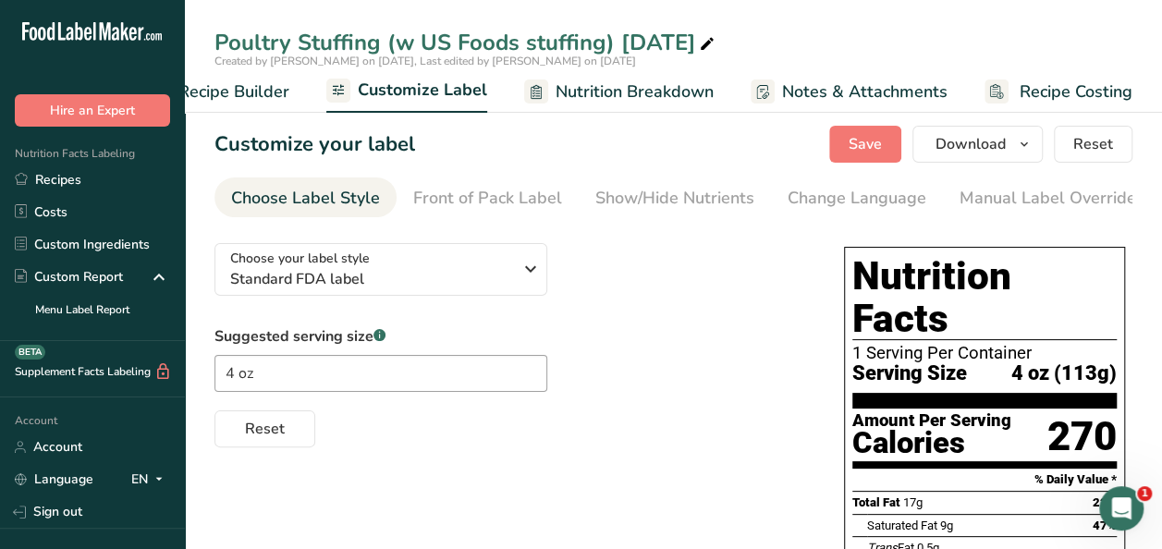
drag, startPoint x: 558, startPoint y: 216, endPoint x: 448, endPoint y: 218, distance: 109.1
click at [448, 217] on nav "Choose Label Style Front of Pack Label Show/Hide Nutrients Change Language Manu…" at bounding box center [674, 198] width 918 height 40
click at [405, 86] on span "Customize Label" at bounding box center [422, 90] width 129 height 25
click at [1015, 203] on div "Manual Label Override" at bounding box center [1048, 198] width 177 height 25
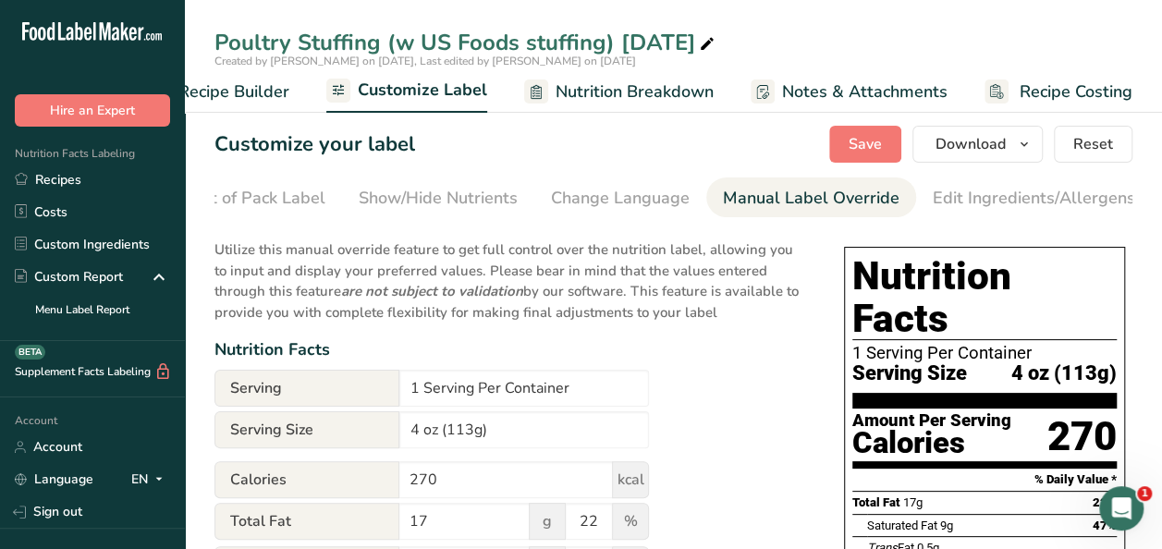
scroll to position [0, 425]
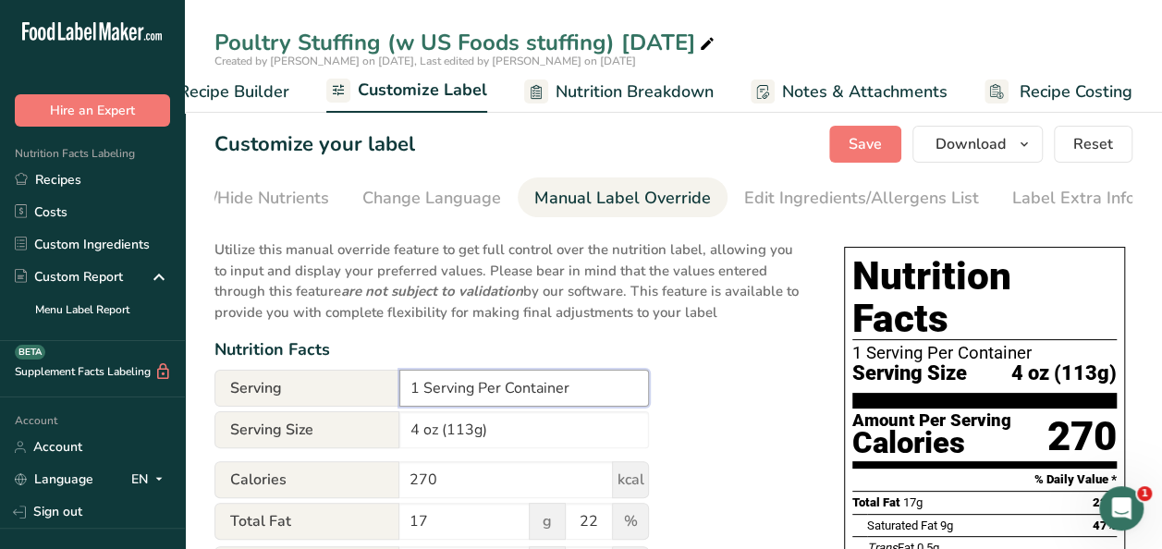
click at [570, 394] on input "1 Serving Per Container" at bounding box center [524, 388] width 250 height 37
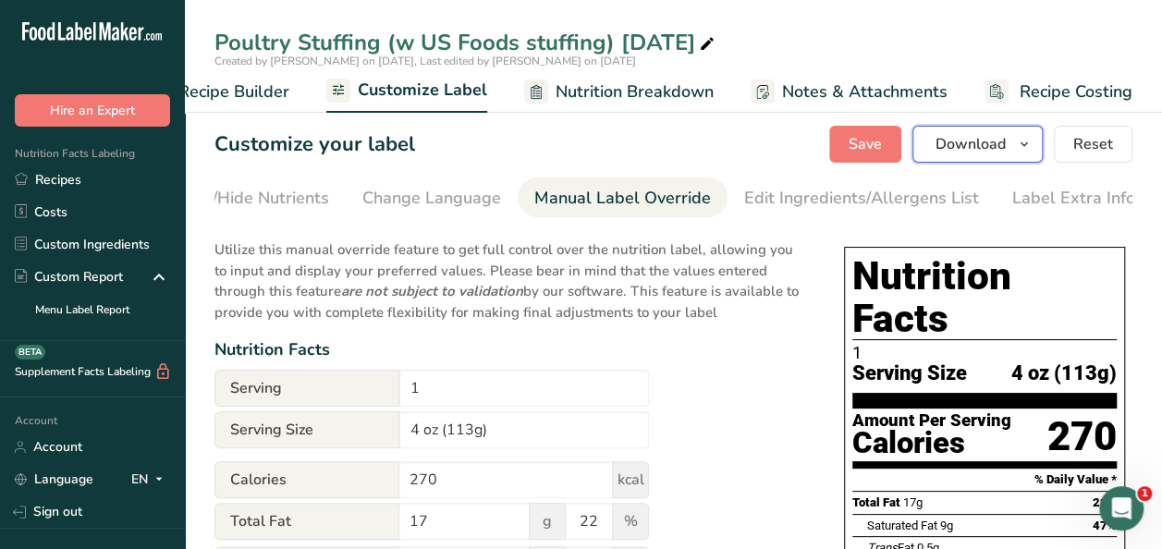
click at [1032, 139] on icon "button" at bounding box center [1024, 144] width 15 height 23
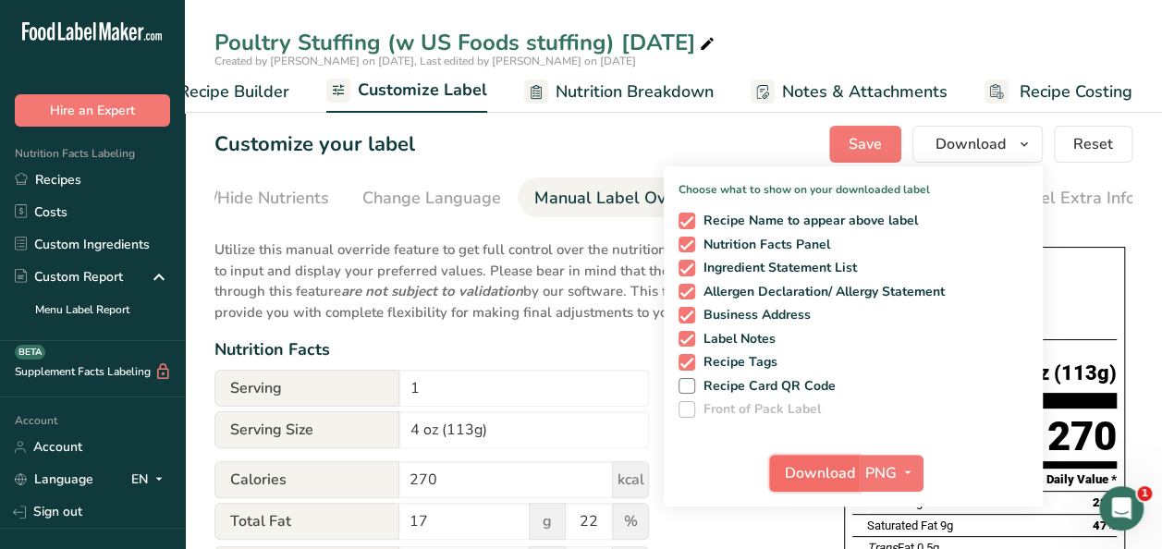
click at [808, 482] on span "Download" at bounding box center [820, 473] width 70 height 22
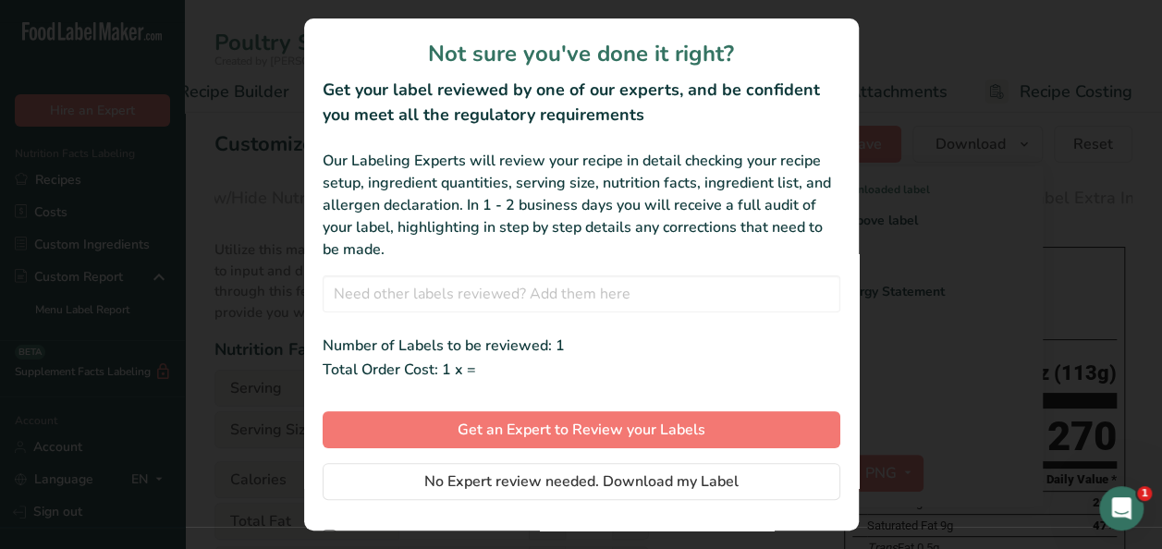
scroll to position [0, 230]
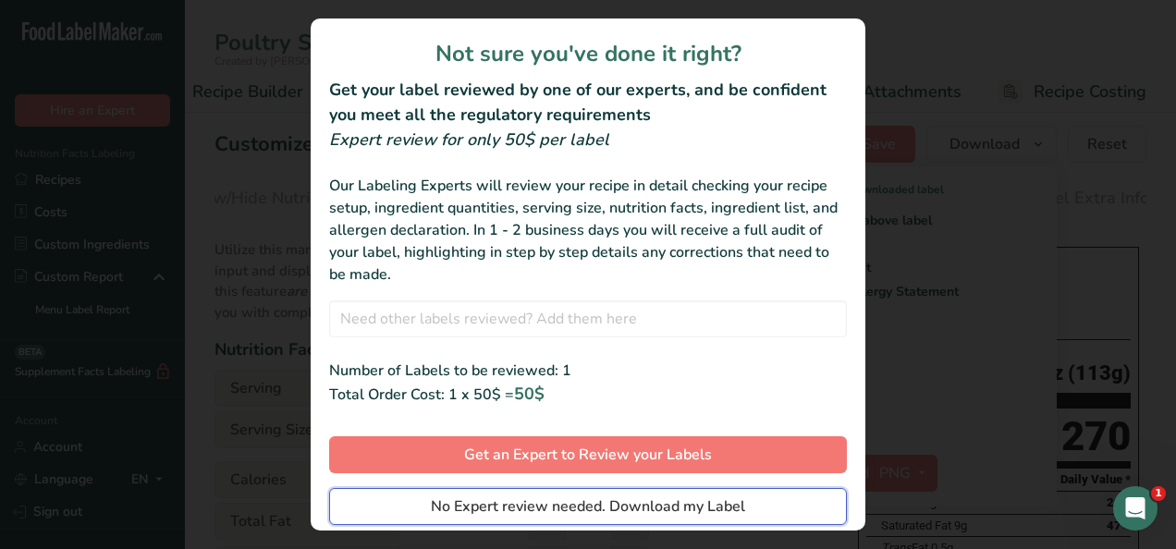
click at [522, 510] on span "No Expert review needed. Download my Label" at bounding box center [588, 507] width 314 height 22
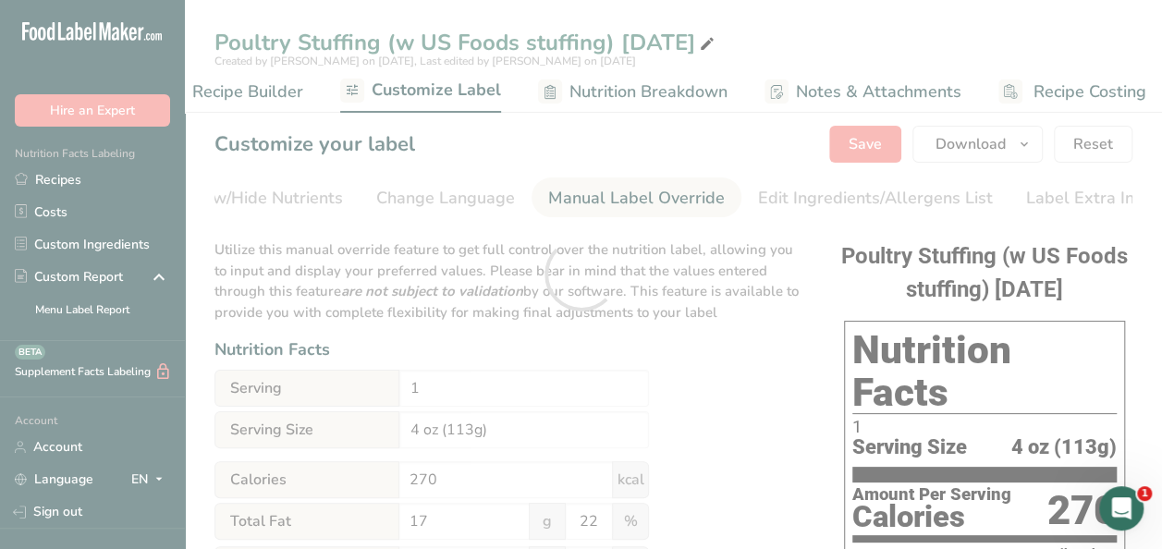
scroll to position [0, 0]
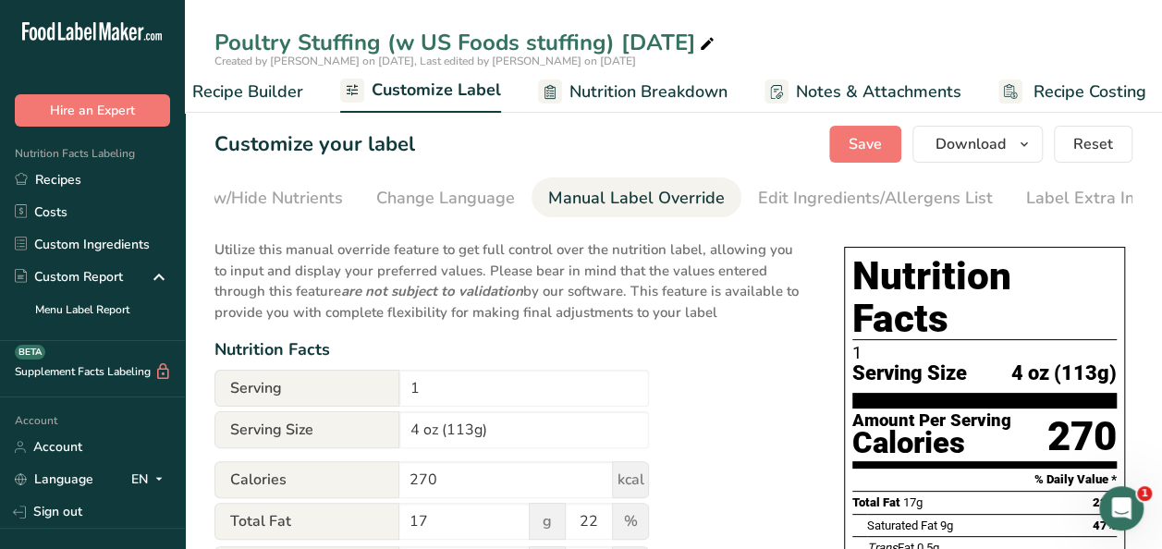
click at [760, 362] on div "Nutrition Facts" at bounding box center [511, 350] width 593 height 25
click at [1032, 149] on icon "button" at bounding box center [1024, 144] width 15 height 23
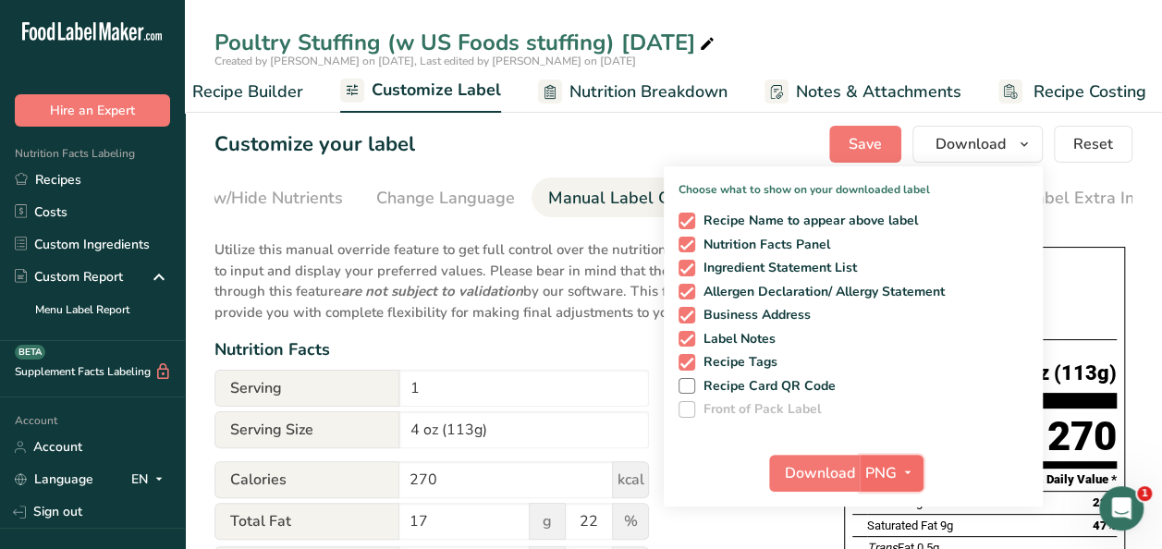
click at [915, 468] on icon "button" at bounding box center [908, 472] width 15 height 23
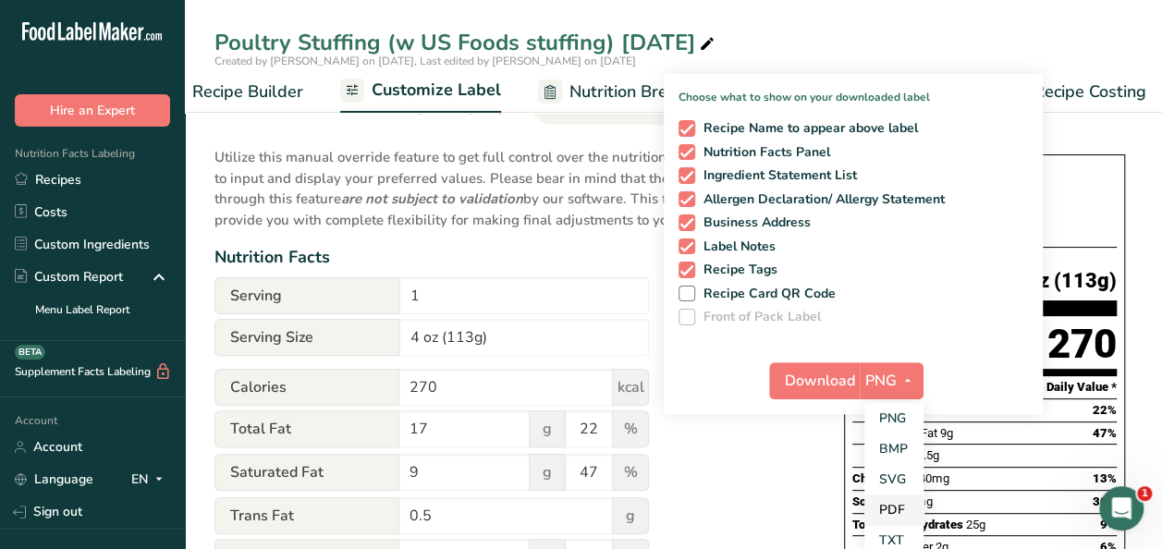
click at [899, 503] on link "PDF" at bounding box center [894, 510] width 59 height 31
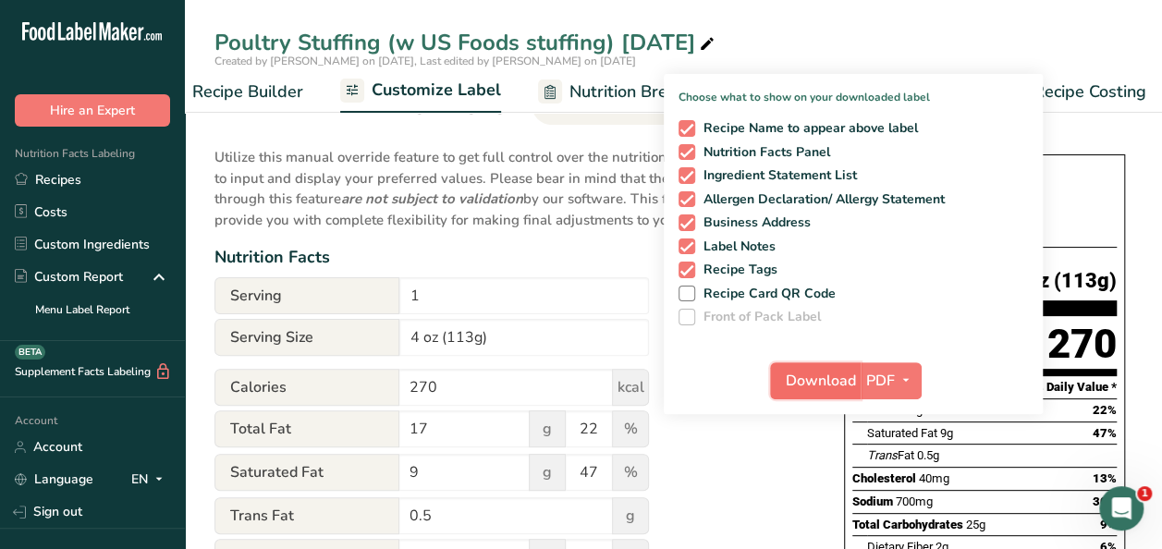
click at [805, 370] on span "Download" at bounding box center [821, 381] width 70 height 22
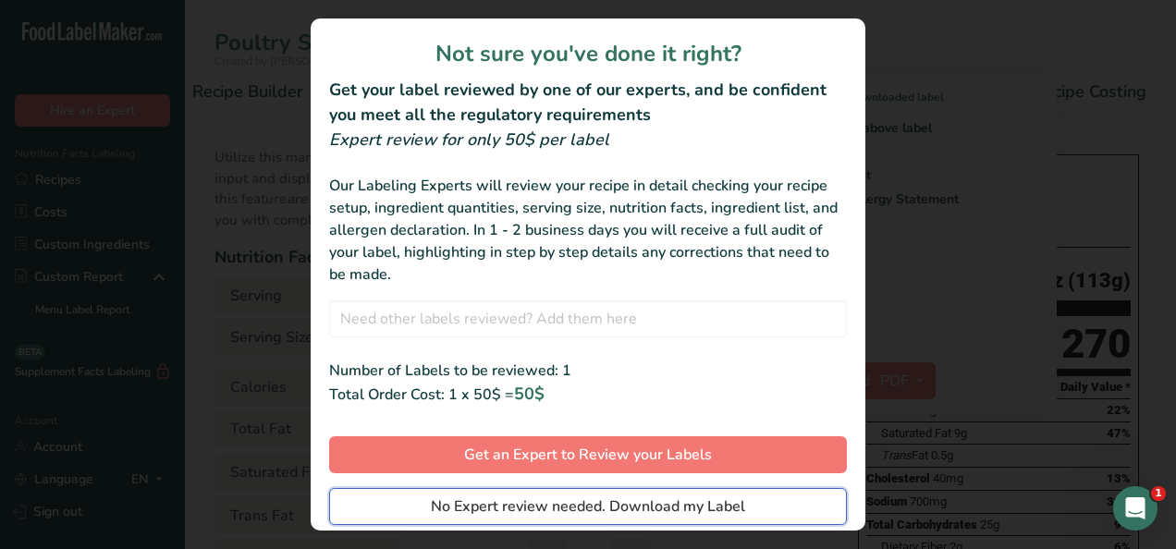
click at [573, 499] on span "No Expert review needed. Download my Label" at bounding box center [588, 507] width 314 height 22
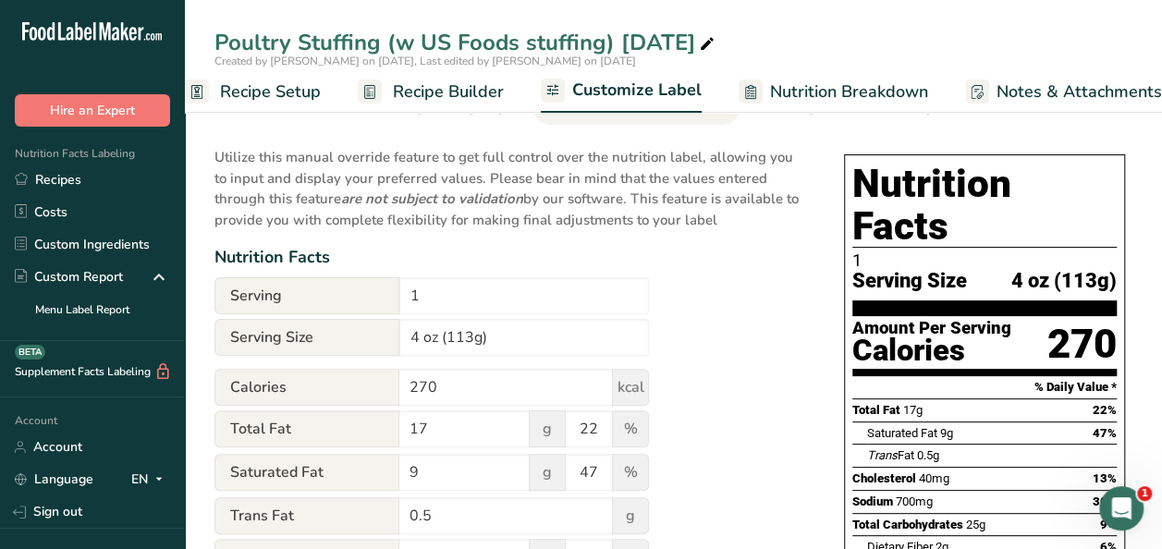
scroll to position [0, 0]
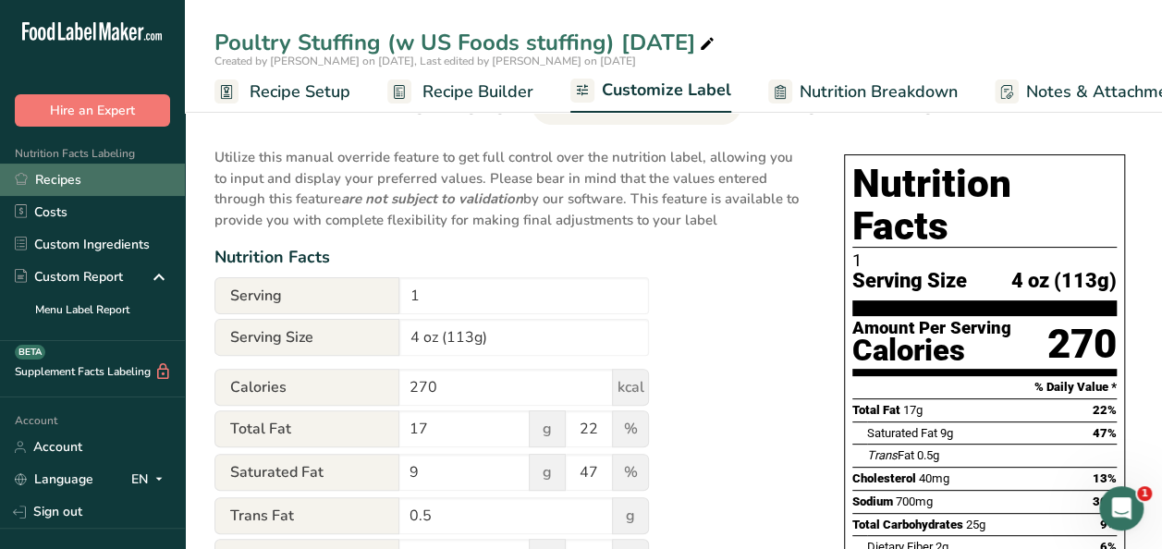
click at [59, 176] on link "Recipes" at bounding box center [92, 180] width 185 height 32
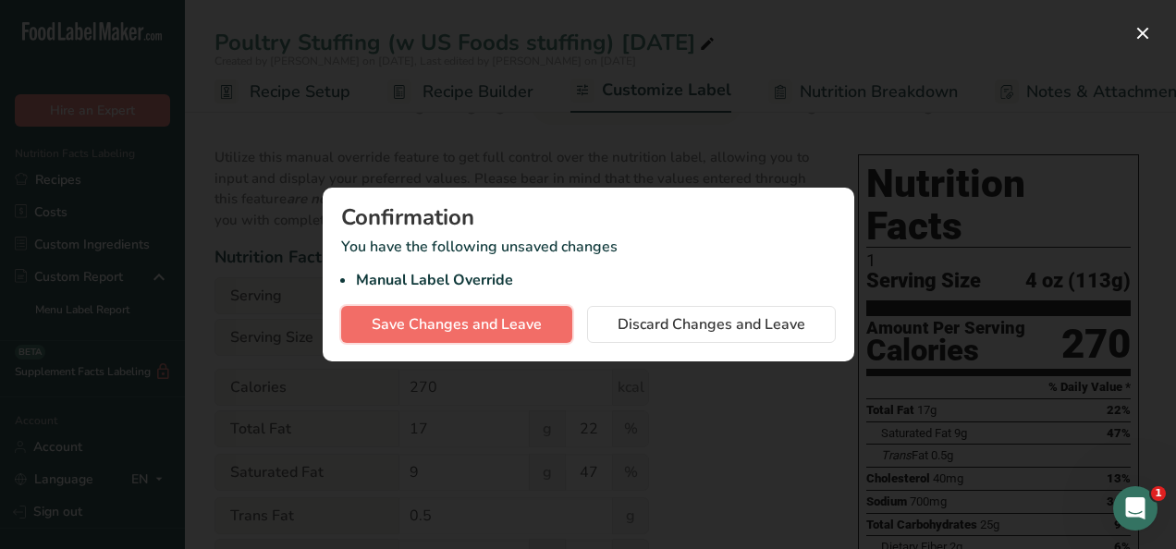
click at [433, 331] on span "Save Changes and Leave" at bounding box center [457, 324] width 170 height 22
type input "1"
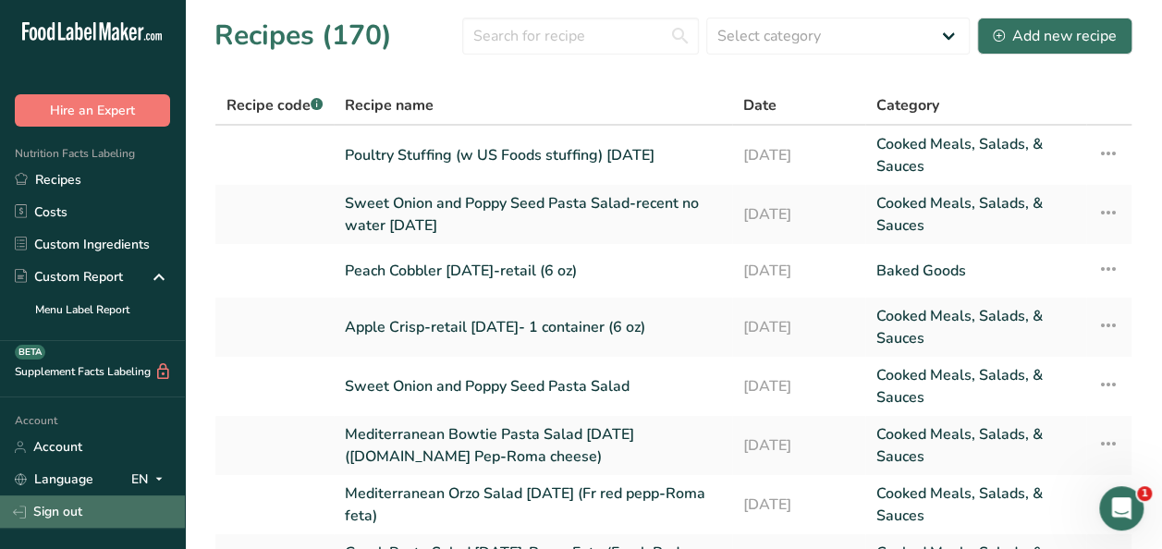
click at [60, 505] on link "Sign out" at bounding box center [92, 512] width 185 height 32
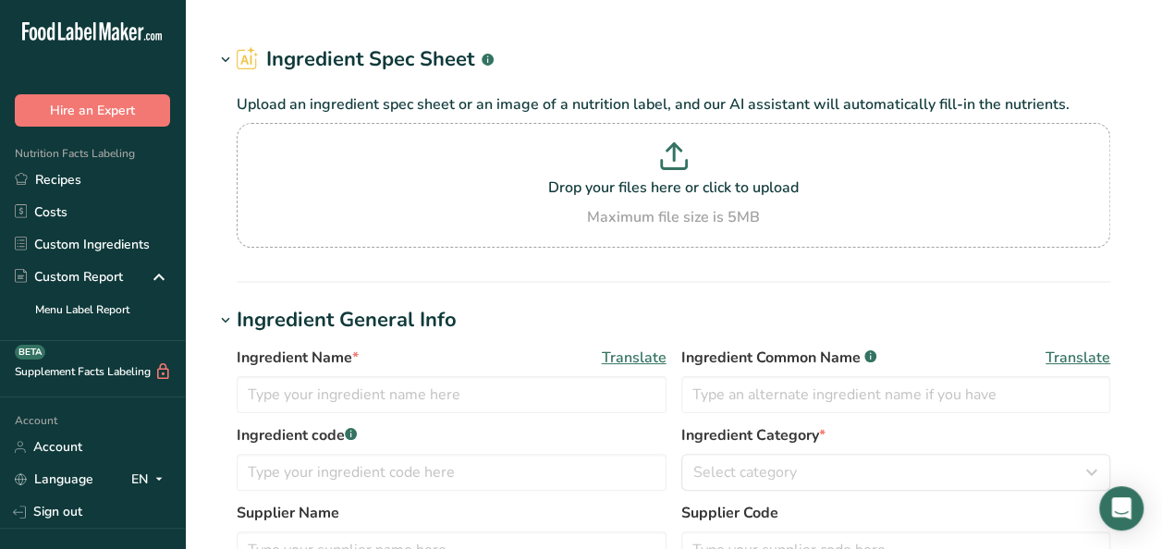
type input "Spices, poultry seasoning"
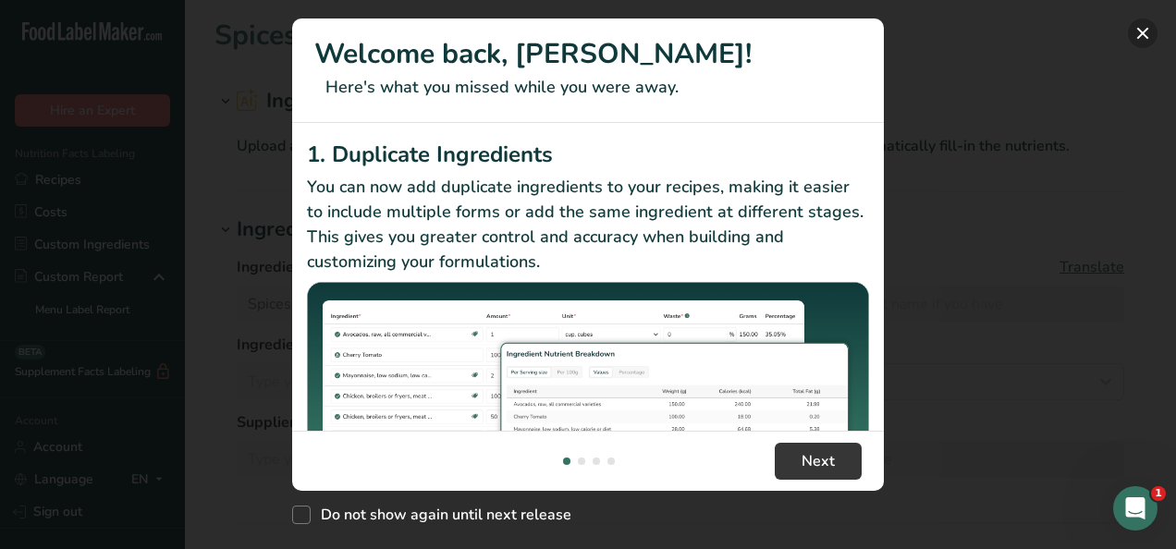
click at [1145, 32] on button "New Features" at bounding box center [1143, 33] width 30 height 30
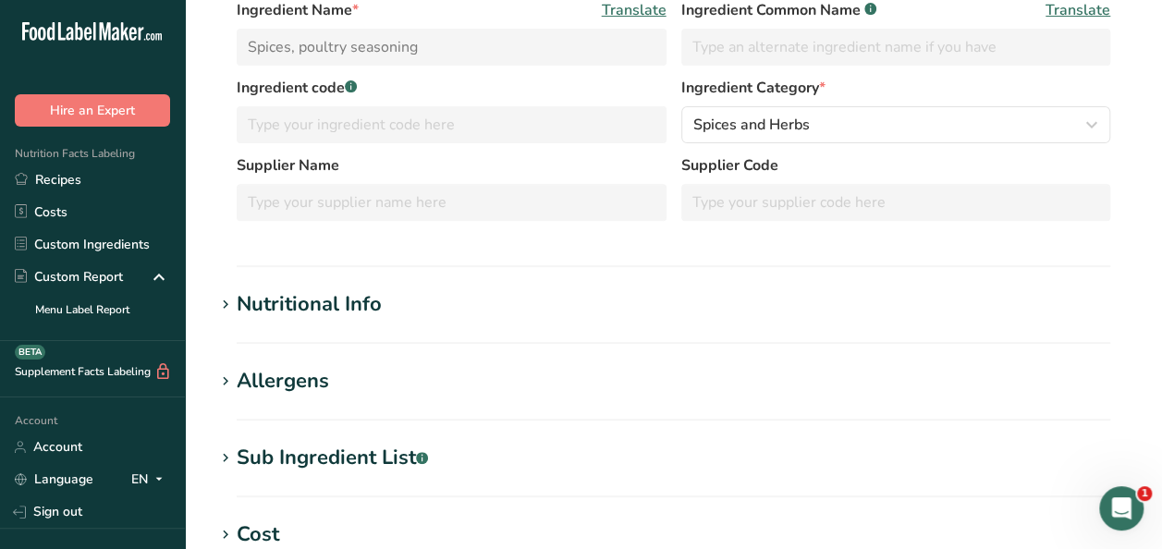
scroll to position [370, 0]
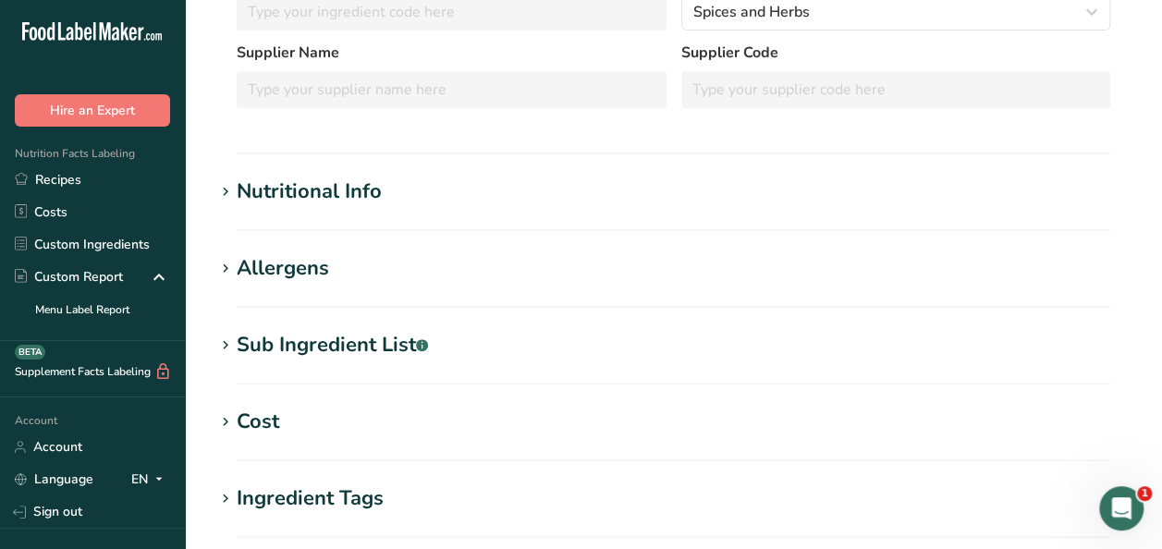
click at [318, 350] on div "Sub Ingredient List .a-a{fill:#347362;}.b-a{fill:#fff;}" at bounding box center [332, 345] width 191 height 31
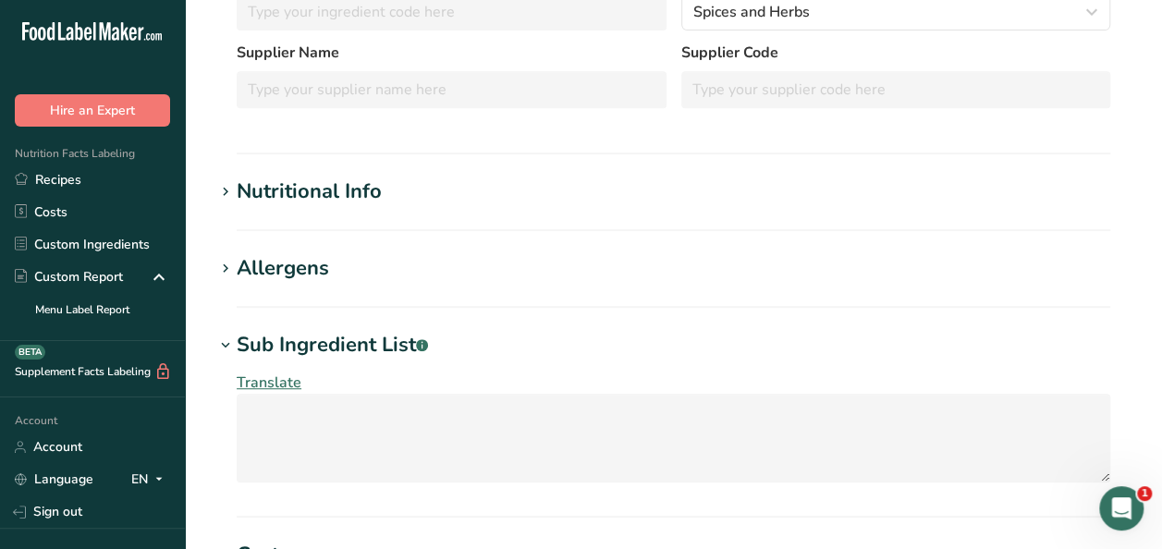
click at [294, 343] on div "Sub Ingredient List .a-a{fill:#347362;}.b-a{fill:#fff;}" at bounding box center [332, 345] width 191 height 31
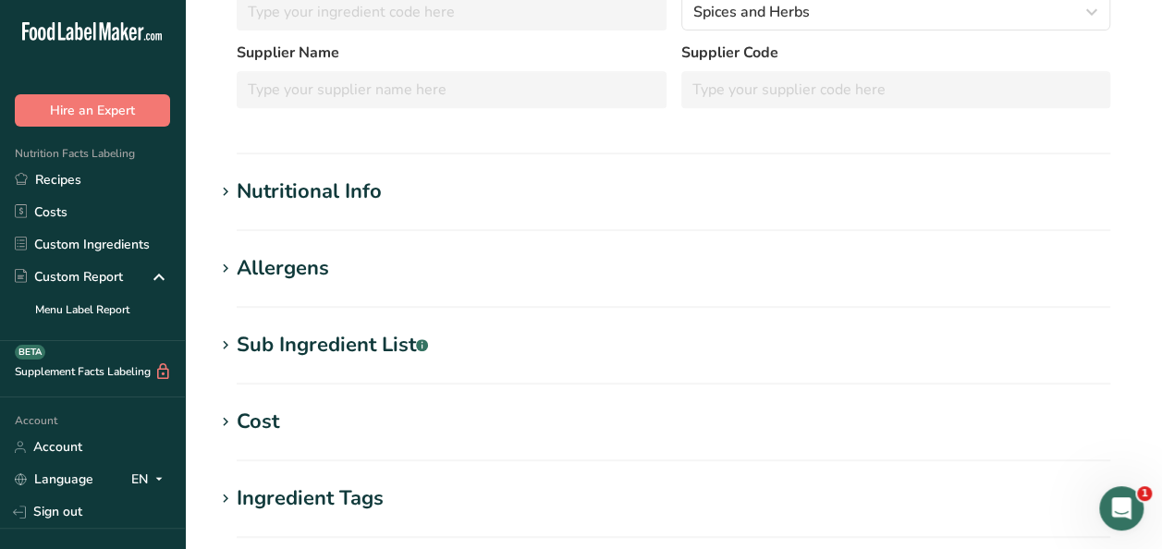
click at [322, 340] on div "Sub Ingredient List .a-a{fill:#347362;}.b-a{fill:#fff;}" at bounding box center [332, 345] width 191 height 31
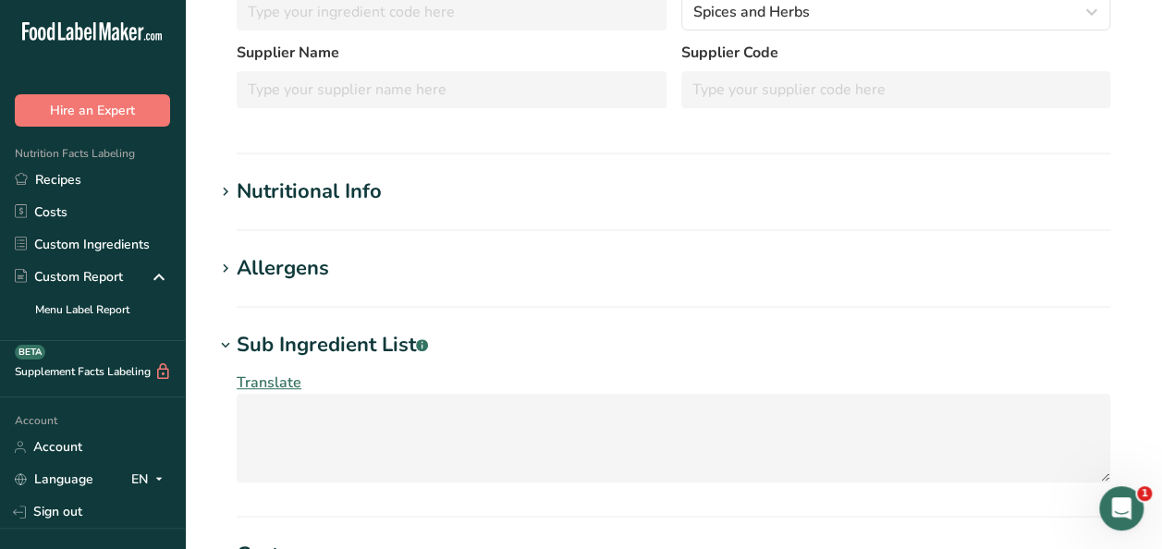
click at [372, 328] on section "Spices, poultry seasoning Ingredient Spec Sheet .a-a{fill:#347362;}.b-a{fill:#f…" at bounding box center [673, 309] width 977 height 1359
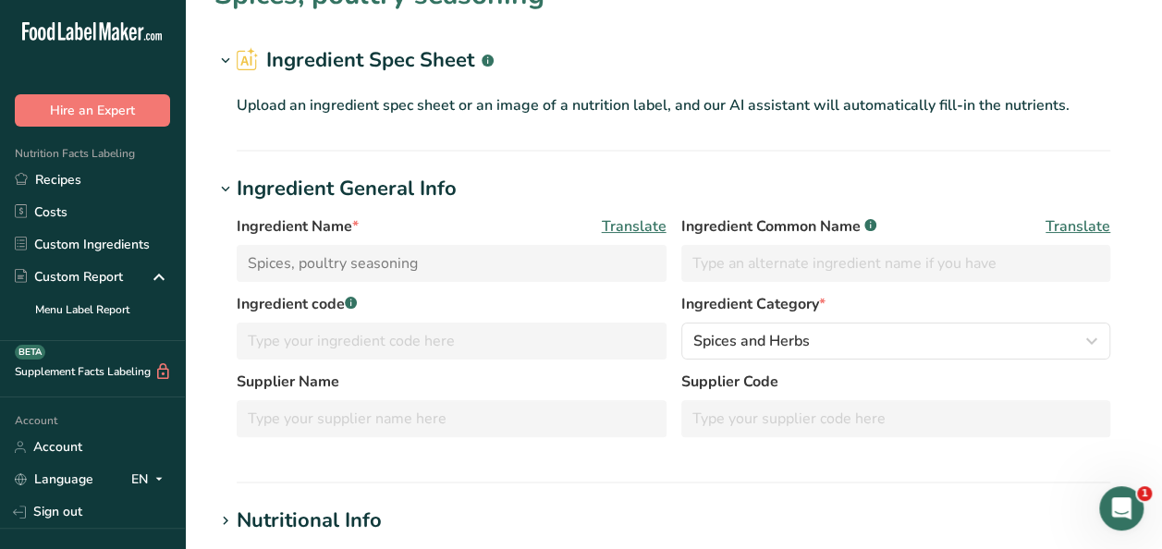
scroll to position [0, 0]
